Goal: Transaction & Acquisition: Subscribe to service/newsletter

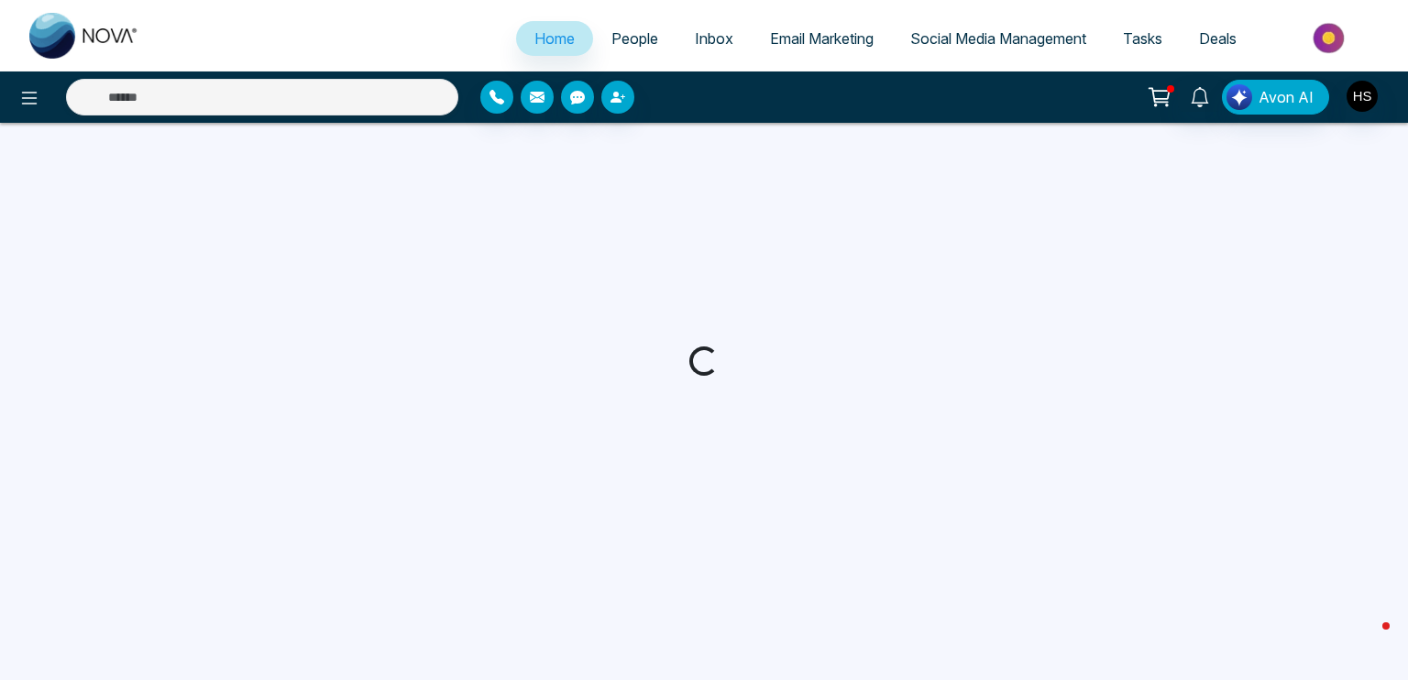
select select "*"
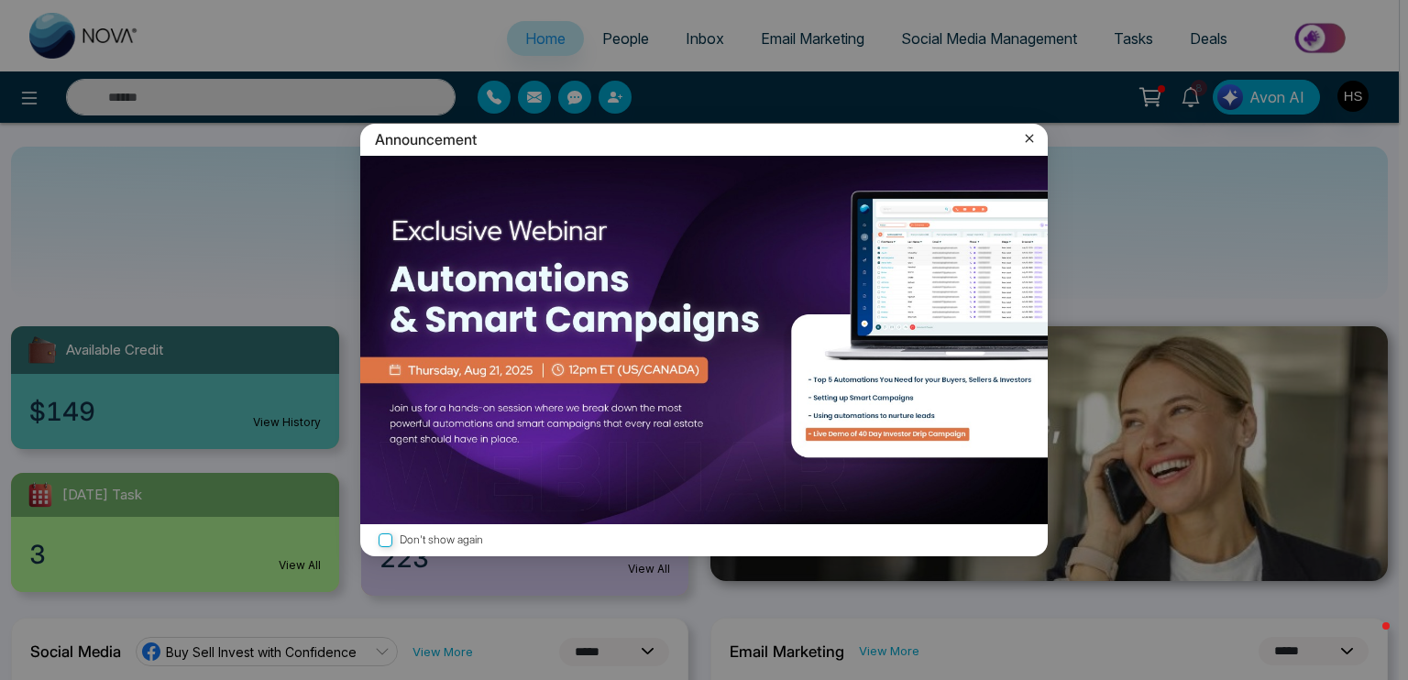
click at [1029, 142] on icon at bounding box center [1029, 138] width 18 height 18
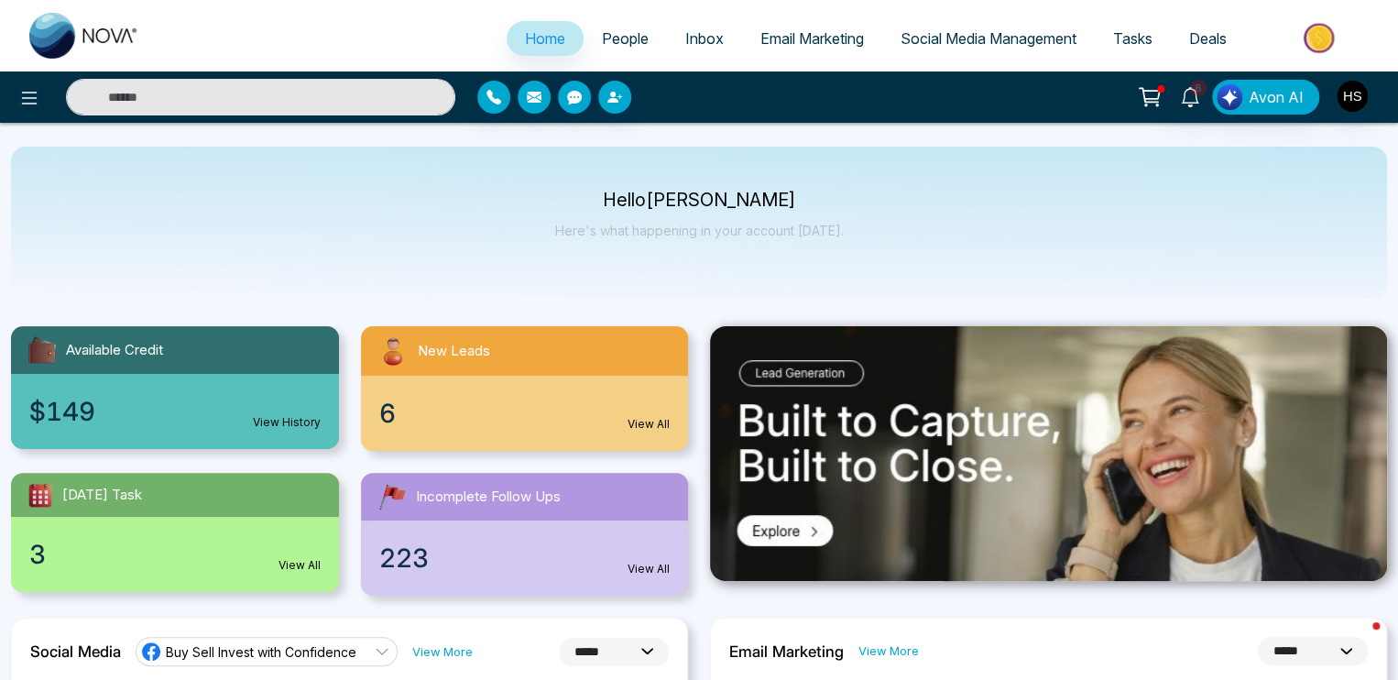
click at [909, 37] on span "Social Media Management" at bounding box center [989, 38] width 176 height 18
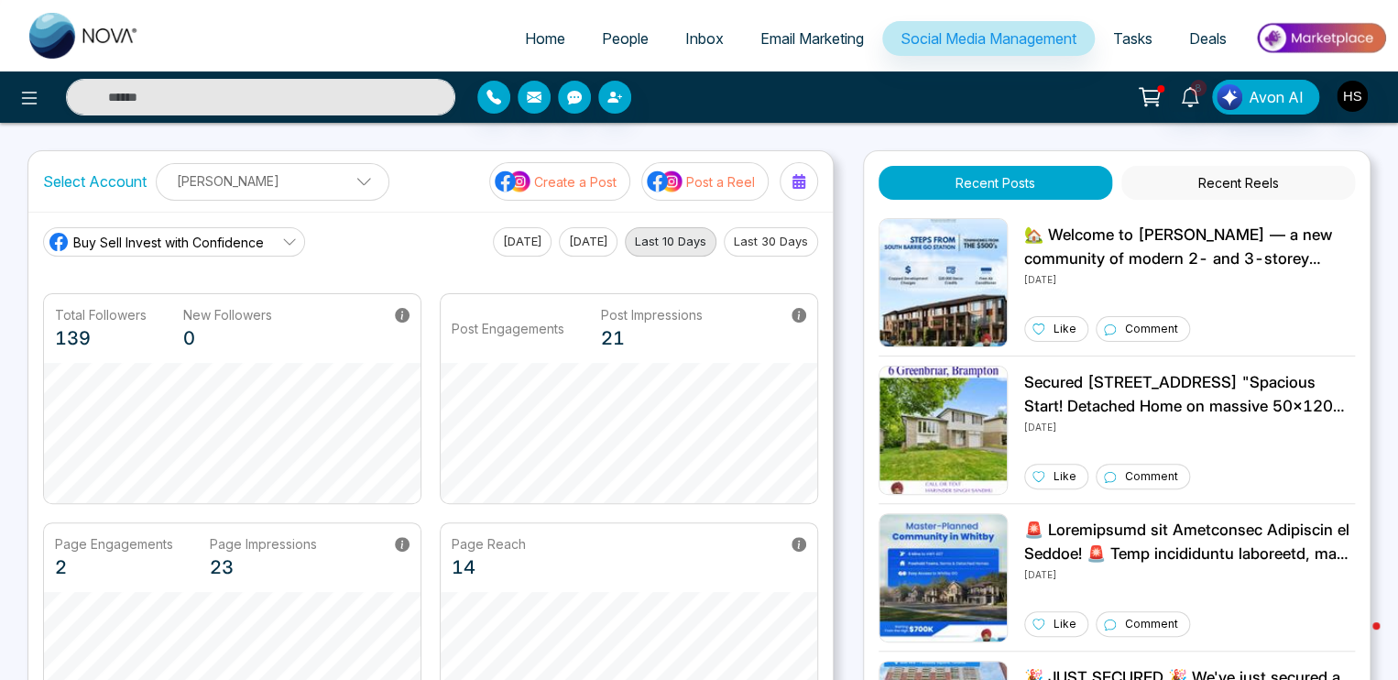
click at [581, 239] on button "[DATE]" at bounding box center [588, 241] width 59 height 29
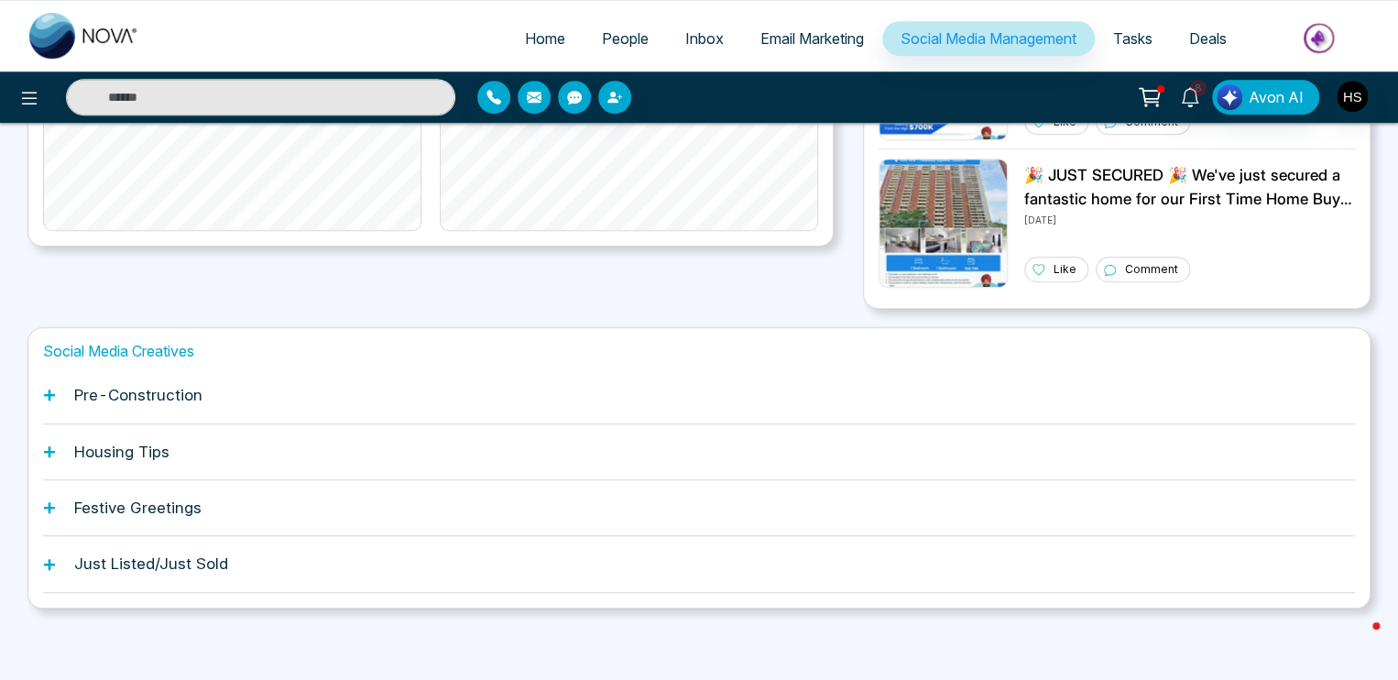
click at [141, 401] on h1 "Pre-Construction" at bounding box center [138, 395] width 128 height 18
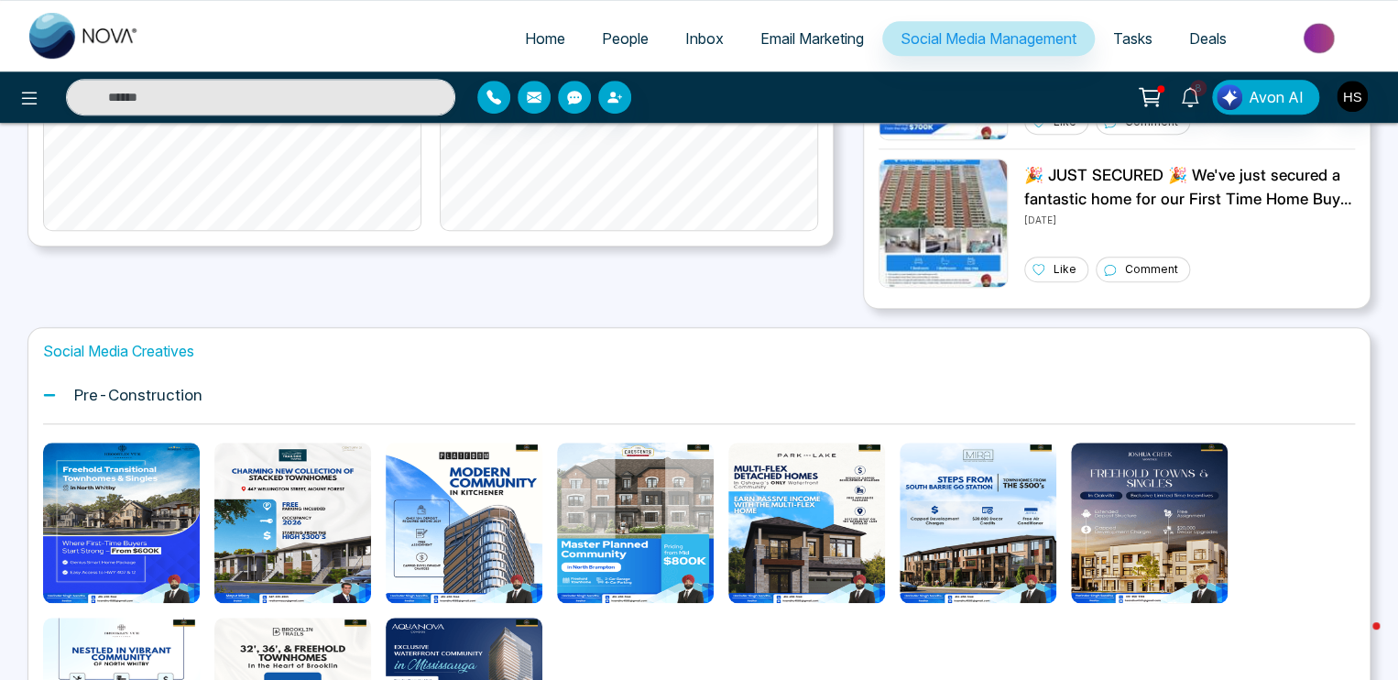
click at [114, 395] on h1 "Pre-Construction" at bounding box center [138, 395] width 128 height 18
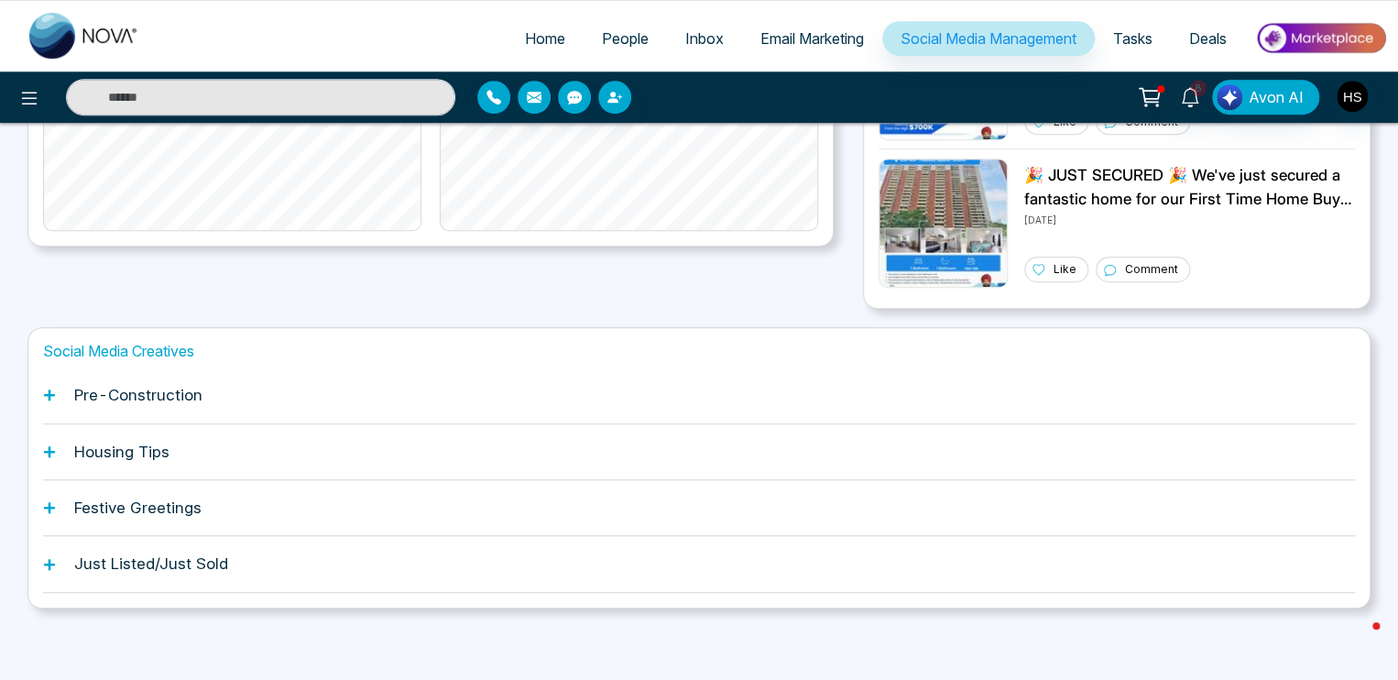
click at [138, 563] on h1 "Just Listed/Just Sold" at bounding box center [151, 563] width 154 height 18
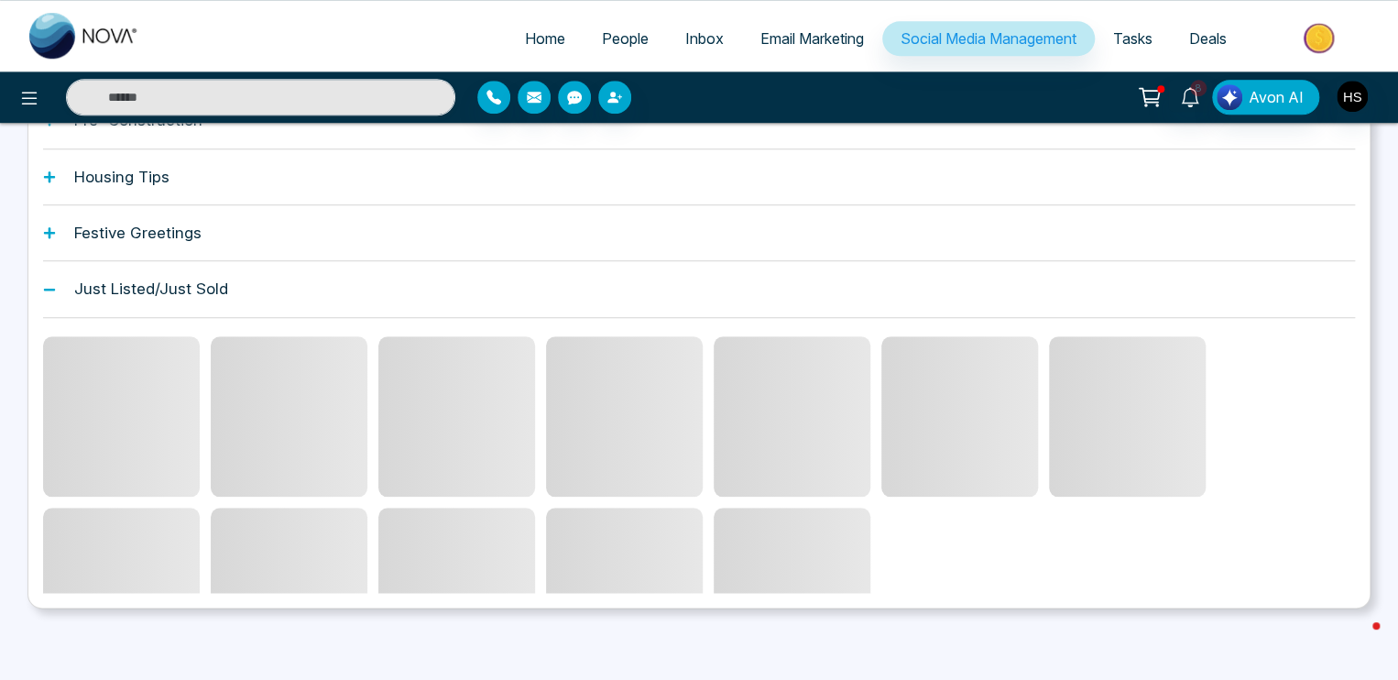
scroll to position [699, 0]
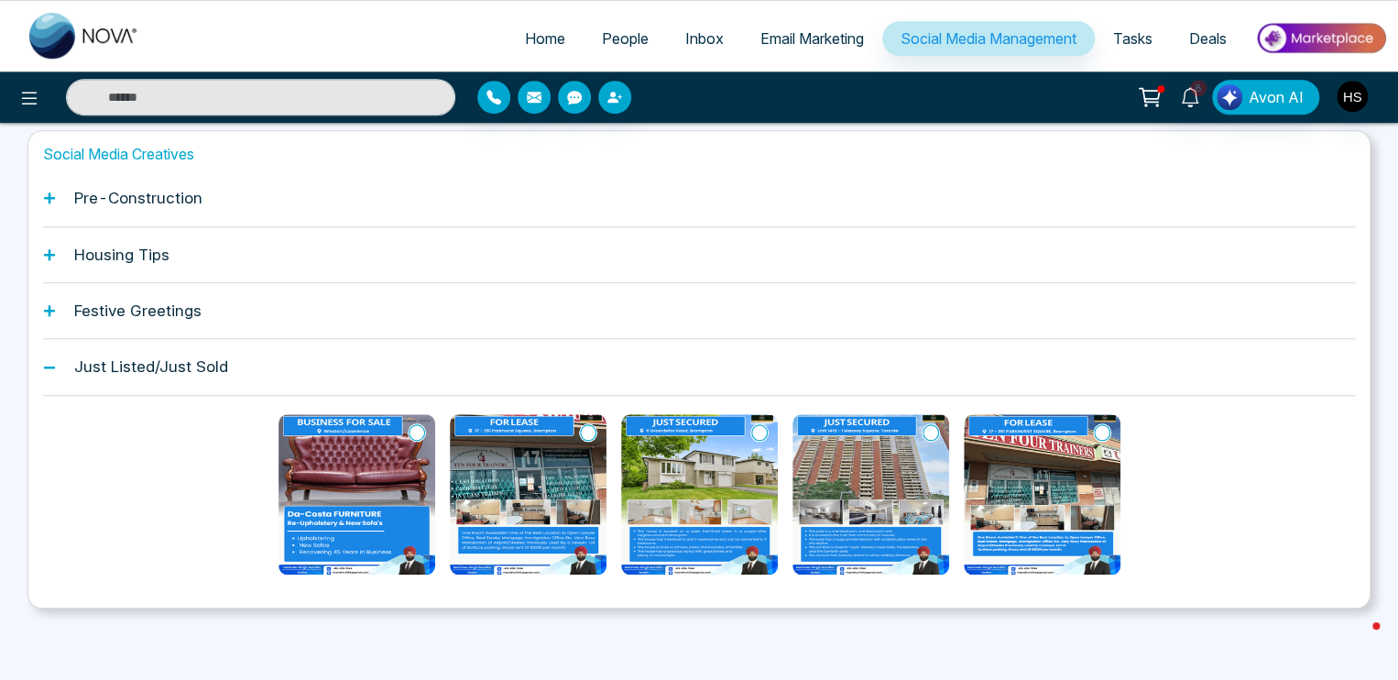
click at [345, 494] on img at bounding box center [357, 494] width 157 height 160
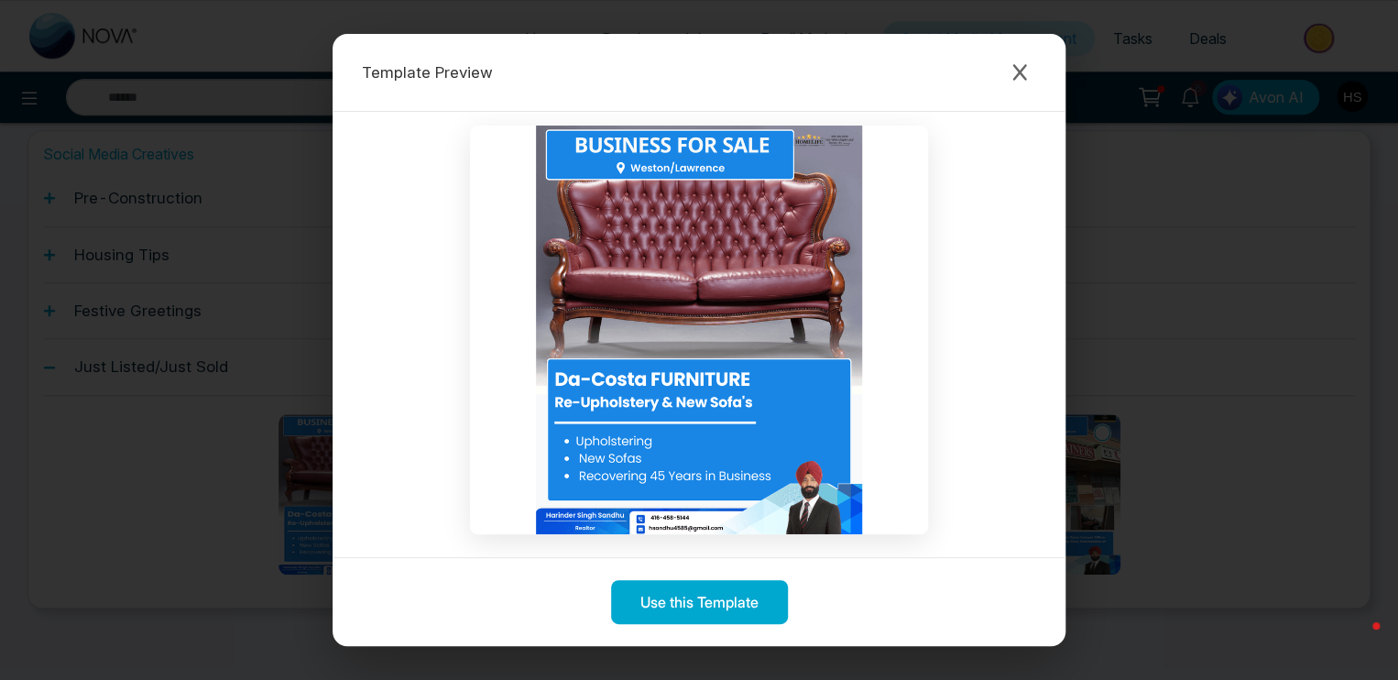
scroll to position [10, 0]
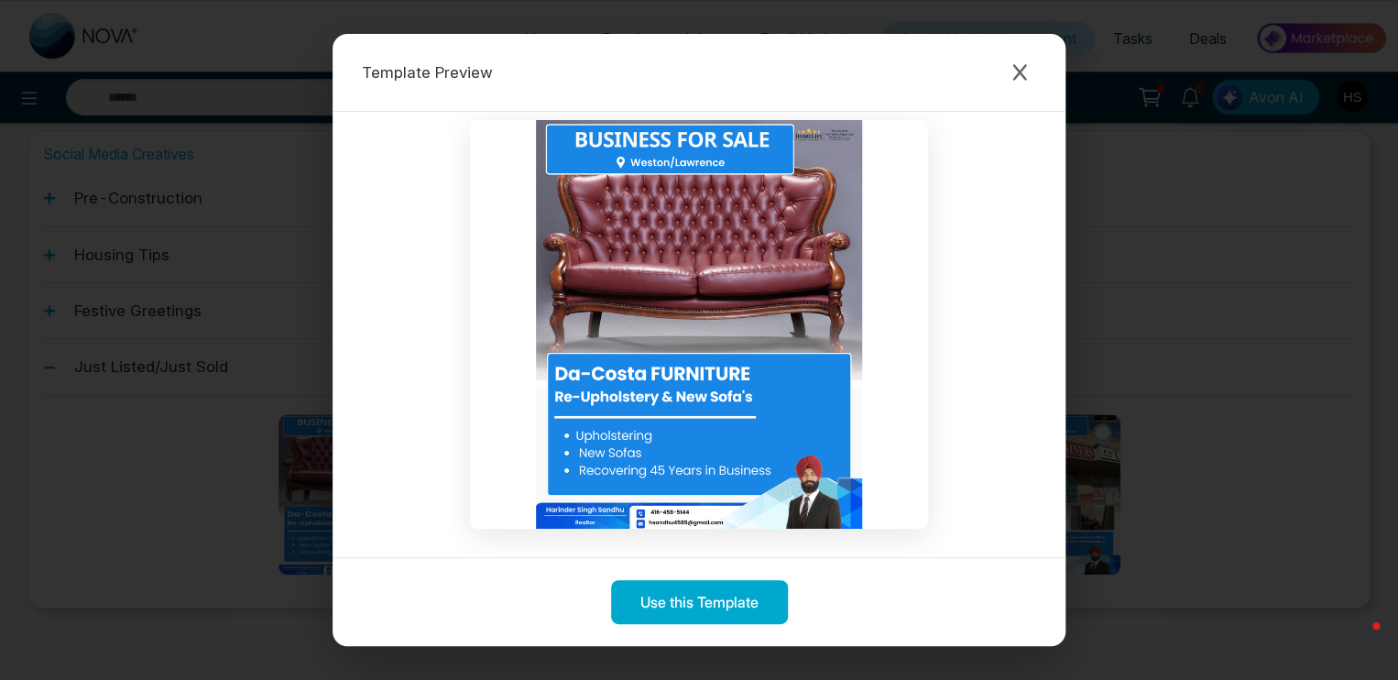
click at [721, 443] on img at bounding box center [699, 324] width 458 height 408
click at [753, 404] on img at bounding box center [699, 324] width 458 height 408
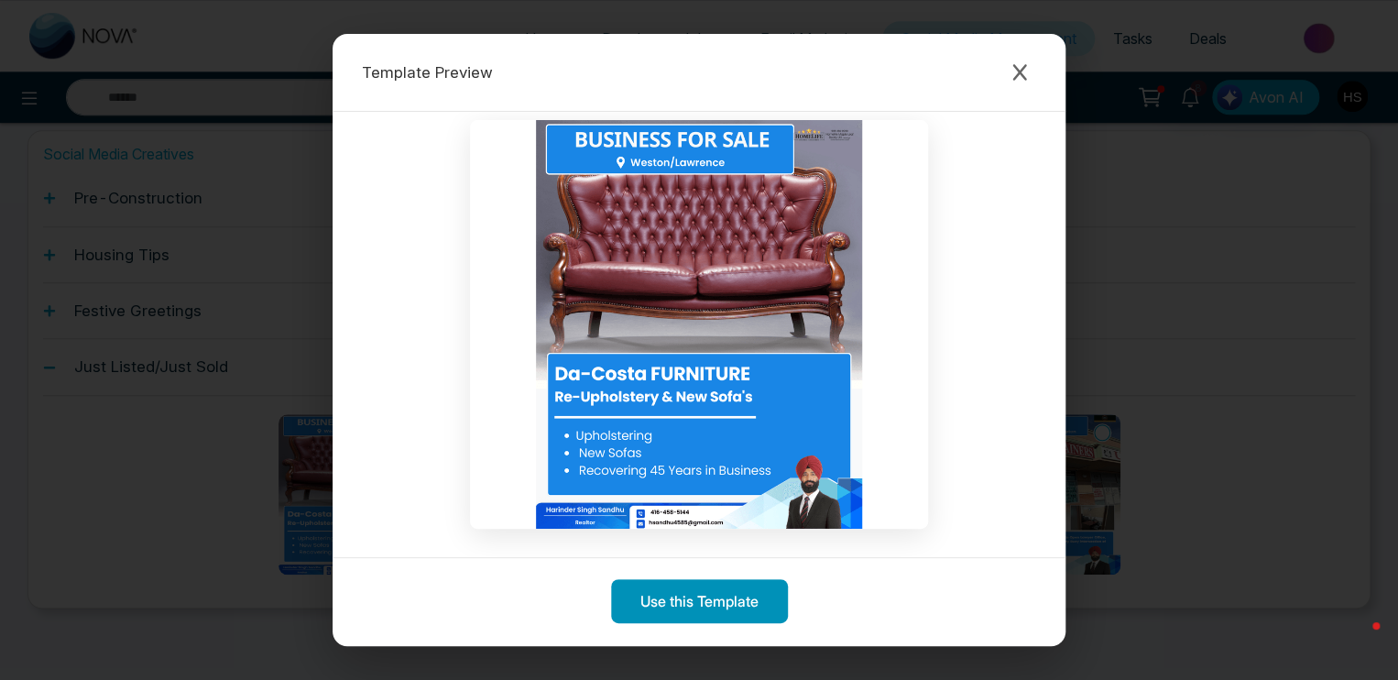
click at [710, 608] on button "Use this Template" at bounding box center [699, 601] width 177 height 44
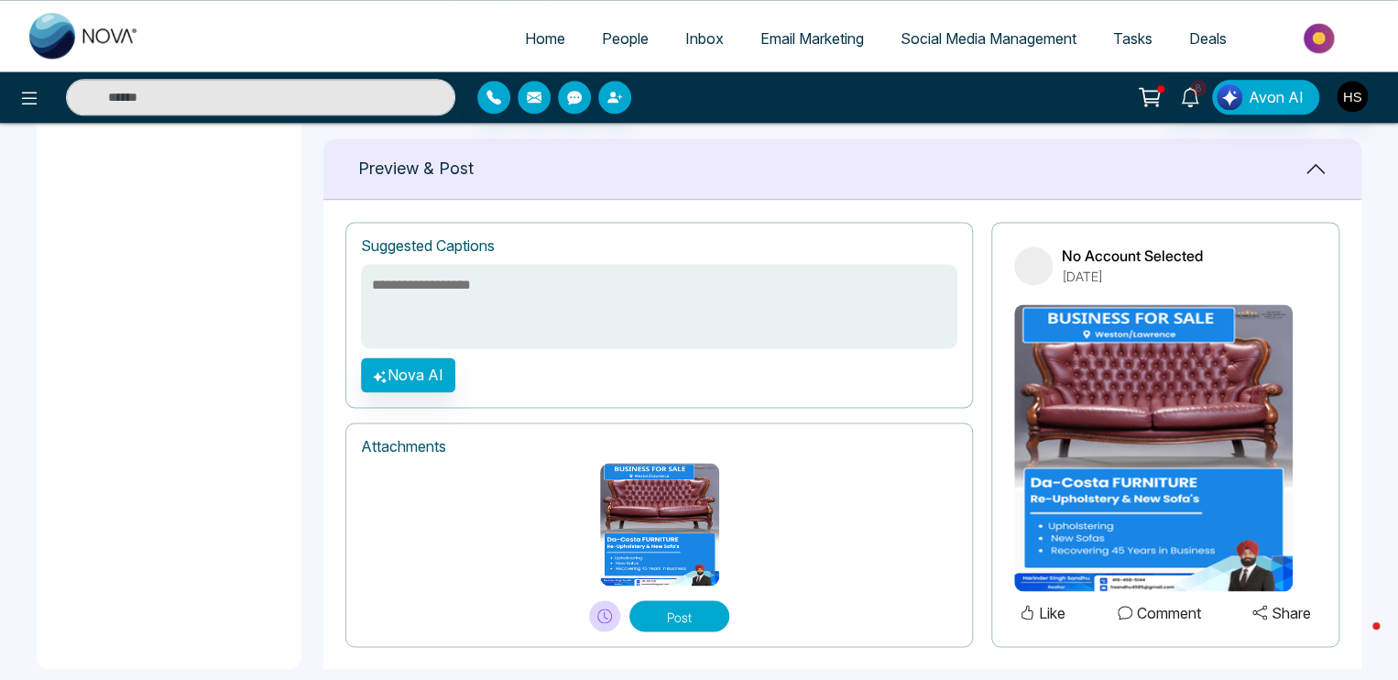
scroll to position [1202, 0]
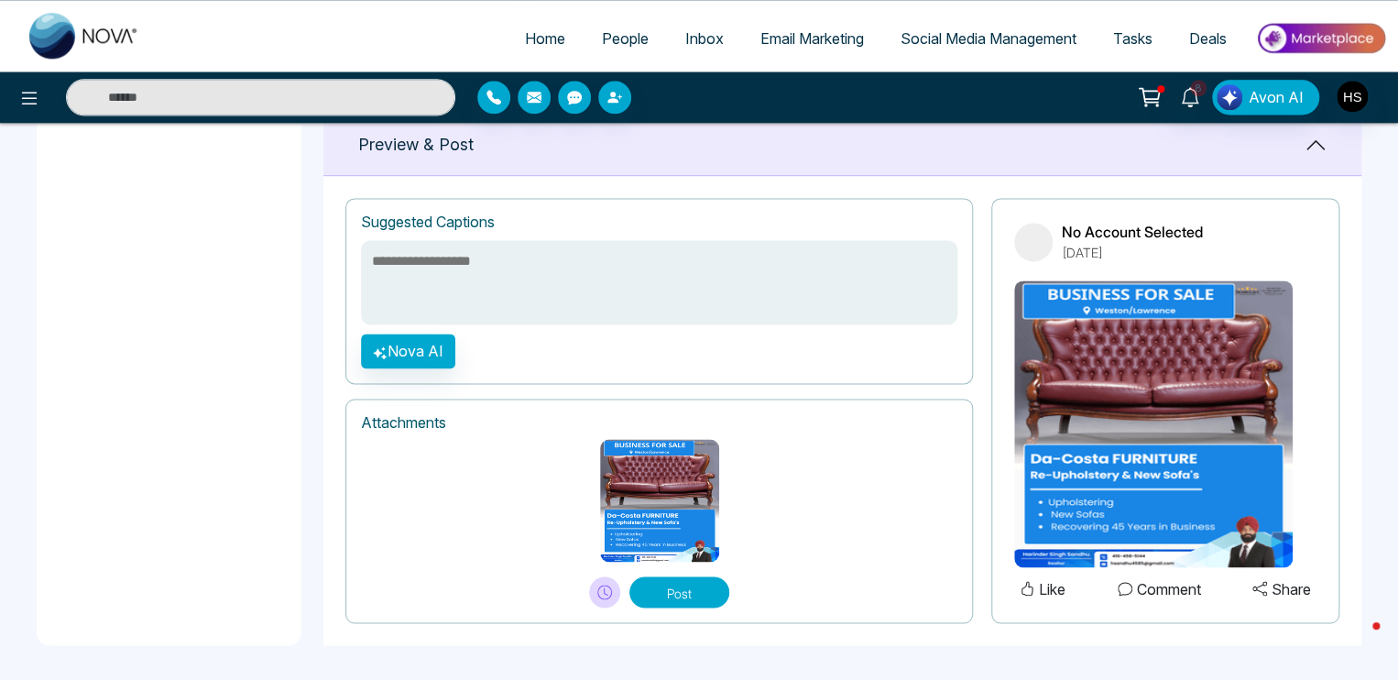
click at [609, 451] on img at bounding box center [659, 500] width 119 height 123
click at [630, 460] on img at bounding box center [659, 500] width 119 height 123
click at [1048, 411] on img at bounding box center [1153, 423] width 279 height 287
click at [1110, 366] on img at bounding box center [1153, 423] width 279 height 287
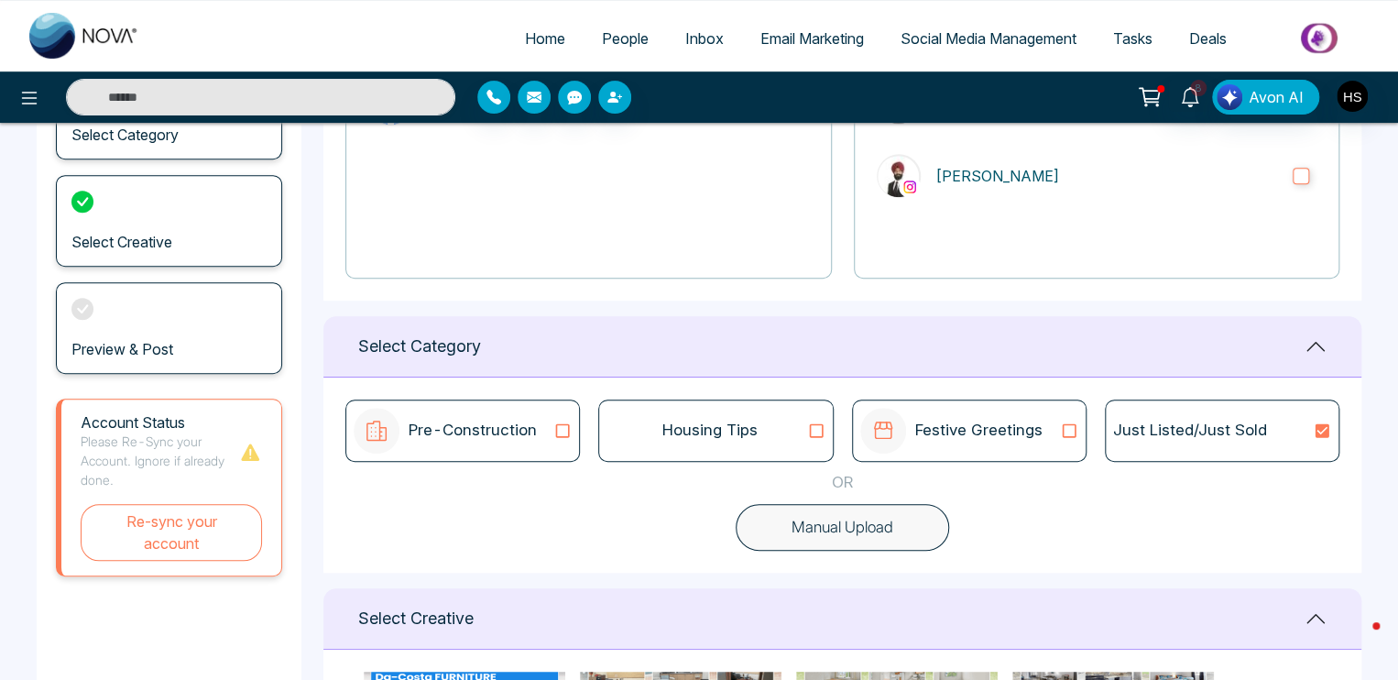
scroll to position [0, 0]
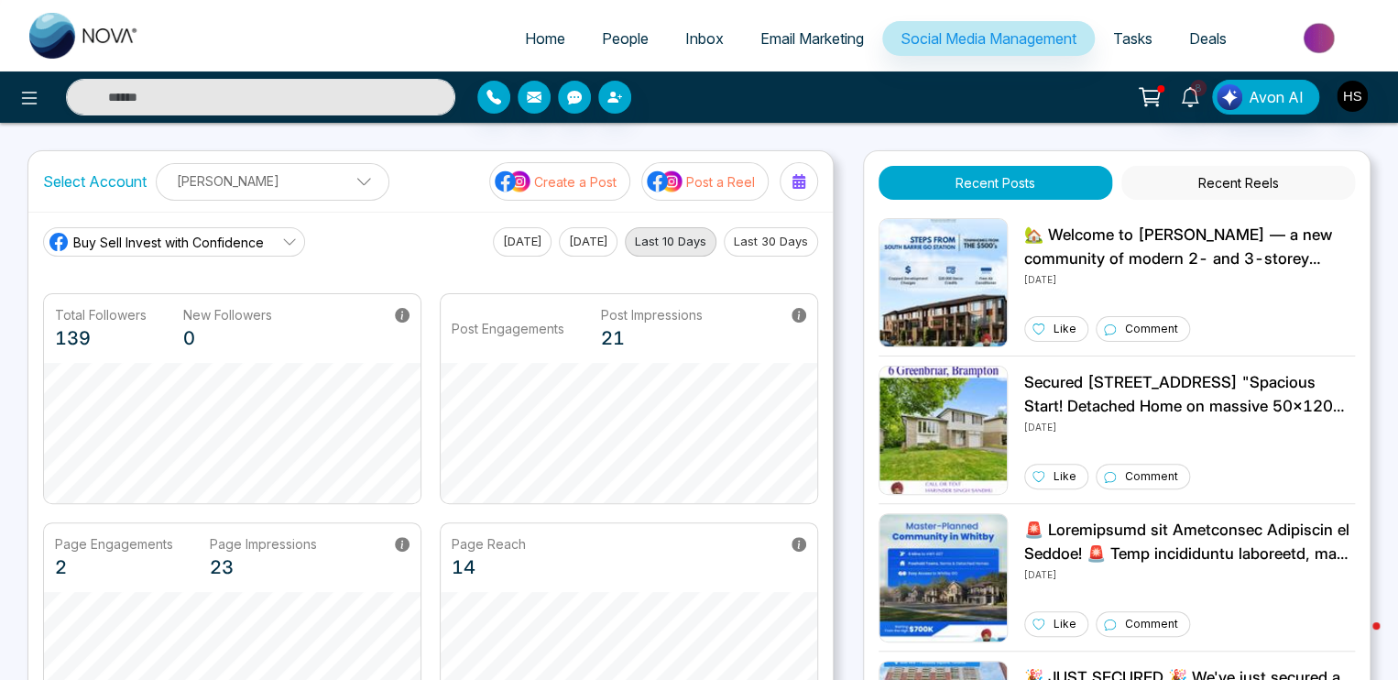
click at [781, 32] on span "Email Marketing" at bounding box center [813, 38] width 104 height 18
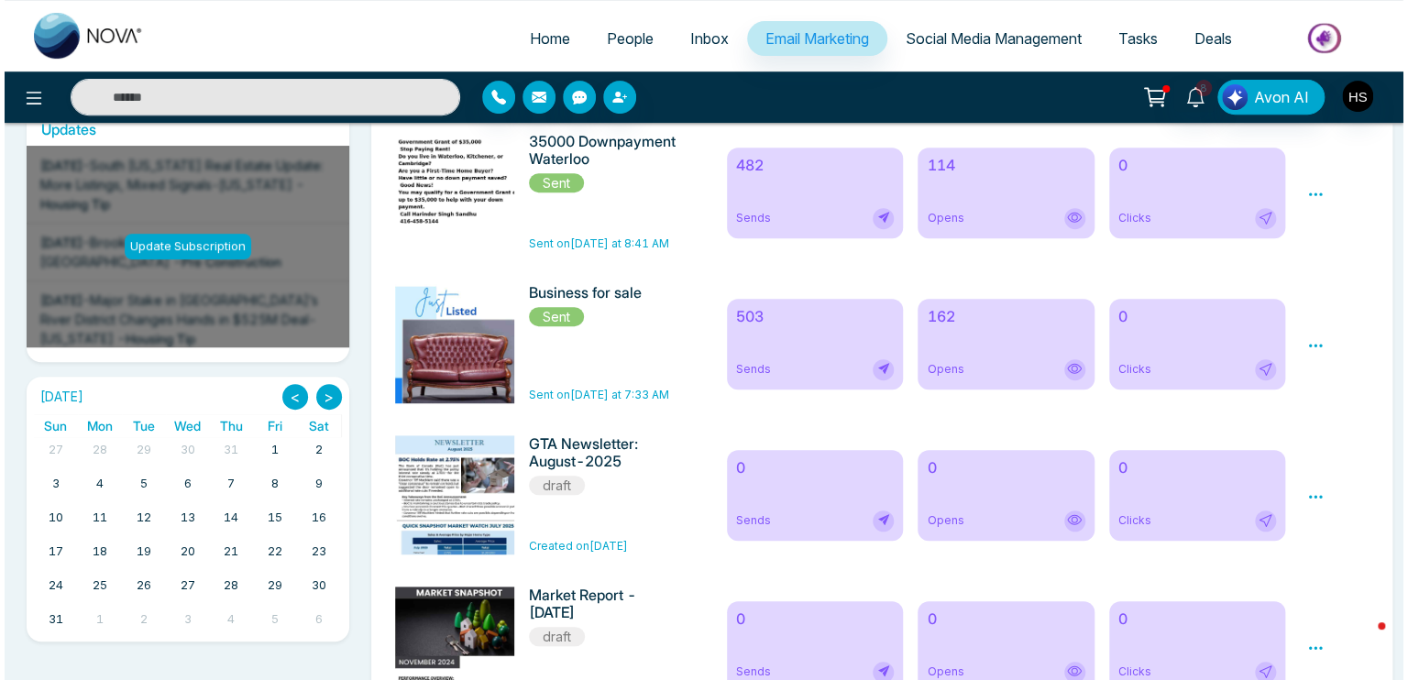
scroll to position [367, 0]
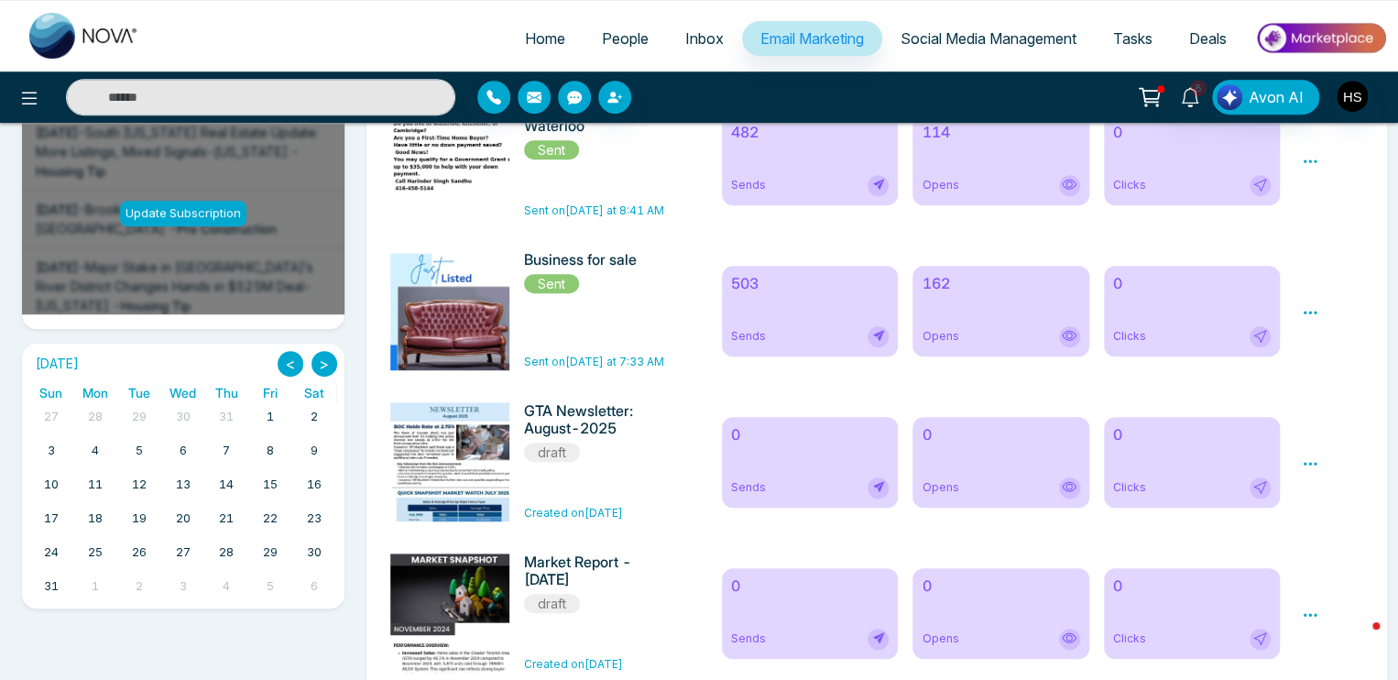
click at [477, 296] on img at bounding box center [454, 350] width 257 height 199
click at [1302, 308] on icon at bounding box center [1310, 312] width 16 height 16
click at [1329, 337] on span "Preview" at bounding box center [1341, 339] width 49 height 16
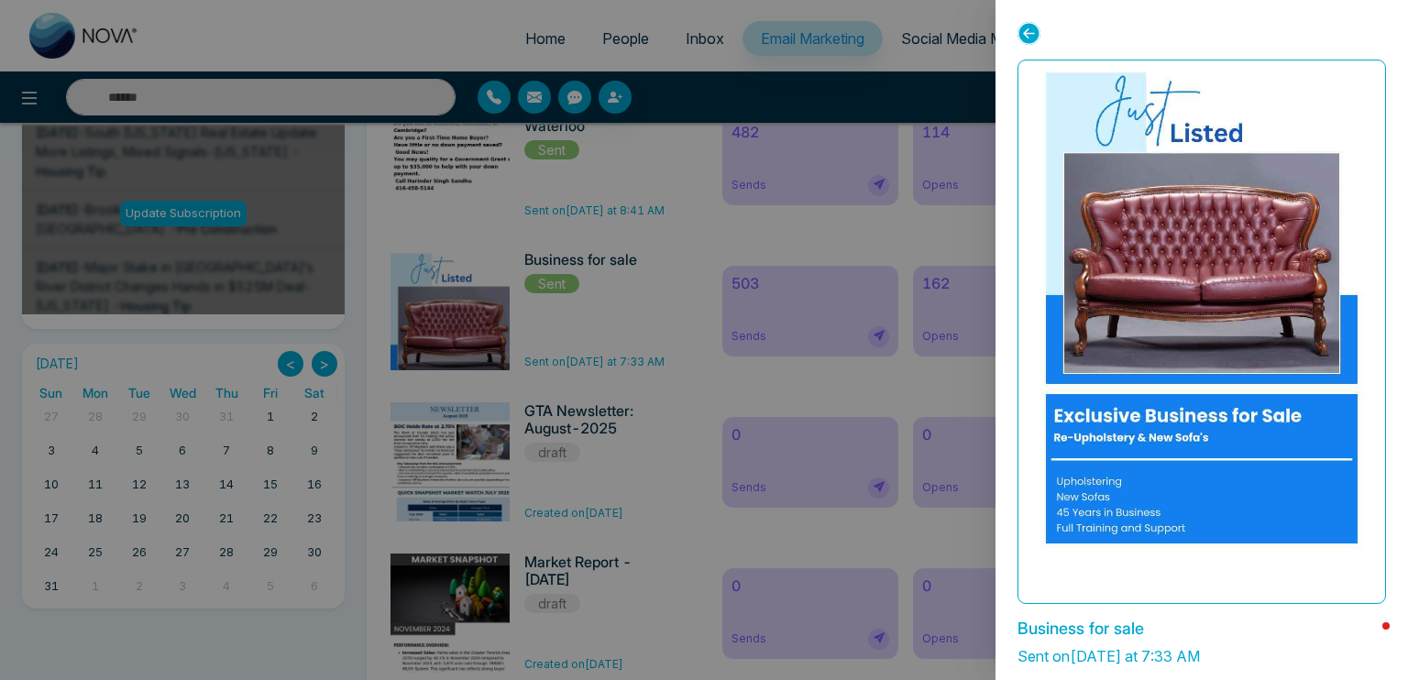
click at [1225, 333] on img at bounding box center [1201, 308] width 623 height 482
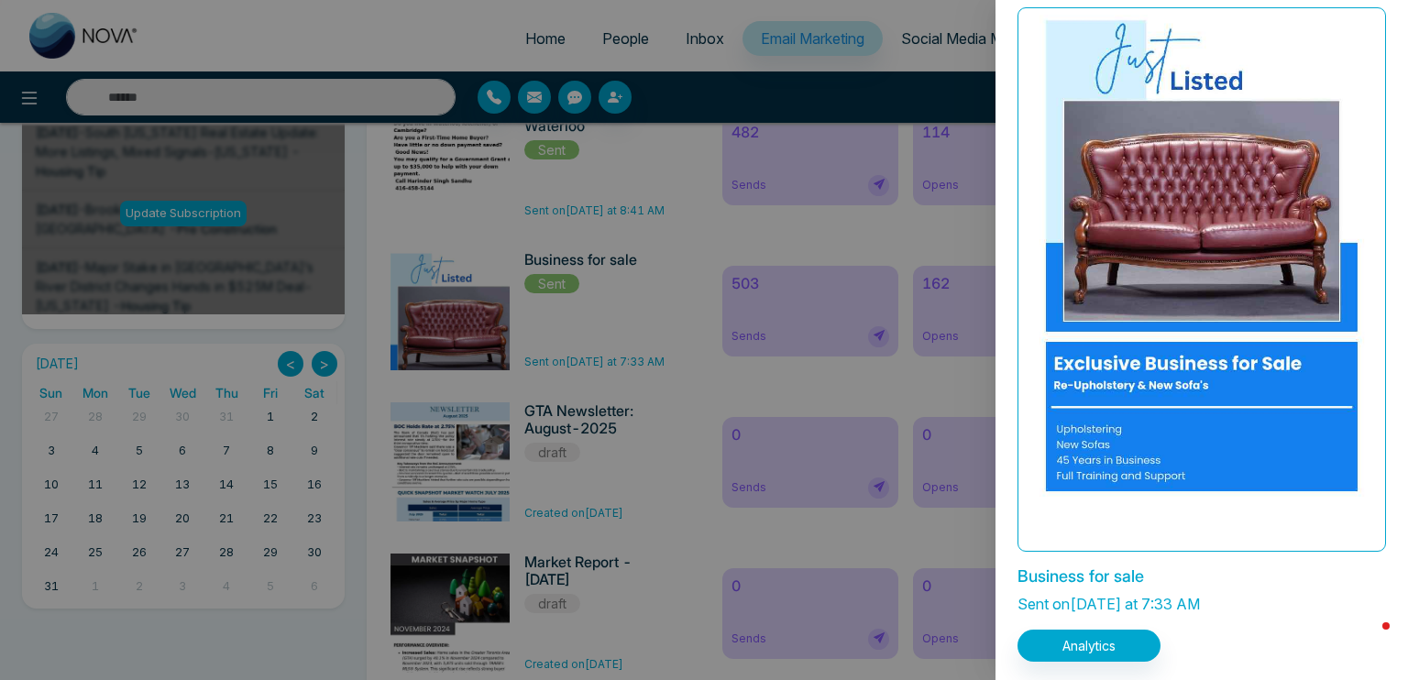
scroll to position [55, 0]
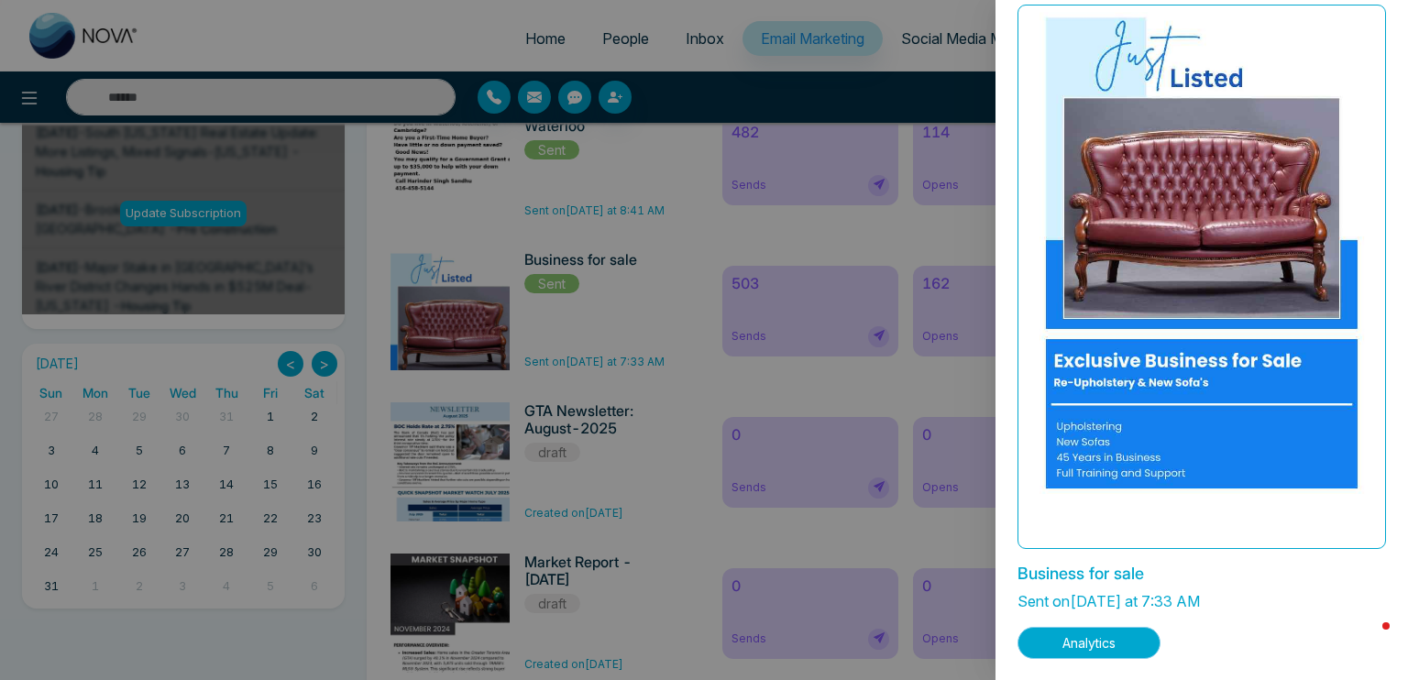
click at [1118, 637] on button "Analytics" at bounding box center [1088, 643] width 143 height 32
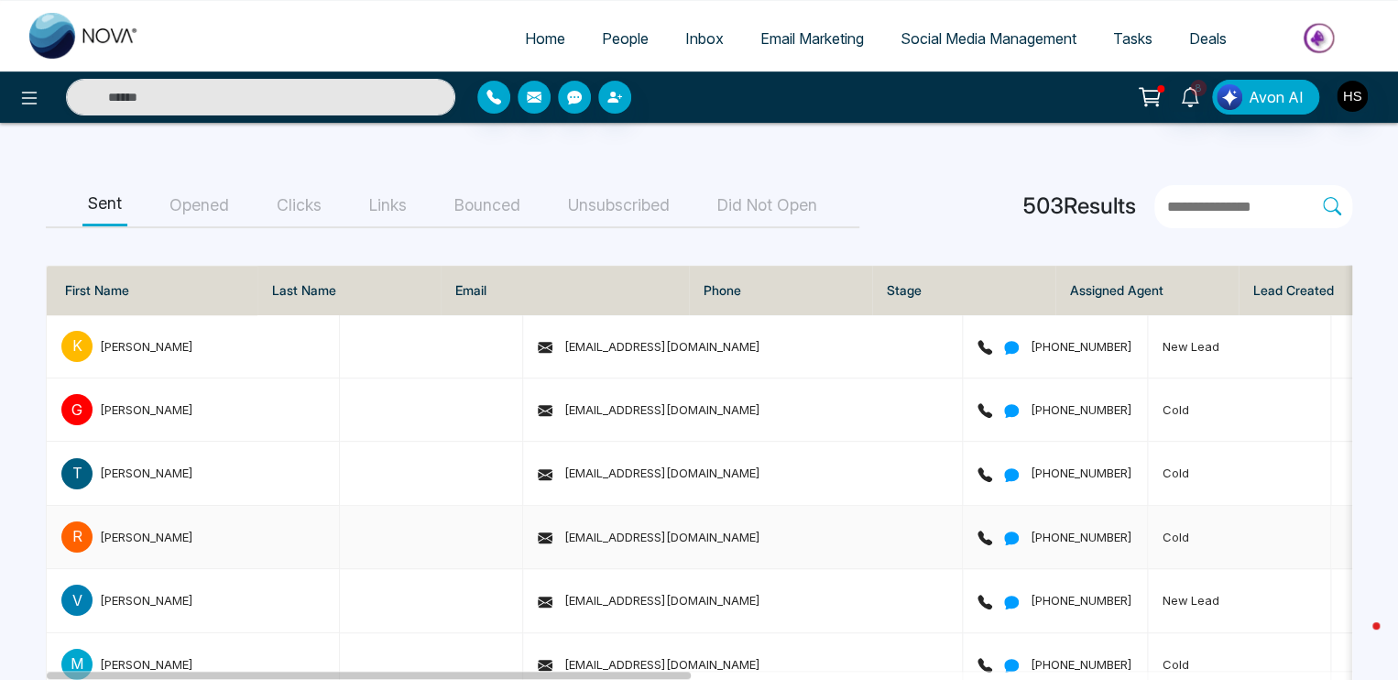
scroll to position [183, 0]
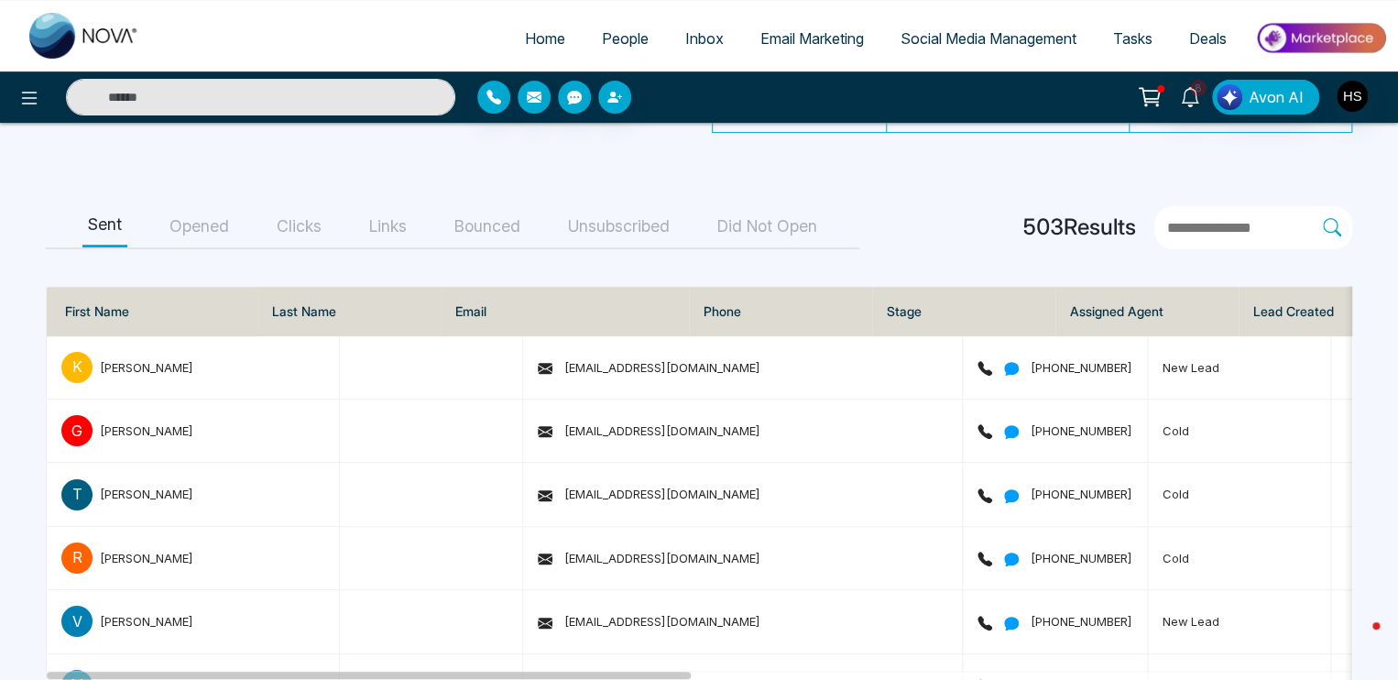
click at [661, 225] on button "Unsubscribed" at bounding box center [619, 226] width 113 height 41
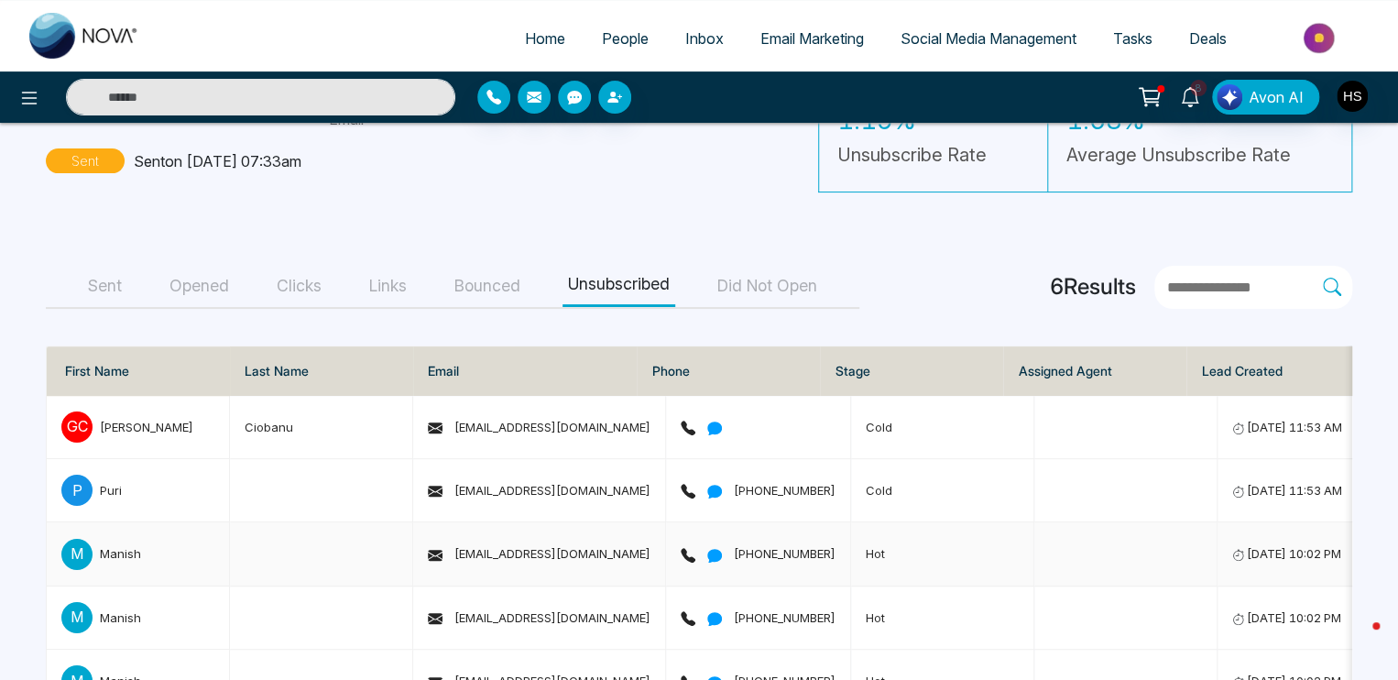
scroll to position [76, 0]
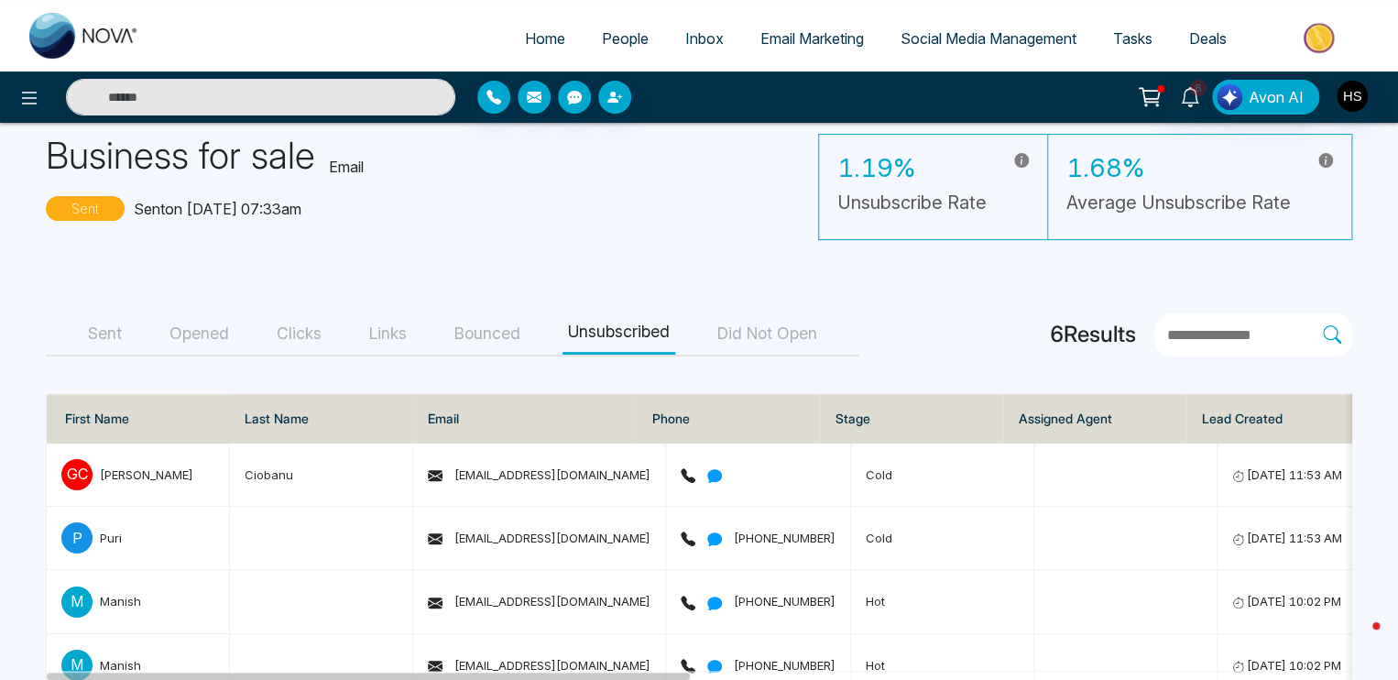
click at [460, 334] on button "Bounced" at bounding box center [487, 333] width 77 height 41
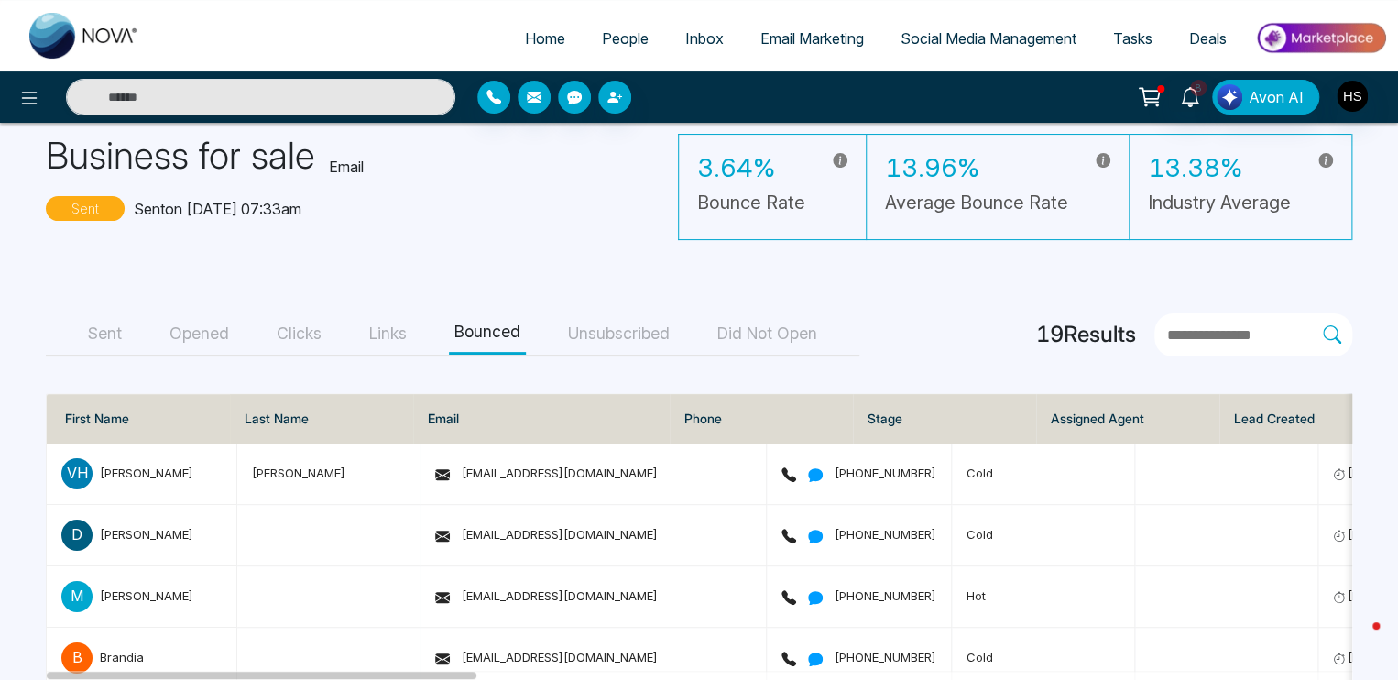
click at [819, 45] on span "Email Marketing" at bounding box center [813, 38] width 104 height 18
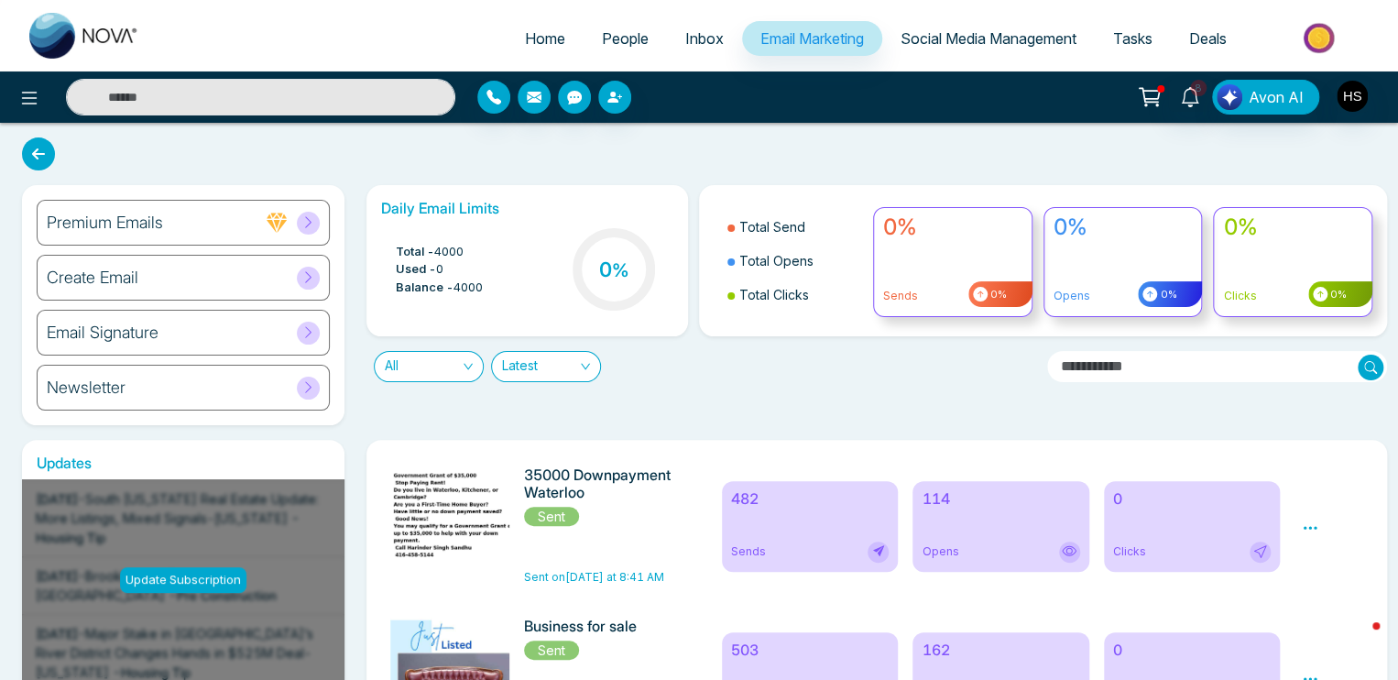
click at [145, 275] on div "Create Email" at bounding box center [183, 278] width 293 height 46
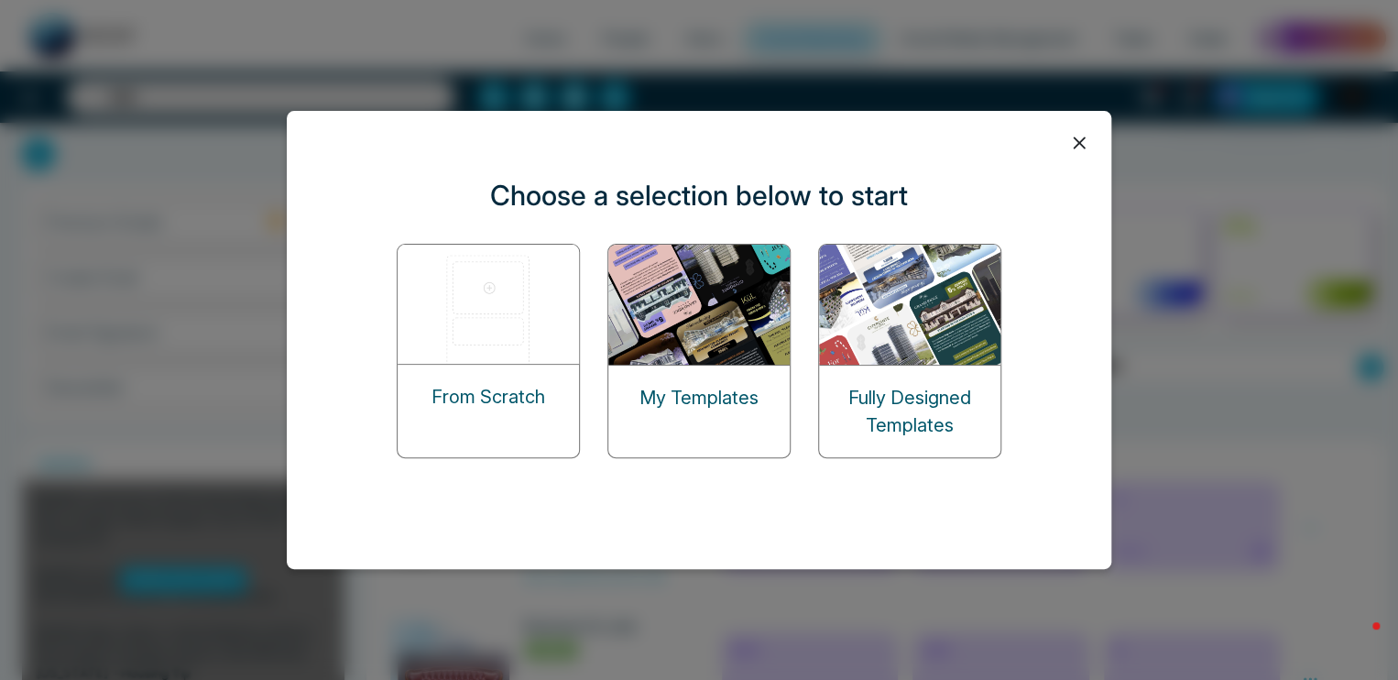
click at [707, 367] on div "My Templates" at bounding box center [699, 398] width 181 height 64
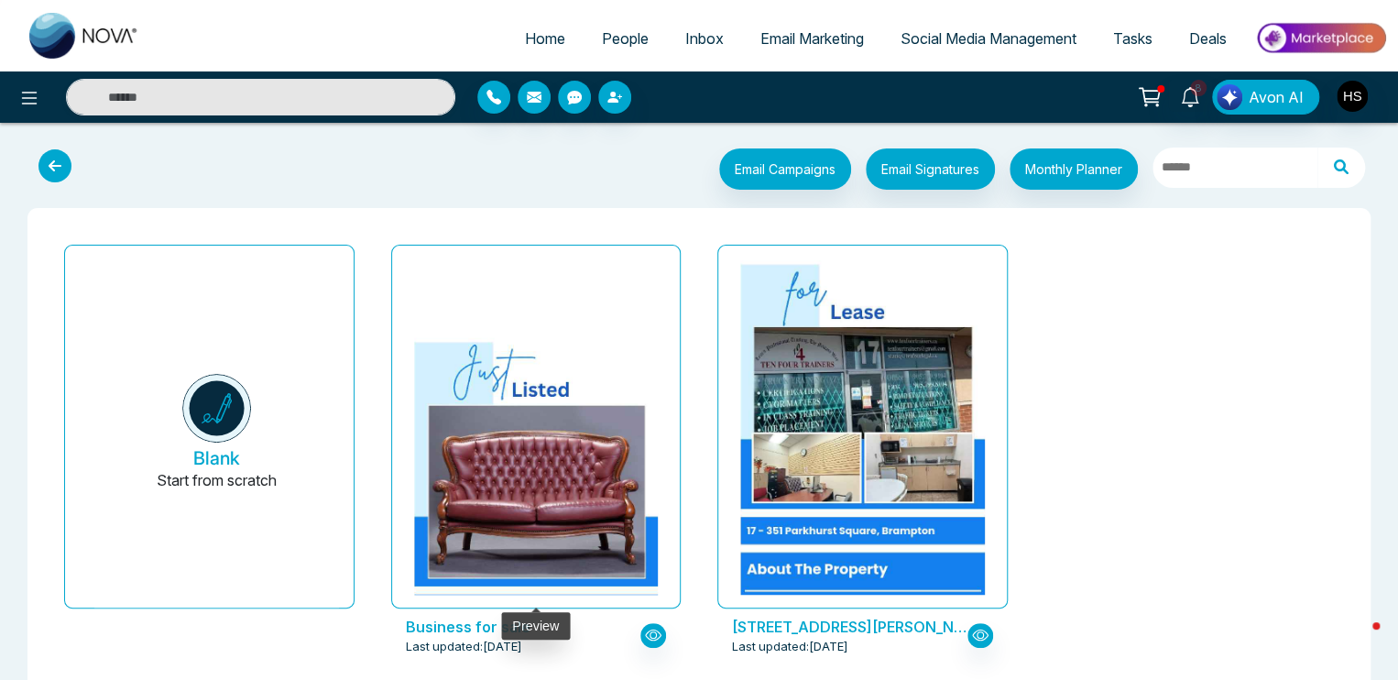
click at [609, 338] on img at bounding box center [535, 527] width 488 height 378
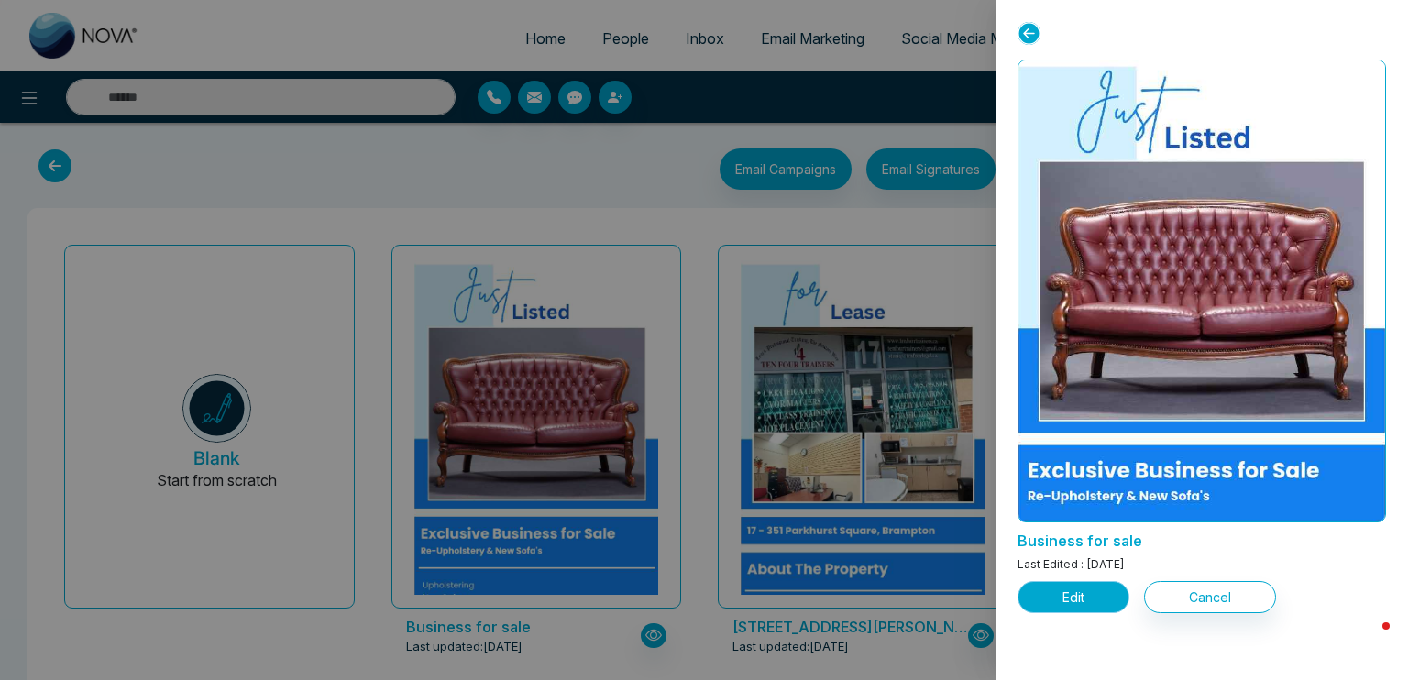
click at [1089, 586] on button "Edit" at bounding box center [1073, 597] width 112 height 32
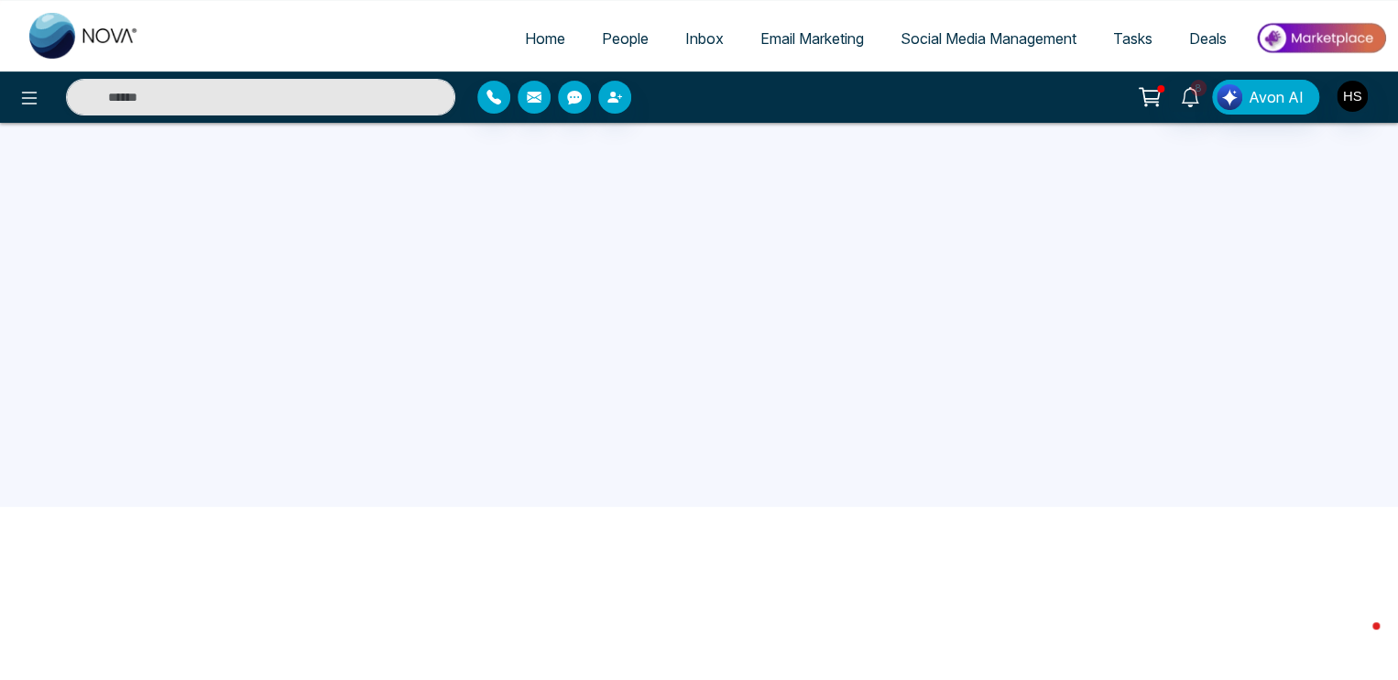
scroll to position [174, 0]
click at [808, 46] on span "Email Marketing" at bounding box center [813, 38] width 104 height 18
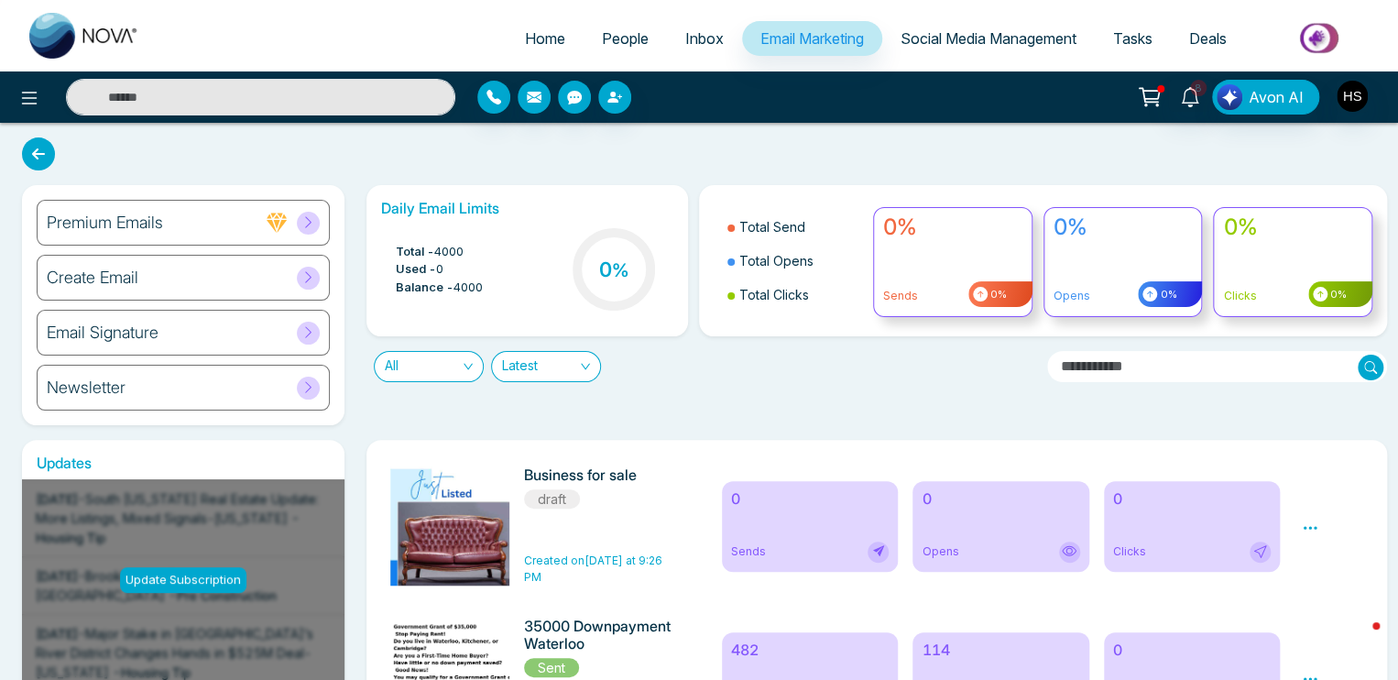
click at [1319, 534] on div "Preview Edit Delete" at bounding box center [1332, 525] width 83 height 119
click at [1313, 526] on icon at bounding box center [1310, 528] width 16 height 16
click at [1331, 581] on link "Edit" at bounding box center [1328, 581] width 22 height 16
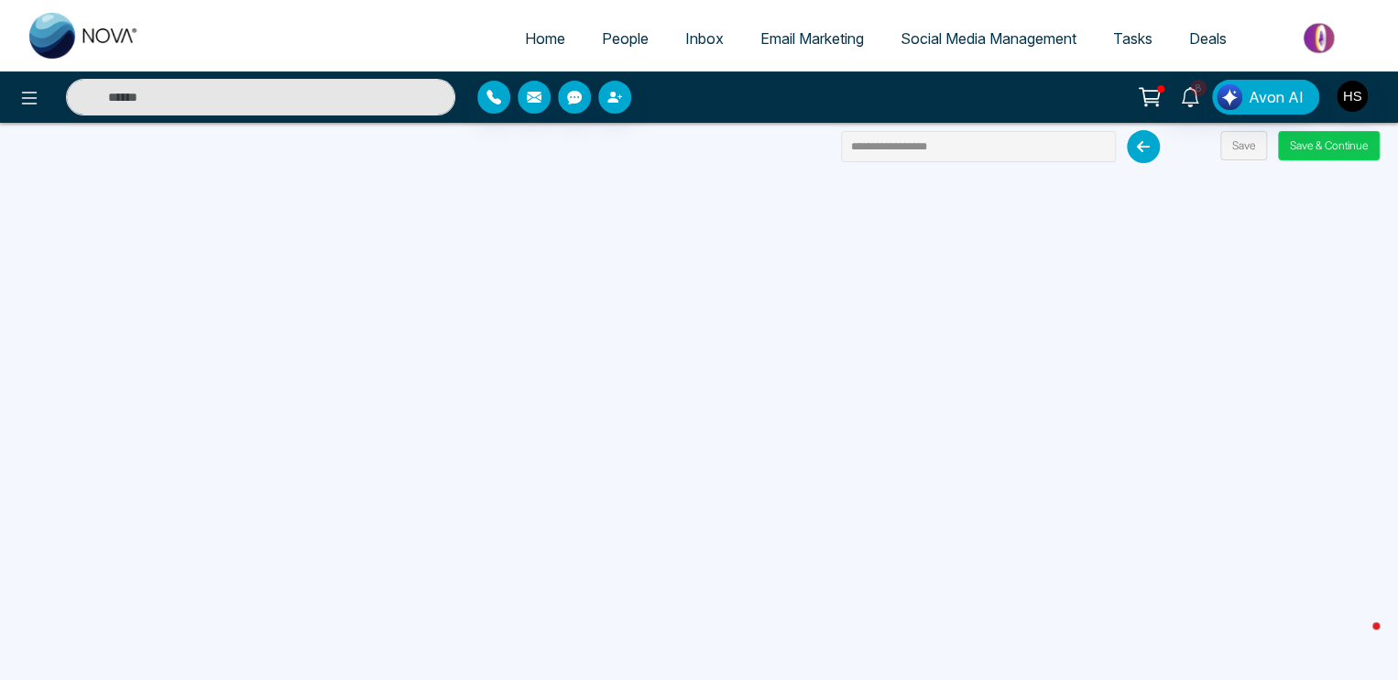
click at [1332, 154] on button "Save & Continue" at bounding box center [1329, 145] width 102 height 29
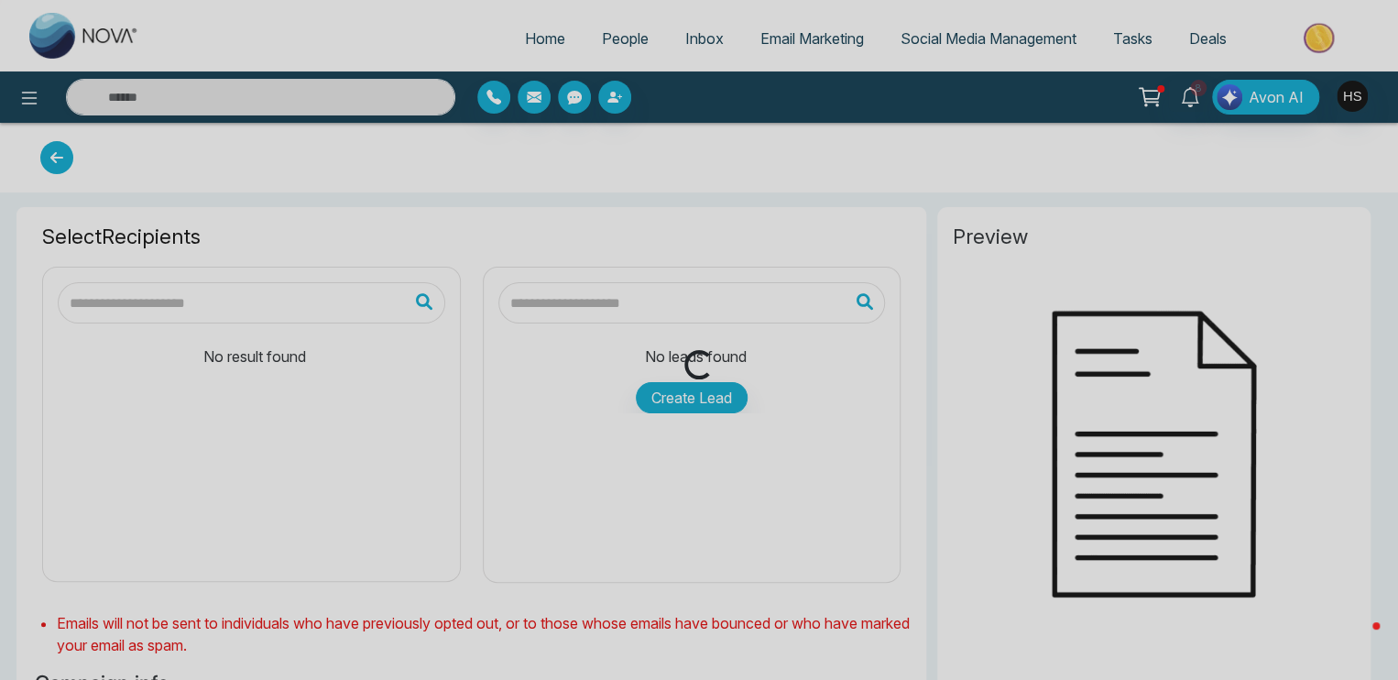
type input "**********"
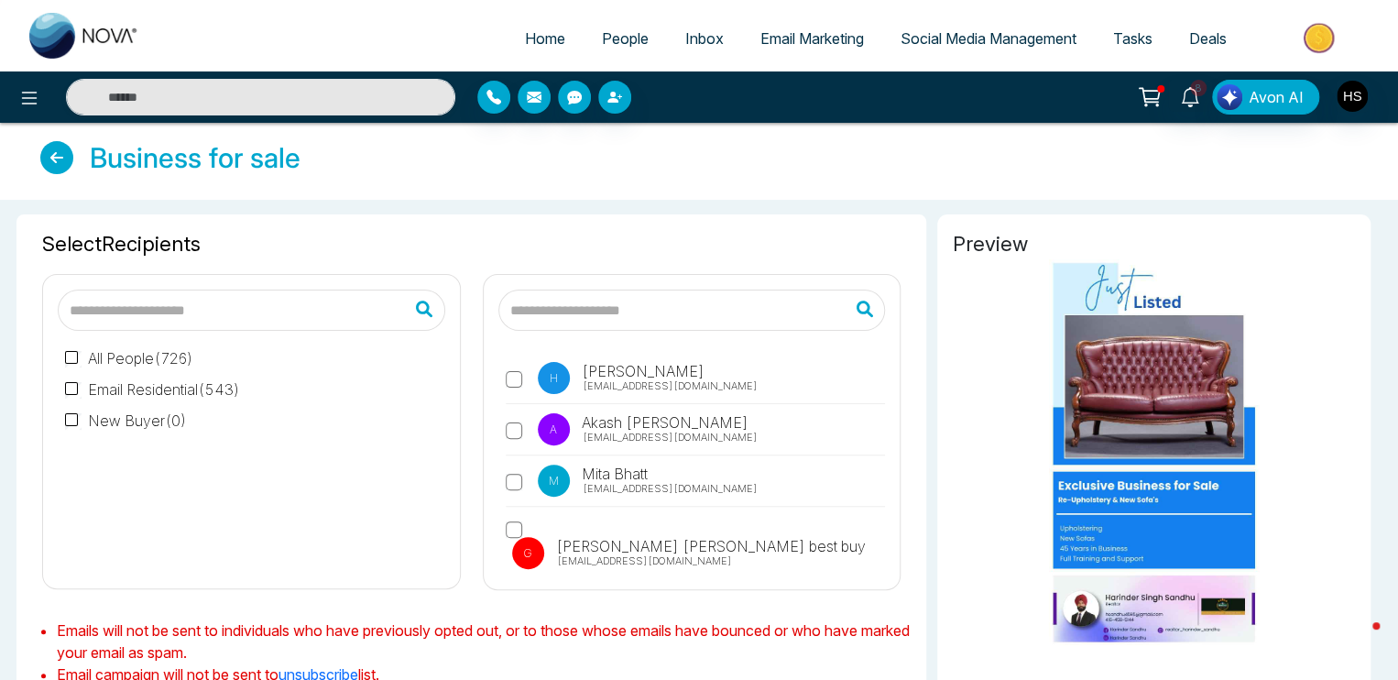
click at [555, 310] on input "text" at bounding box center [693, 310] width 388 height 41
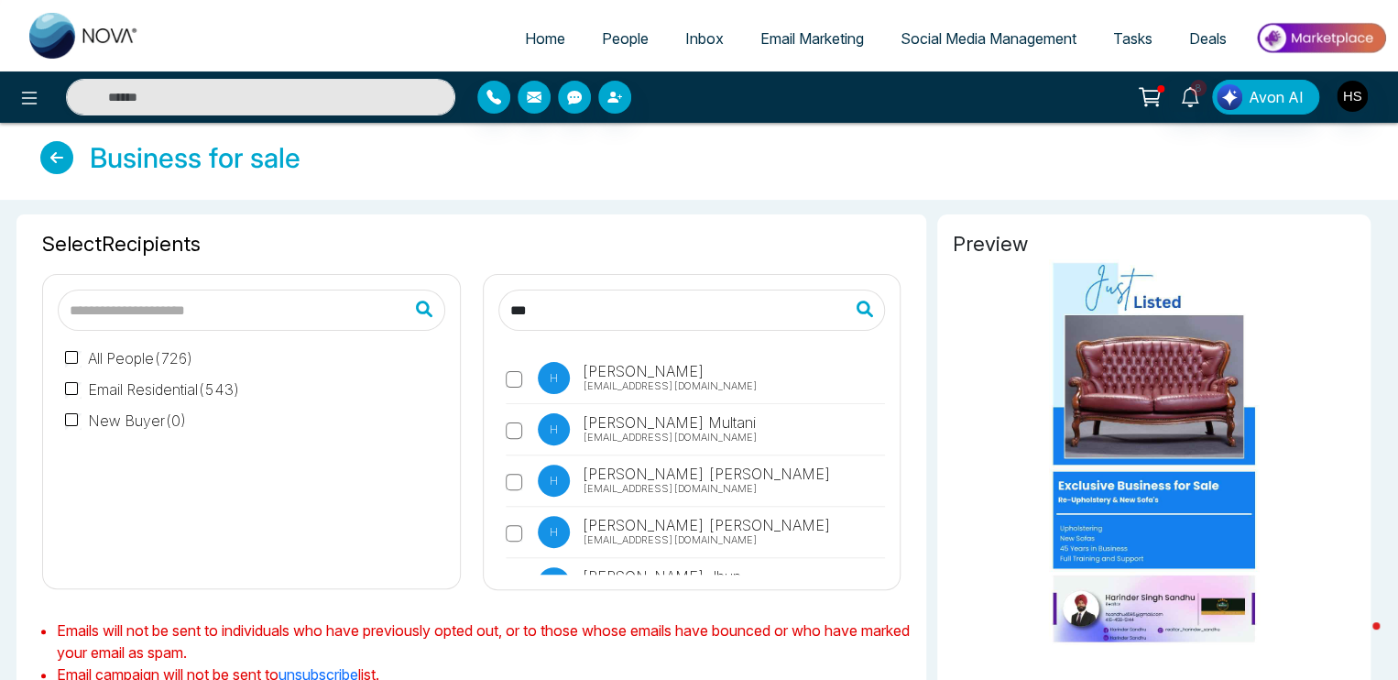
type input "***"
click at [607, 46] on span "People" at bounding box center [625, 38] width 47 height 18
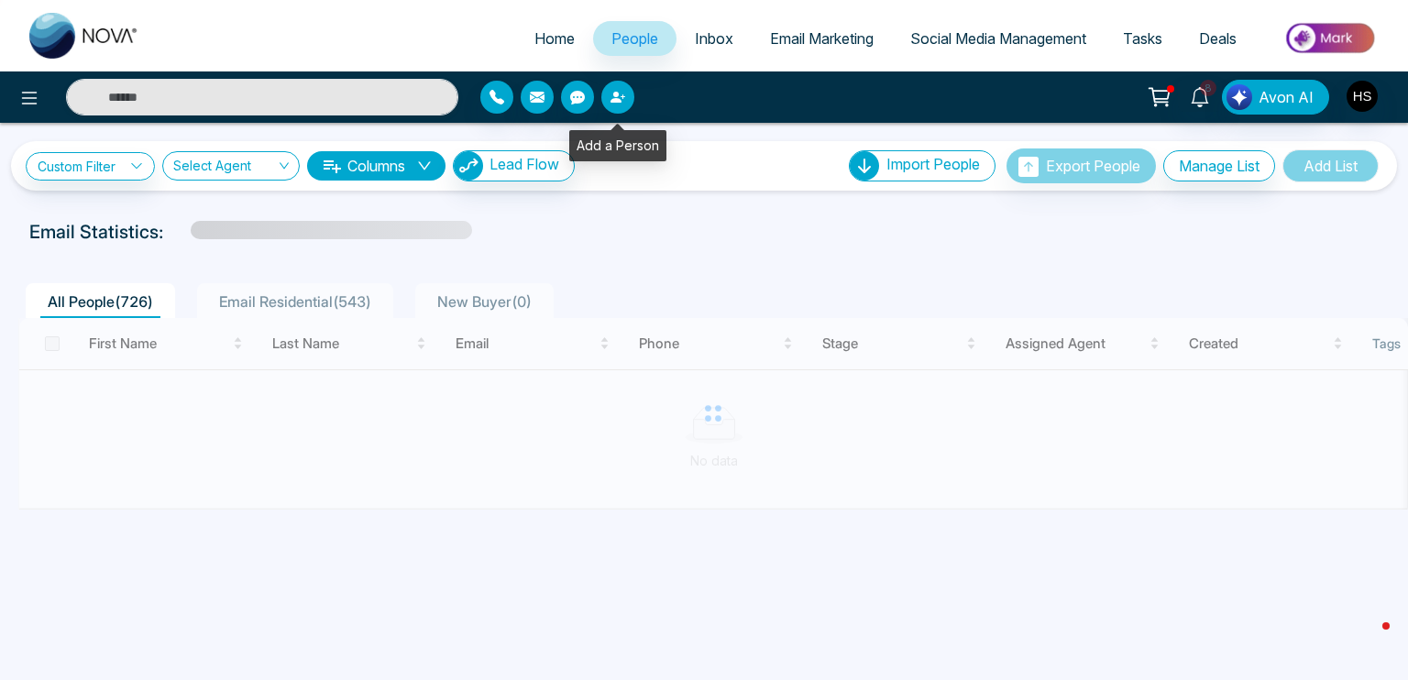
click at [616, 95] on icon "button" at bounding box center [615, 97] width 11 height 11
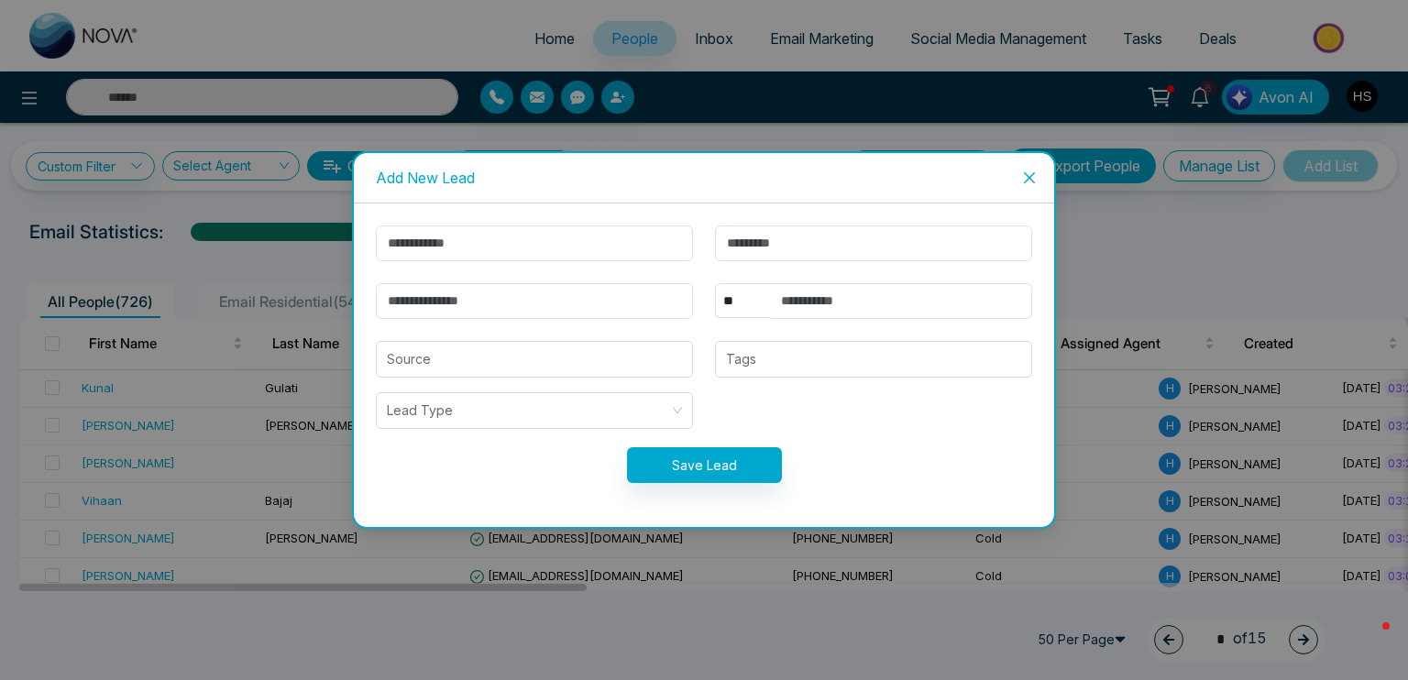
drag, startPoint x: 508, startPoint y: 272, endPoint x: 499, endPoint y: 234, distance: 39.6
click at [508, 271] on form "** **** *** *** *** **** *** Source Tags Lead Type Save Lead" at bounding box center [704, 365] width 678 height 280
click at [498, 233] on input "text" at bounding box center [534, 243] width 317 height 36
type input "**********"
type input "******"
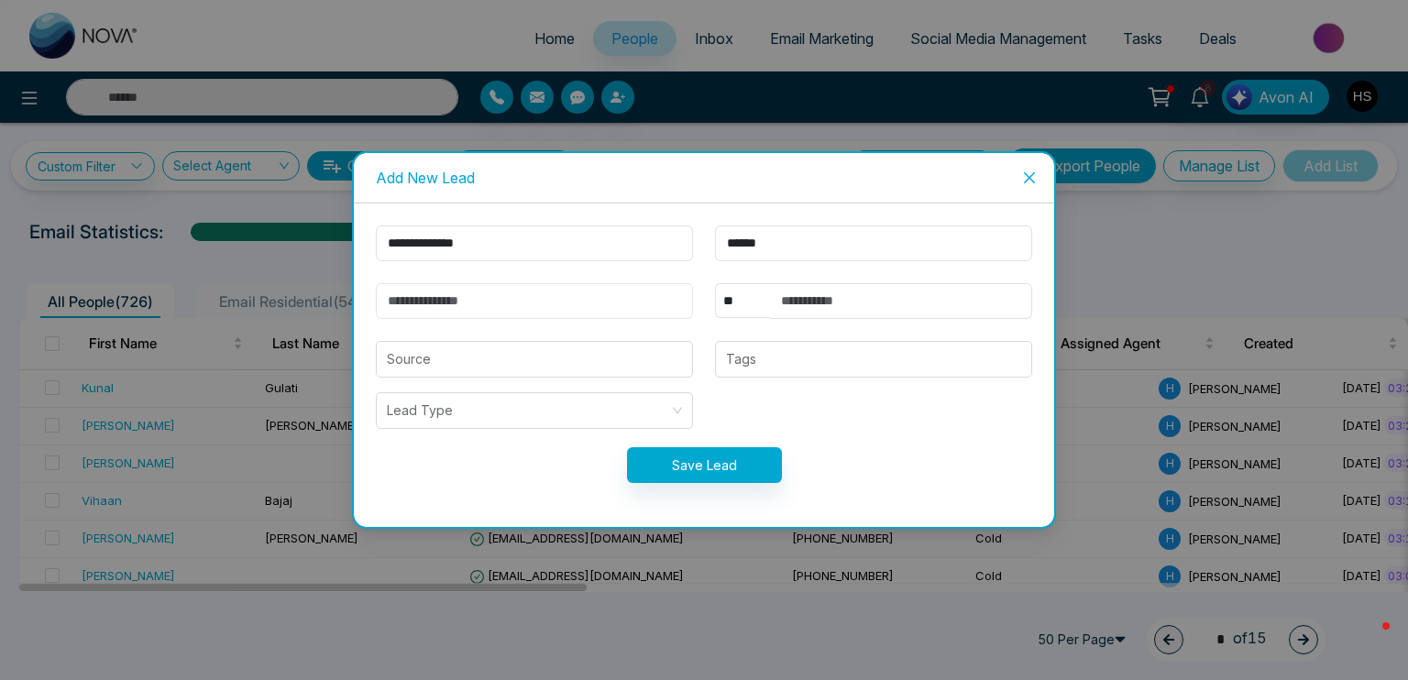
type input "**********"
click at [770, 366] on div at bounding box center [873, 359] width 306 height 22
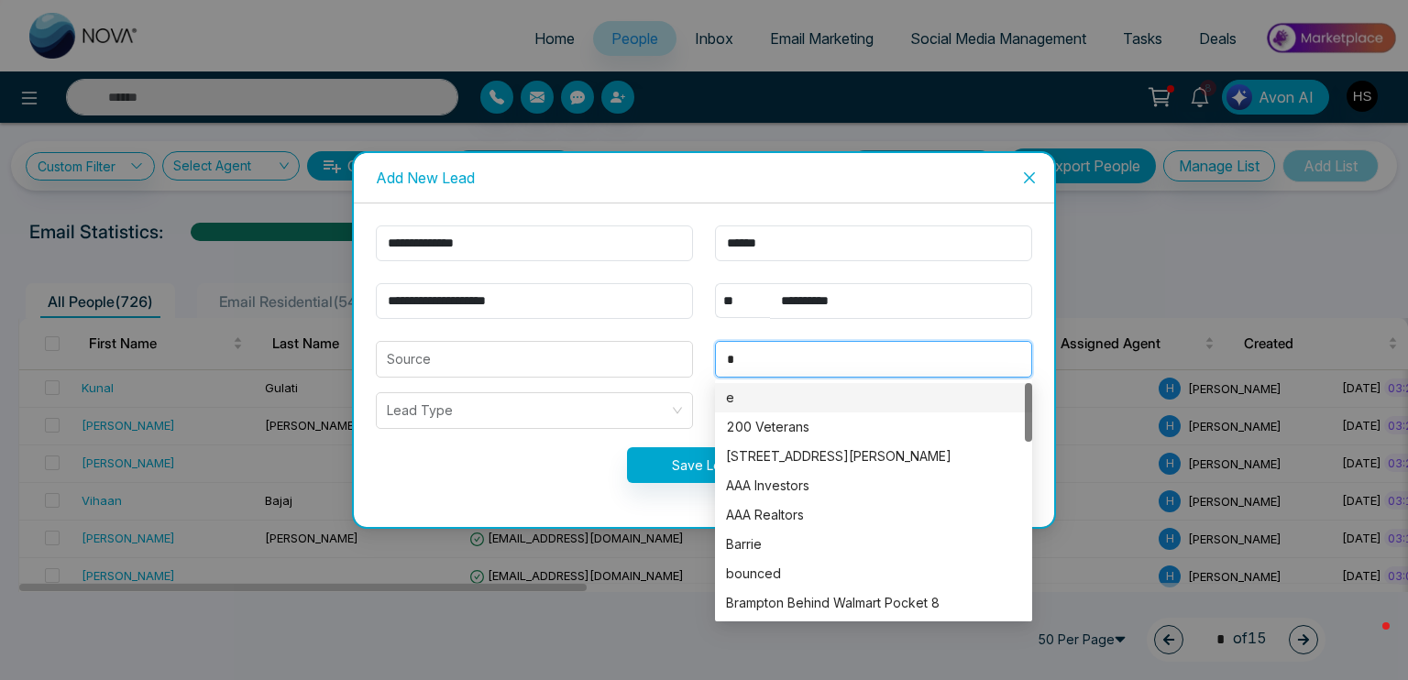
type input "**"
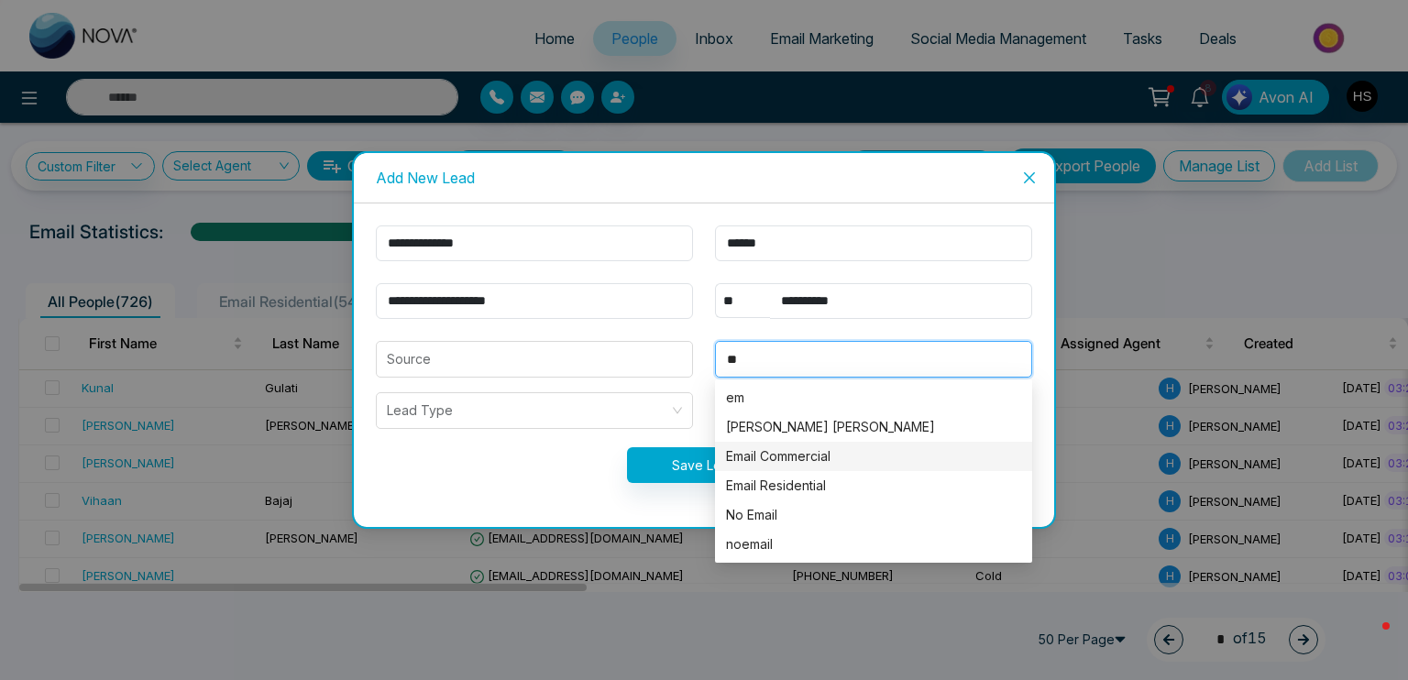
click at [843, 457] on div "Email Commercial" at bounding box center [873, 456] width 295 height 20
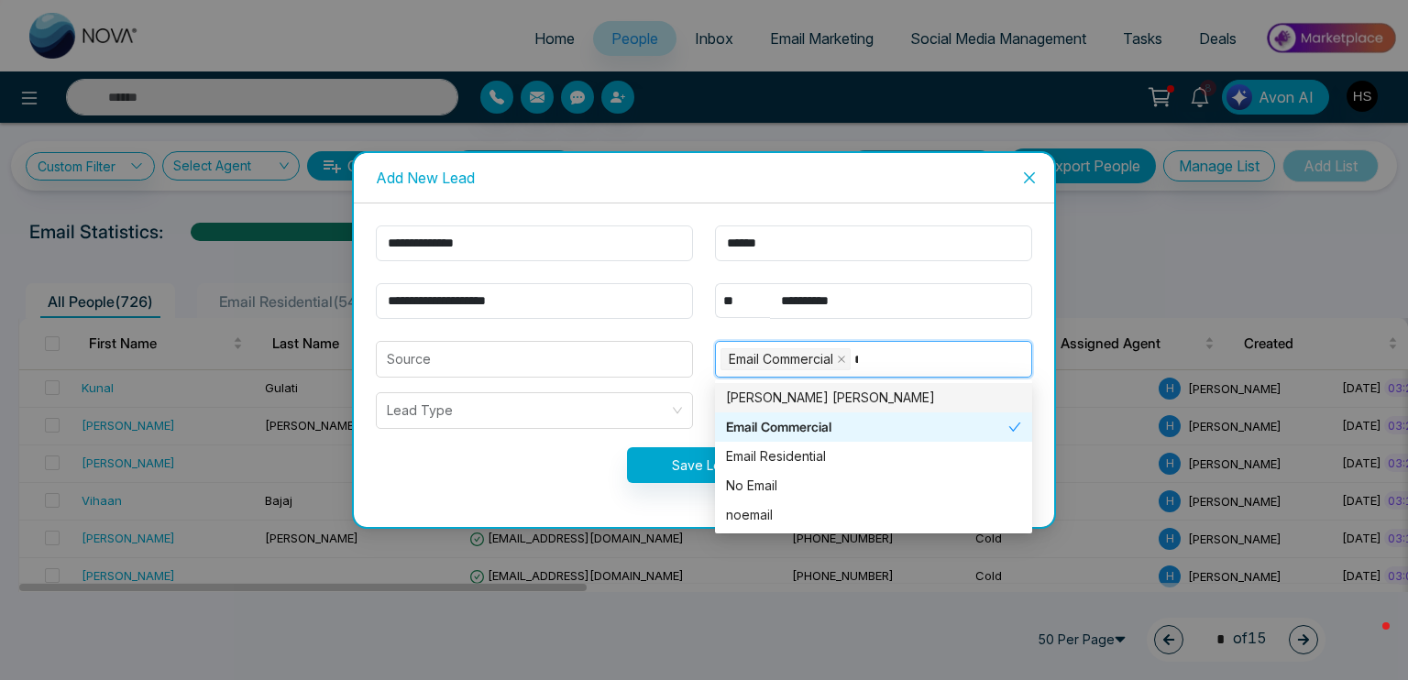
type input "**"
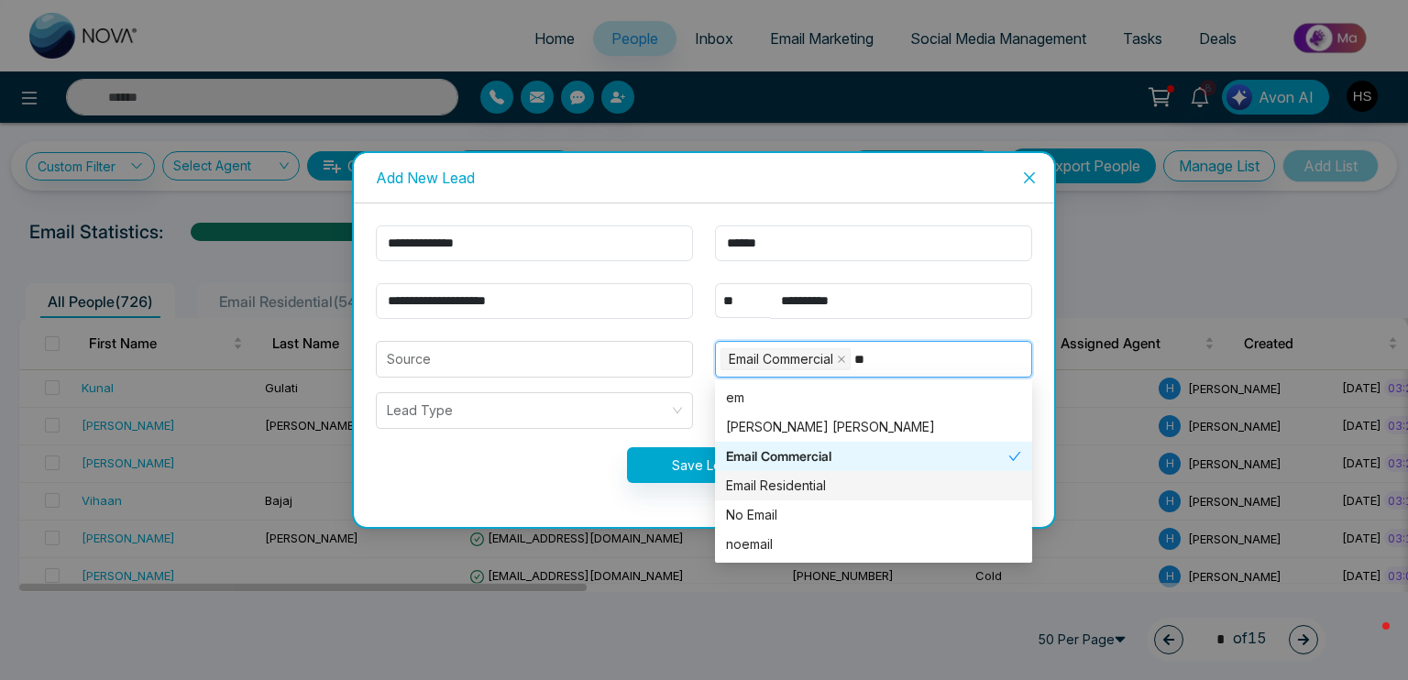
click at [814, 488] on div "Email Residential" at bounding box center [873, 486] width 295 height 20
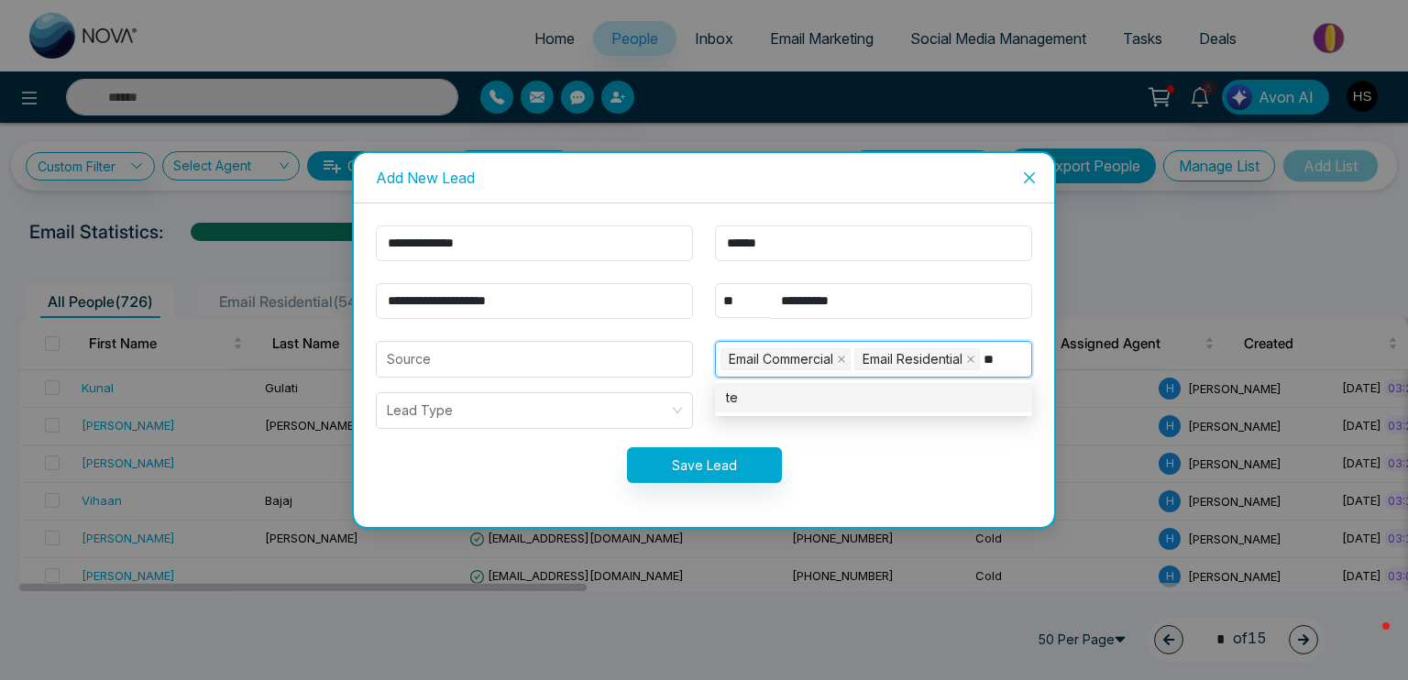
type input "***"
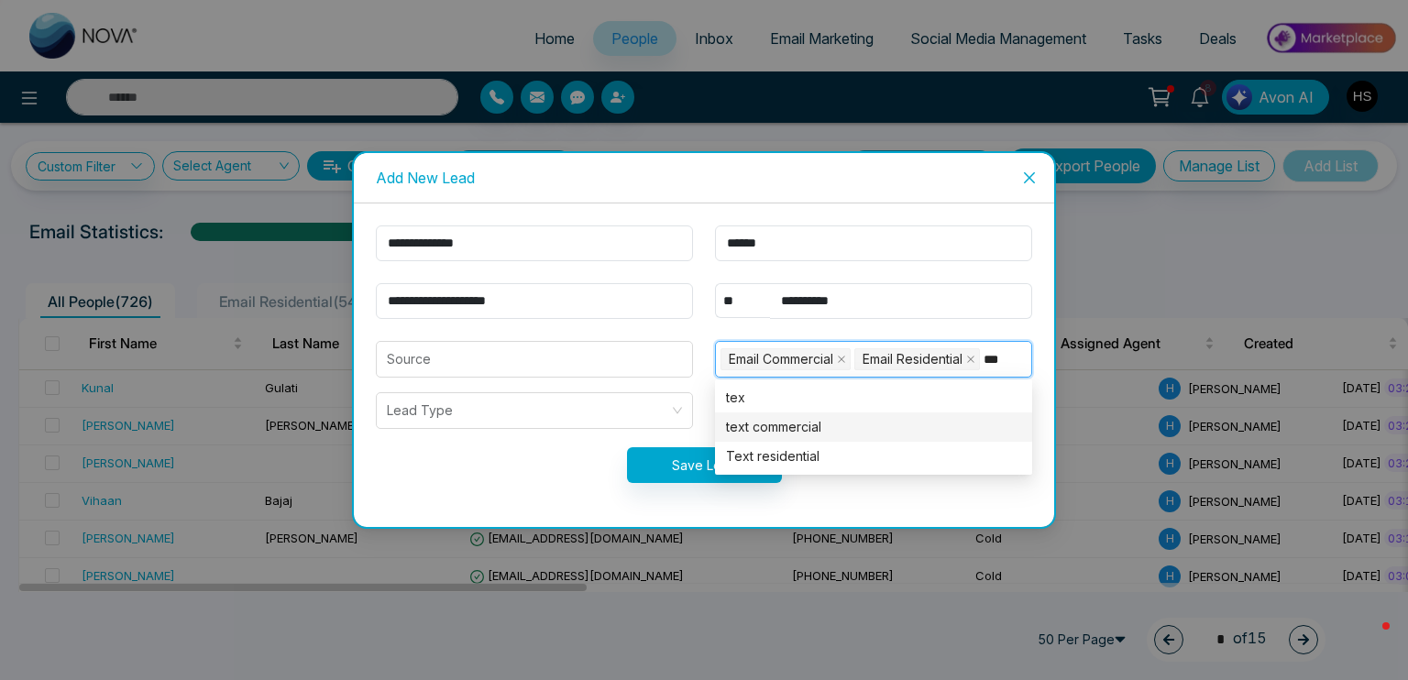
click at [809, 426] on div "text commercial" at bounding box center [873, 427] width 295 height 20
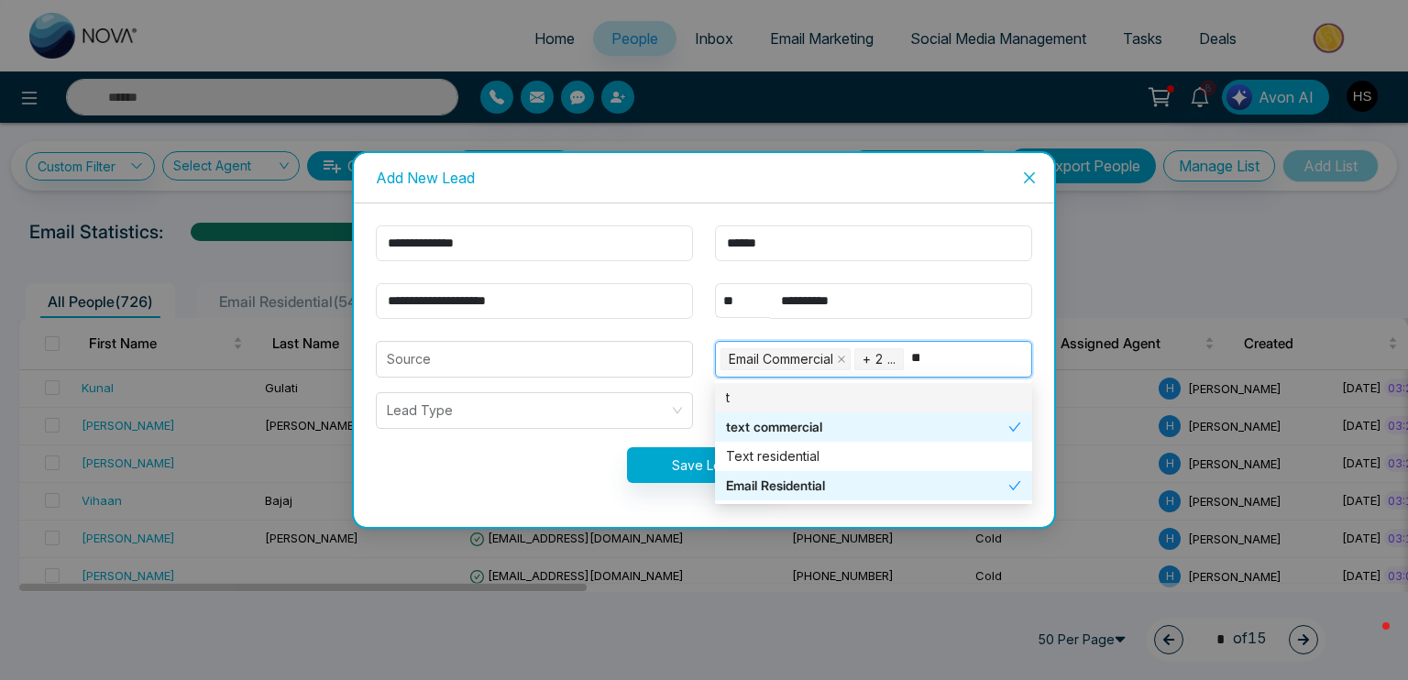
type input "***"
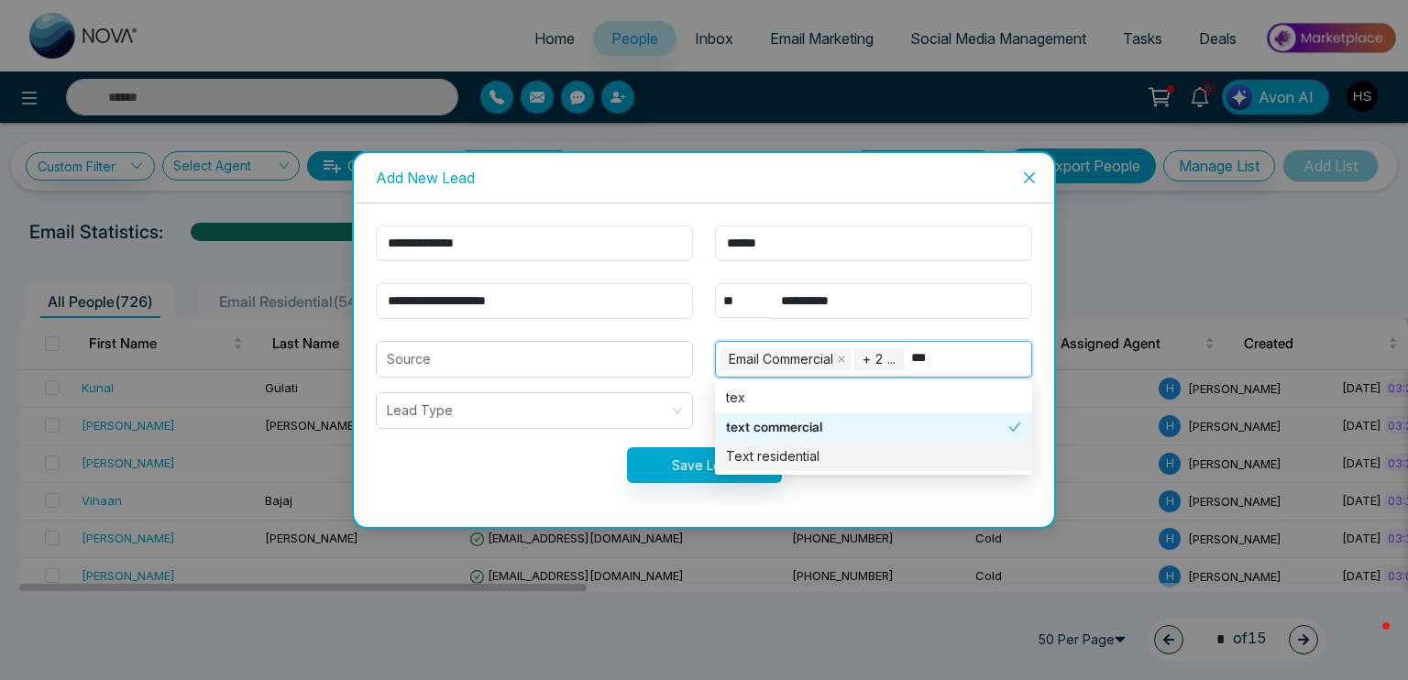
click at [810, 456] on div "Text residential" at bounding box center [873, 456] width 295 height 20
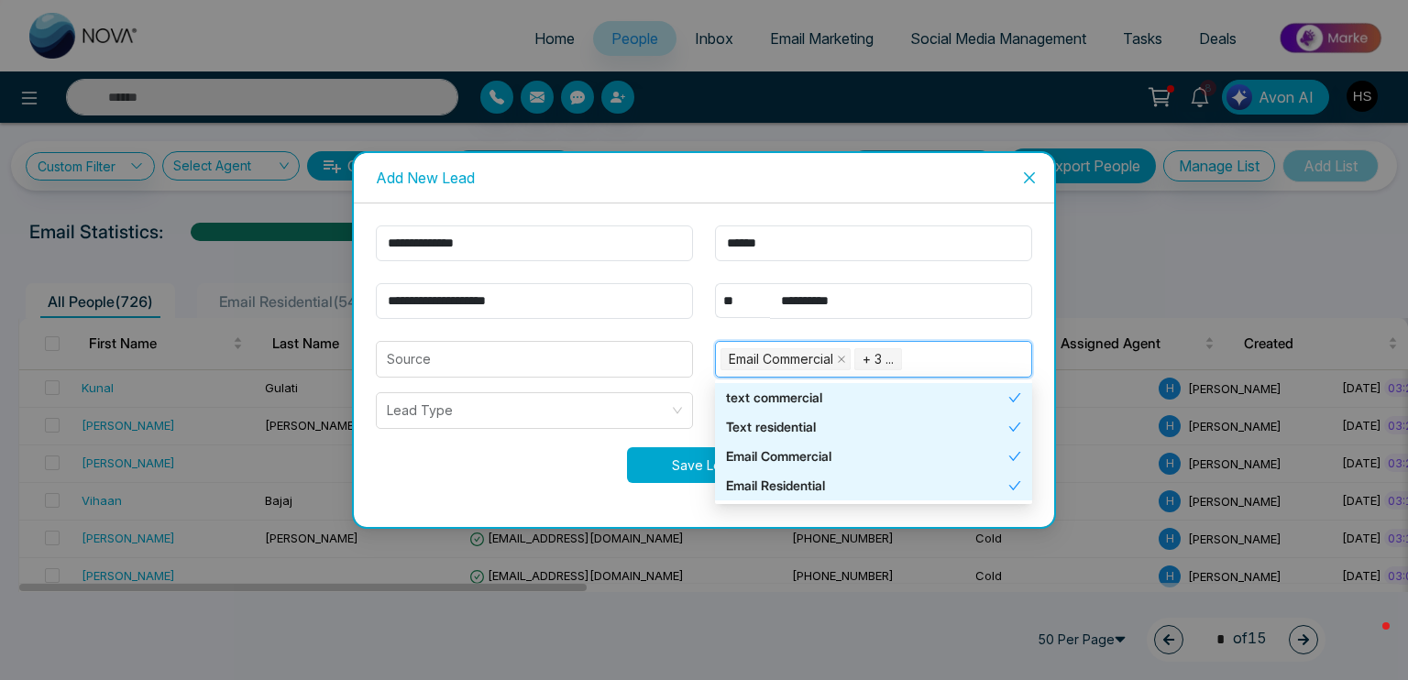
click at [674, 464] on button "Save Lead" at bounding box center [704, 465] width 155 height 36
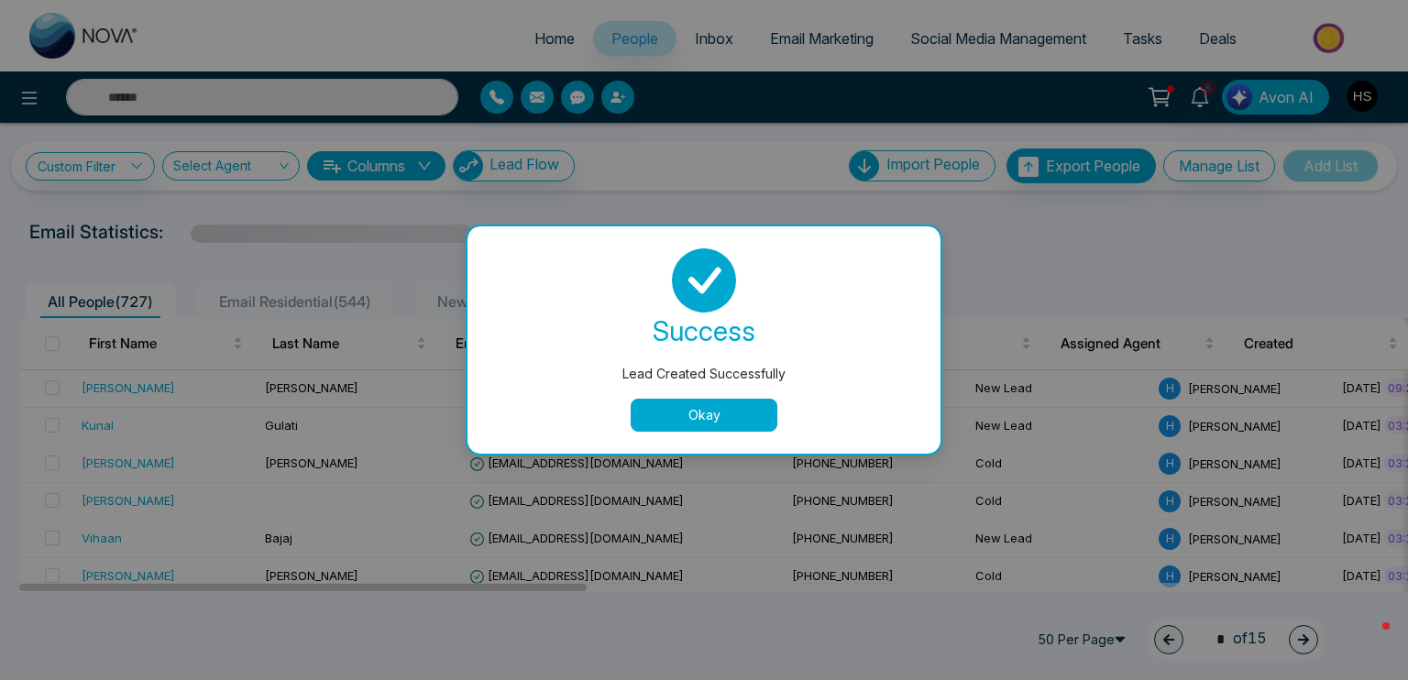
click at [714, 414] on button "Okay" at bounding box center [704, 415] width 147 height 33
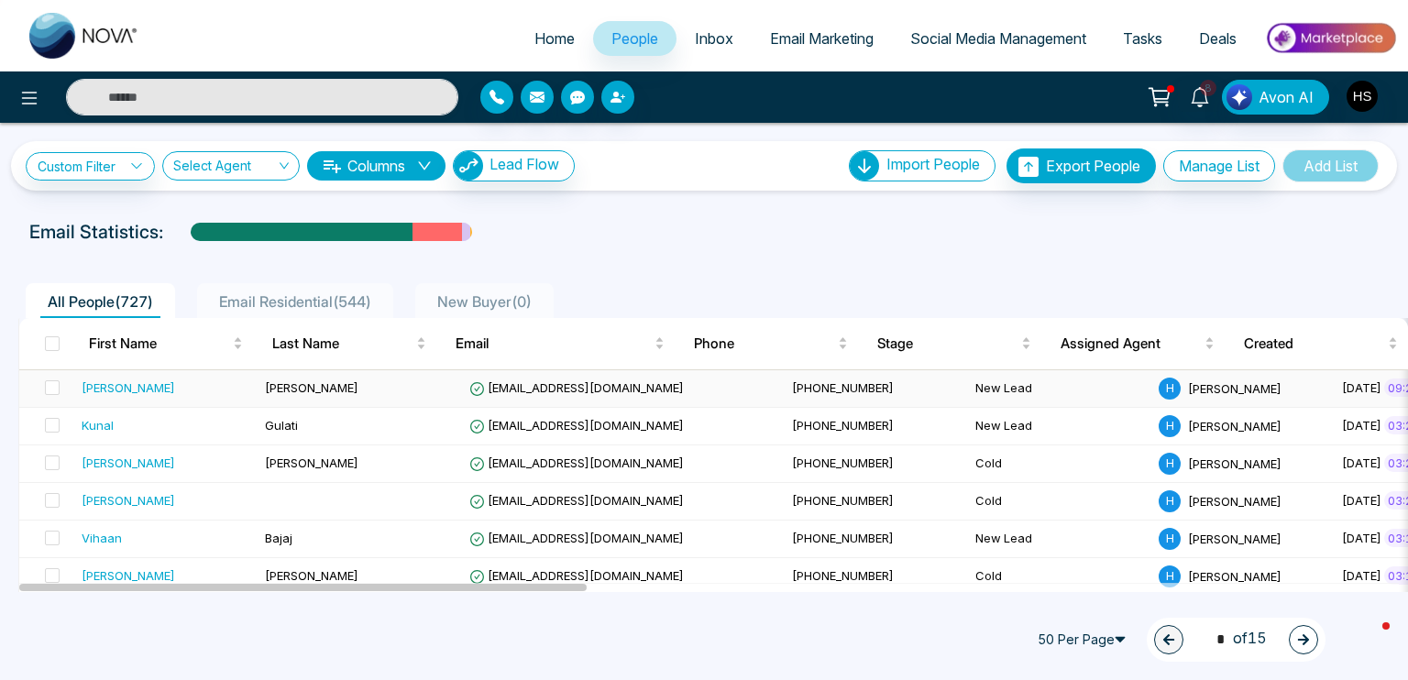
click at [137, 371] on td "[PERSON_NAME]" at bounding box center [165, 389] width 183 height 38
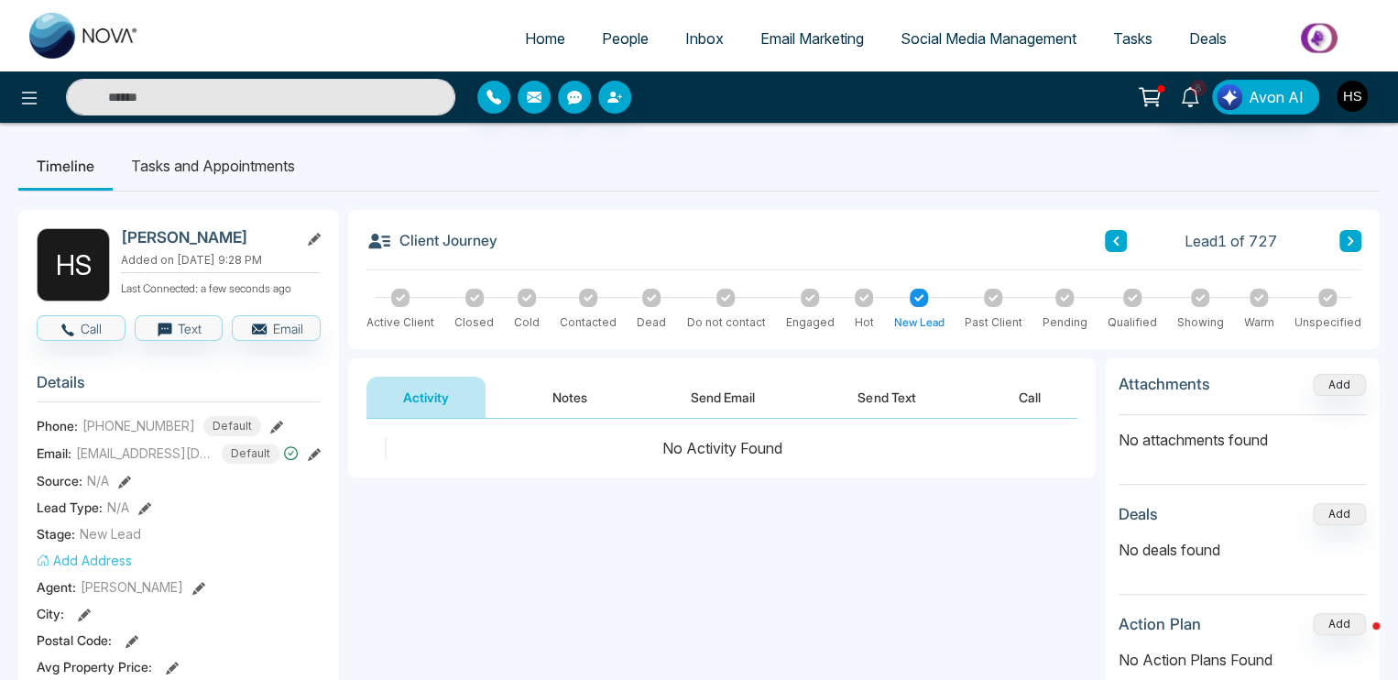
click at [817, 41] on span "Email Marketing" at bounding box center [813, 38] width 104 height 18
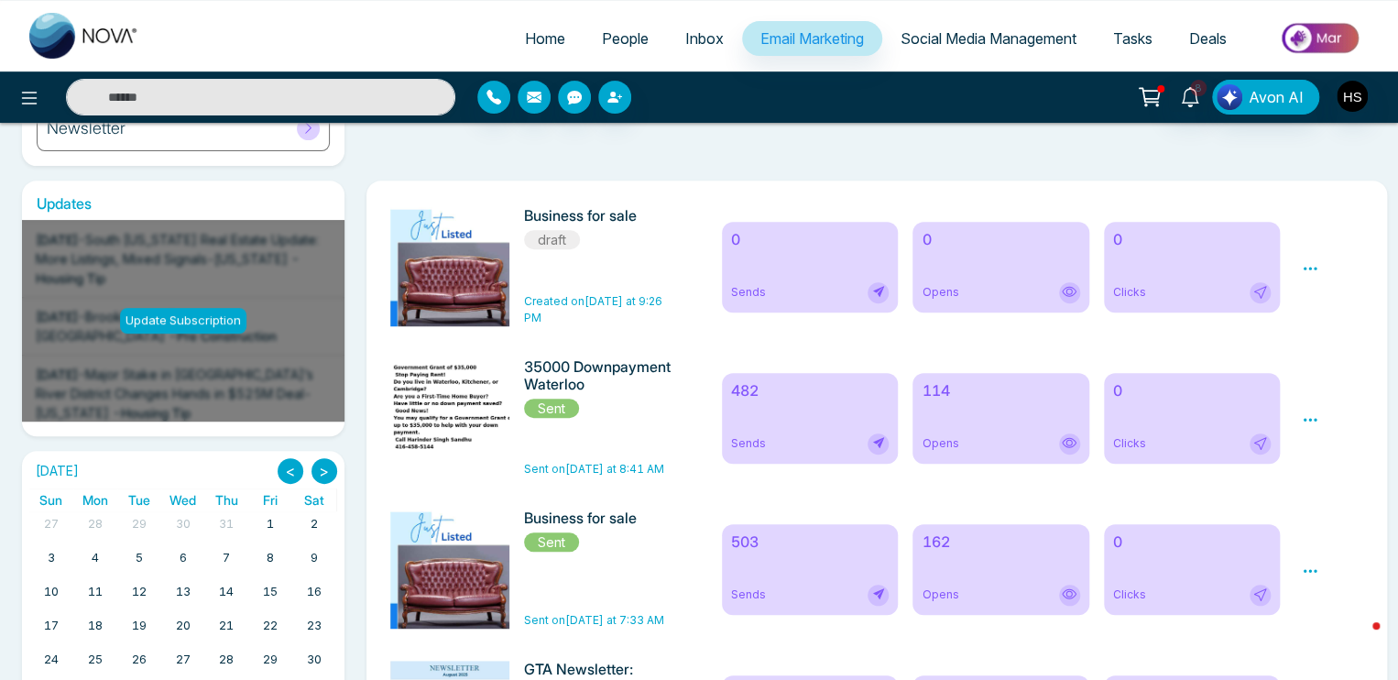
scroll to position [275, 0]
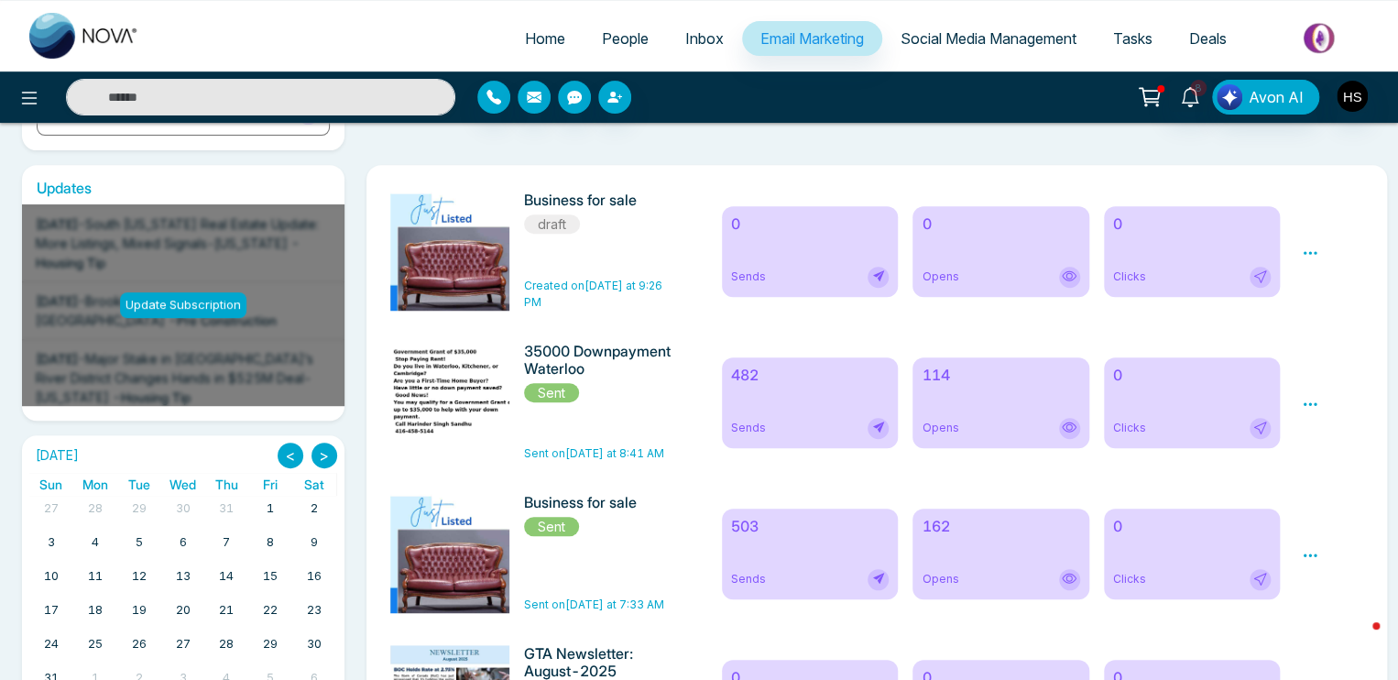
click at [1320, 252] on div "Preview Edit Delete" at bounding box center [1332, 251] width 83 height 119
click at [1310, 252] on icon at bounding box center [1311, 252] width 14 height 3
click at [1334, 298] on link "Edit" at bounding box center [1328, 306] width 22 height 16
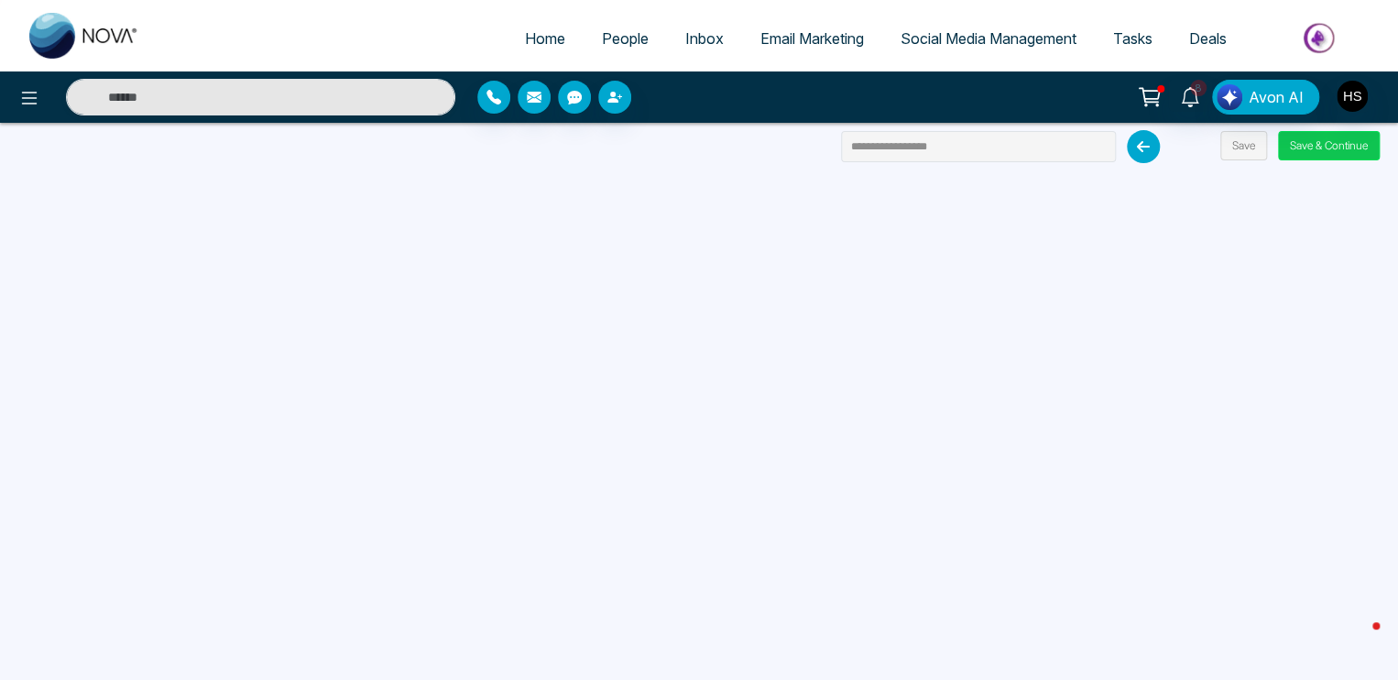
click at [1341, 151] on button "Save & Continue" at bounding box center [1329, 145] width 102 height 29
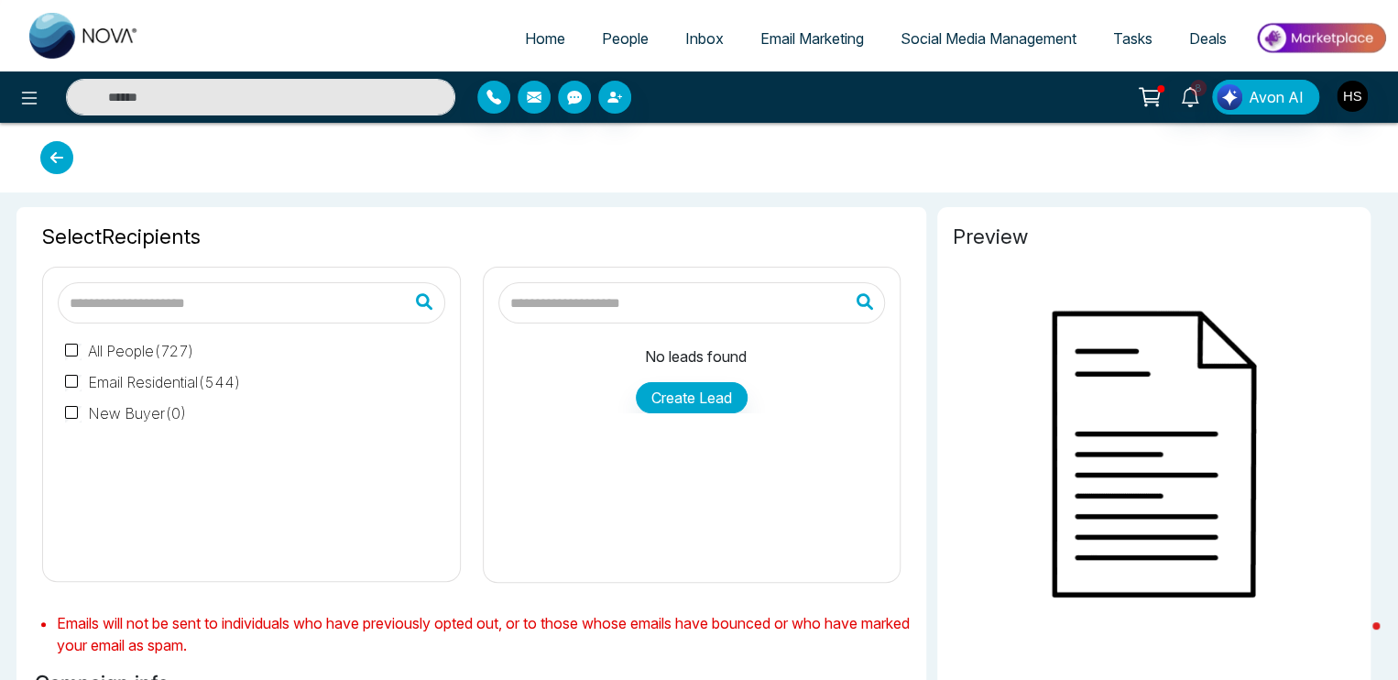
type input "**********"
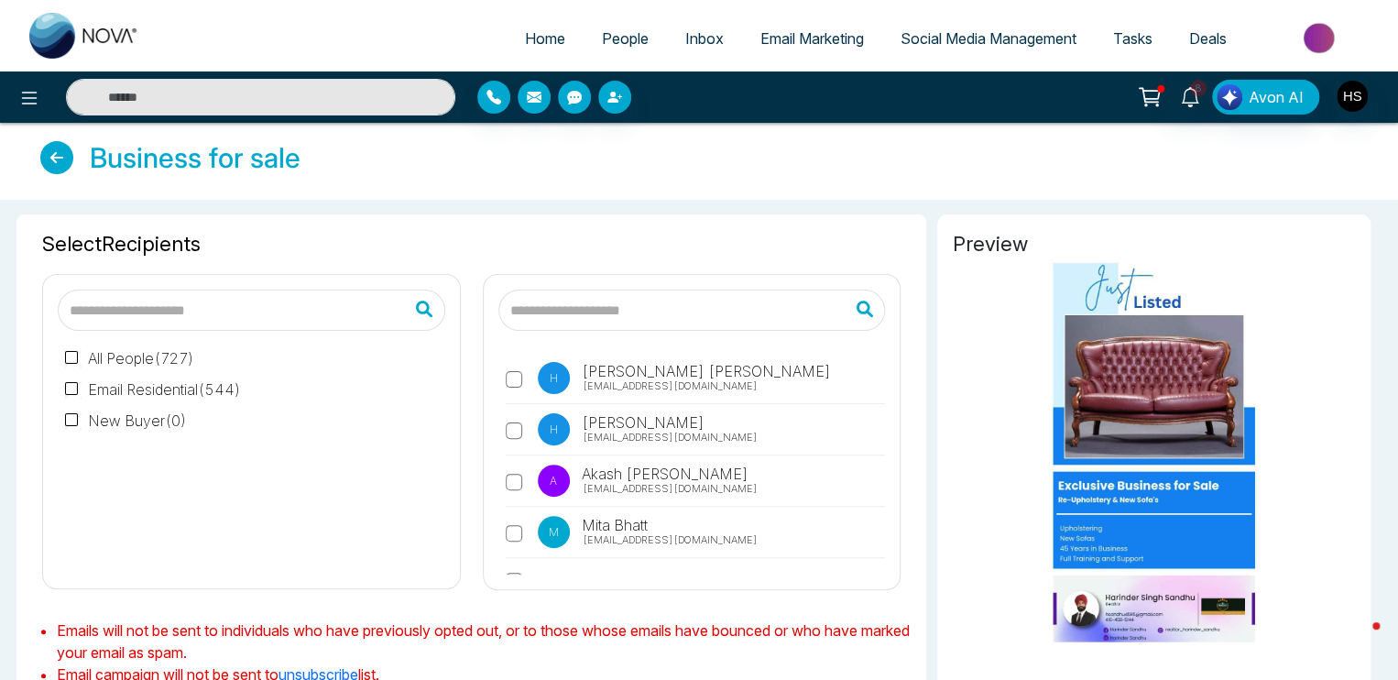
click at [685, 315] on input "text" at bounding box center [693, 310] width 388 height 41
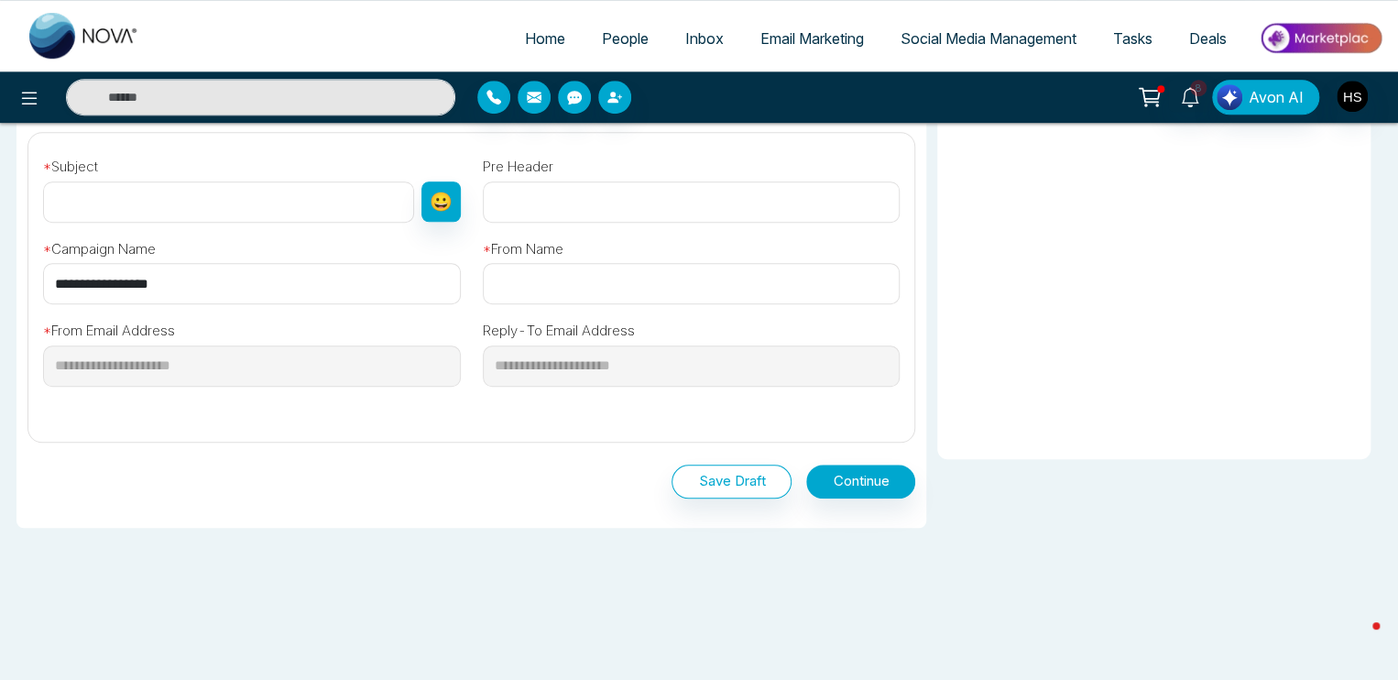
scroll to position [613, 0]
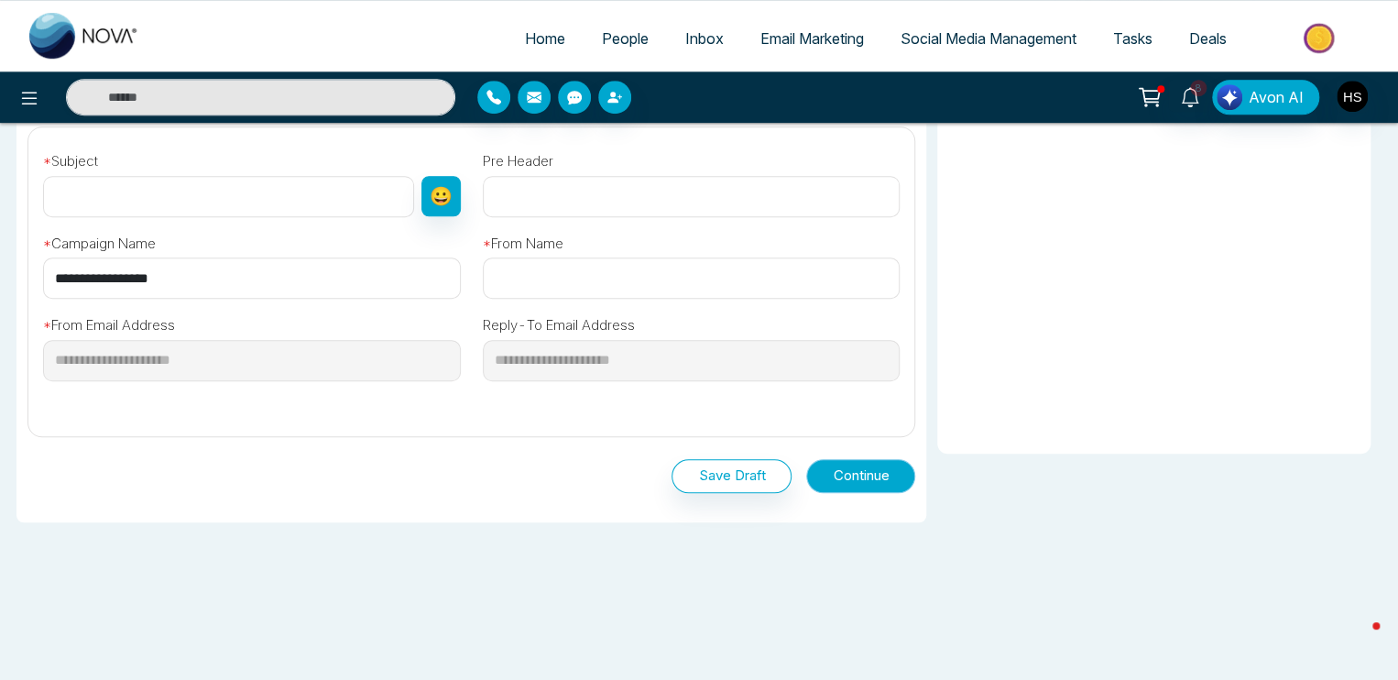
click at [887, 479] on button "Continue" at bounding box center [860, 476] width 109 height 34
type input "****"
click at [865, 484] on button "Continue" at bounding box center [860, 476] width 109 height 34
type input "**********"
click at [839, 464] on button "Continue" at bounding box center [860, 476] width 109 height 34
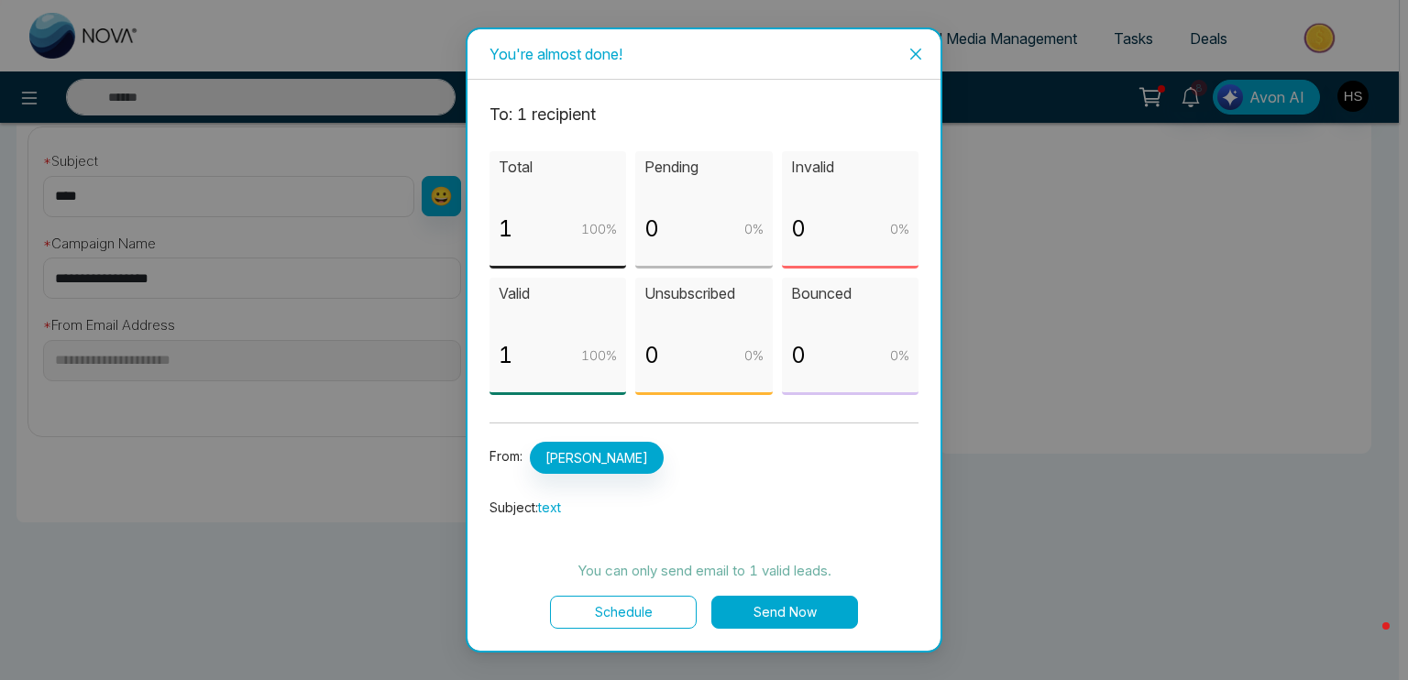
click at [792, 613] on button "Send Now" at bounding box center [784, 612] width 147 height 33
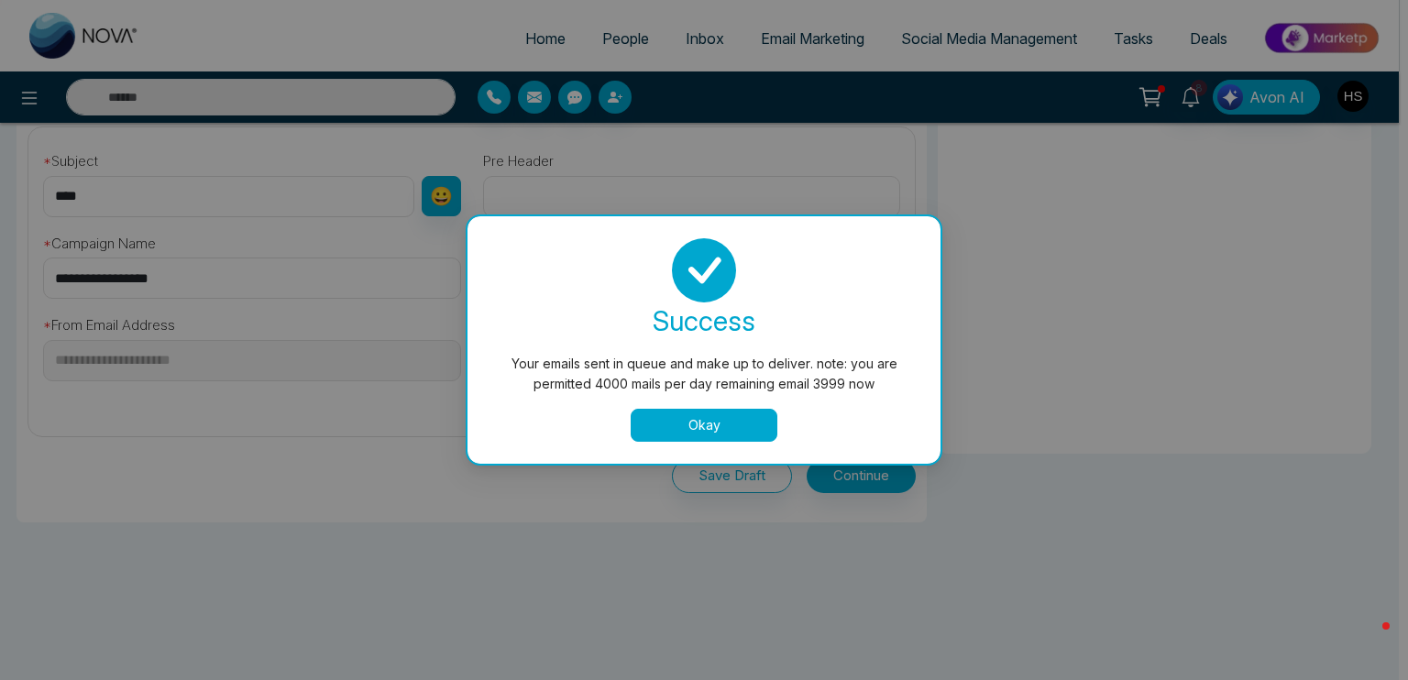
click at [719, 416] on button "Okay" at bounding box center [704, 425] width 147 height 33
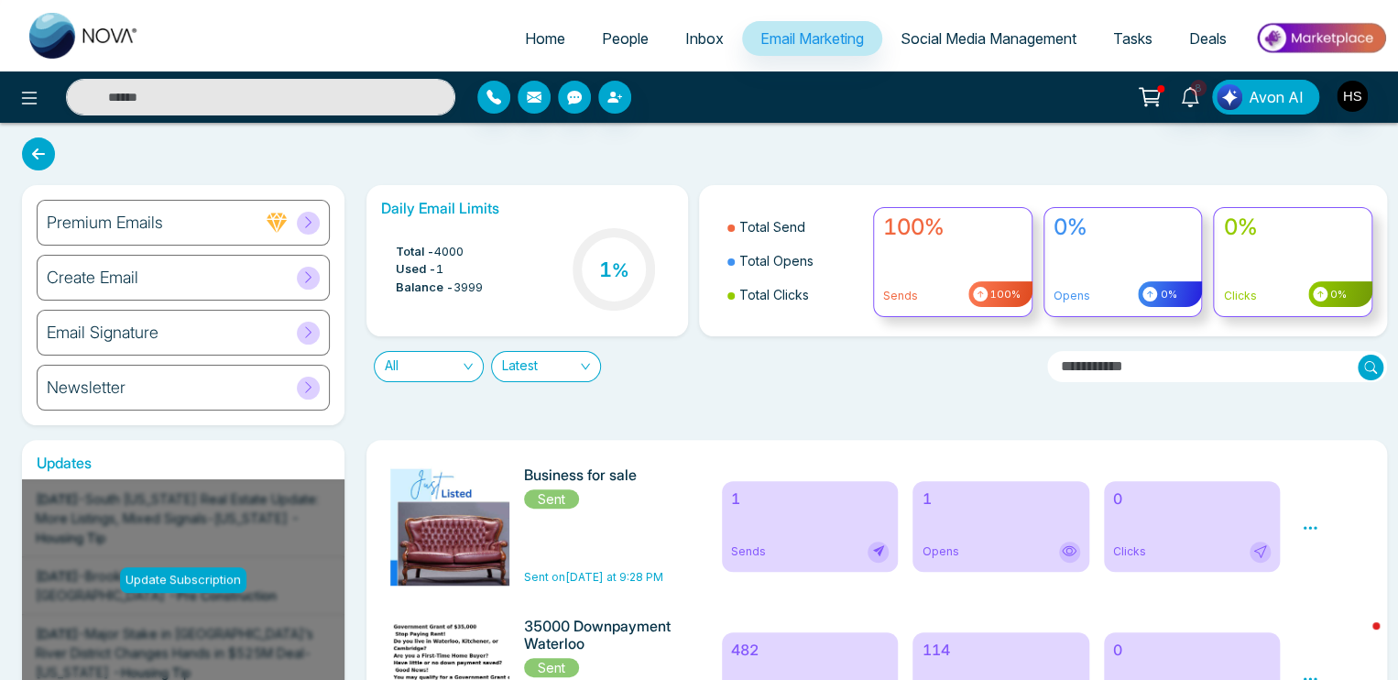
click at [986, 34] on span "Social Media Management" at bounding box center [989, 38] width 176 height 18
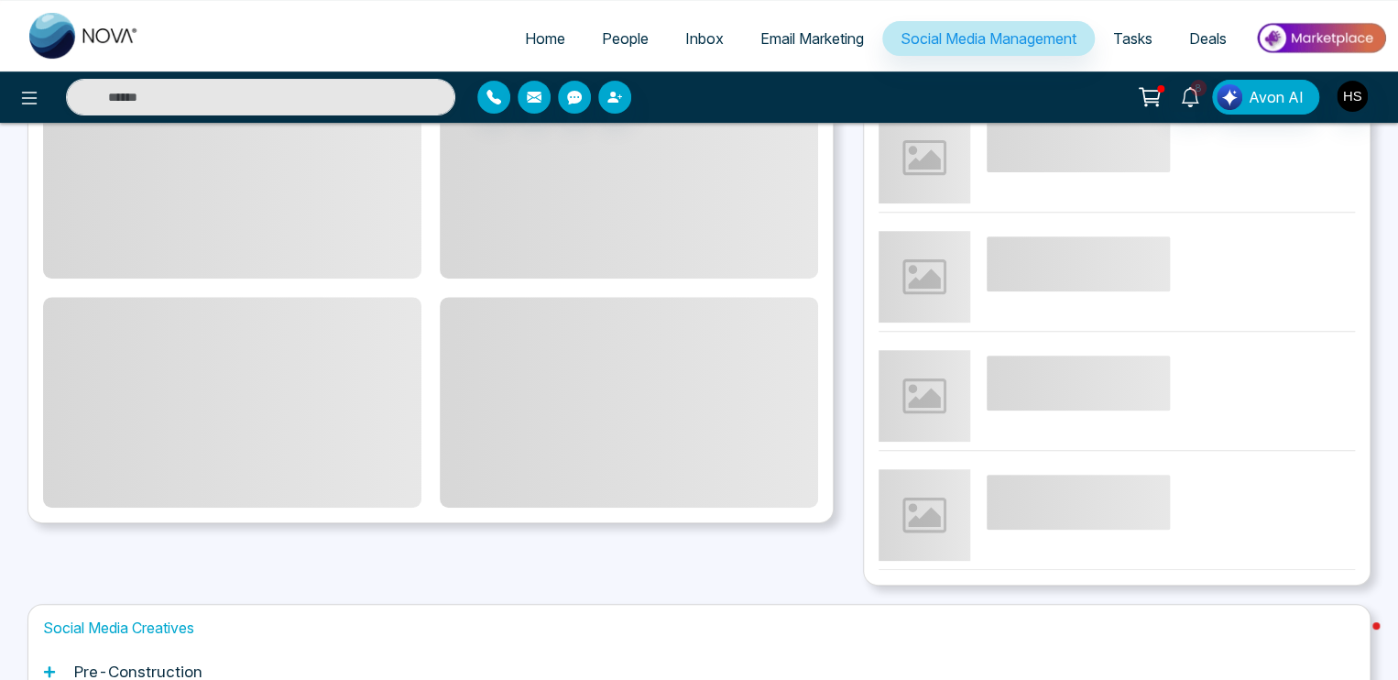
scroll to position [502, 0]
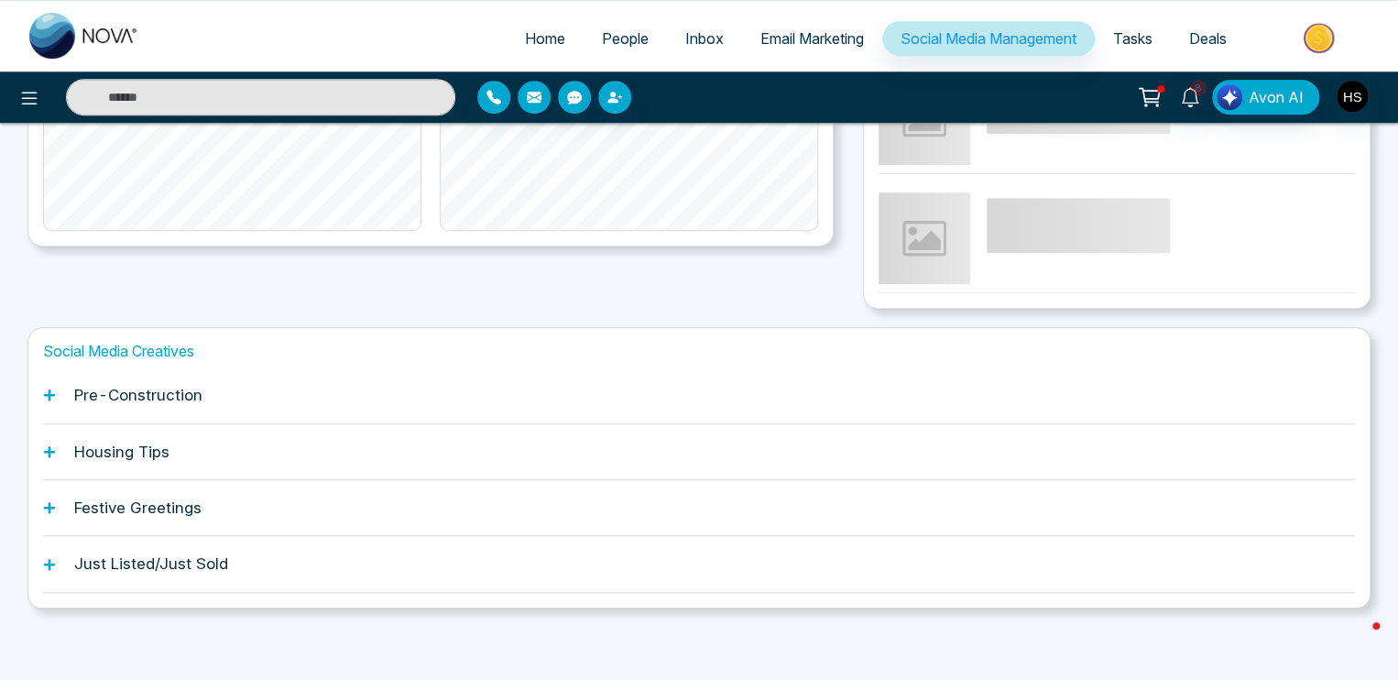
click at [251, 557] on div "Just Listed/Just Sold" at bounding box center [699, 564] width 1312 height 56
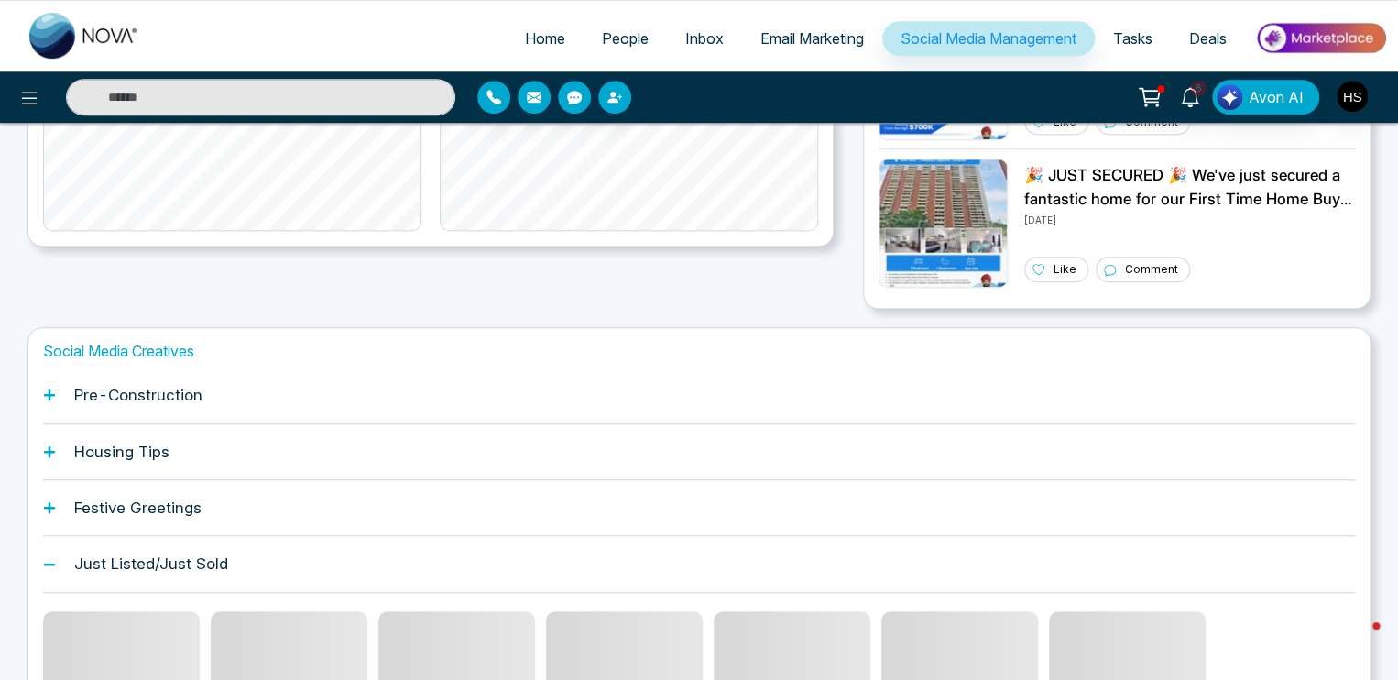
scroll to position [699, 0]
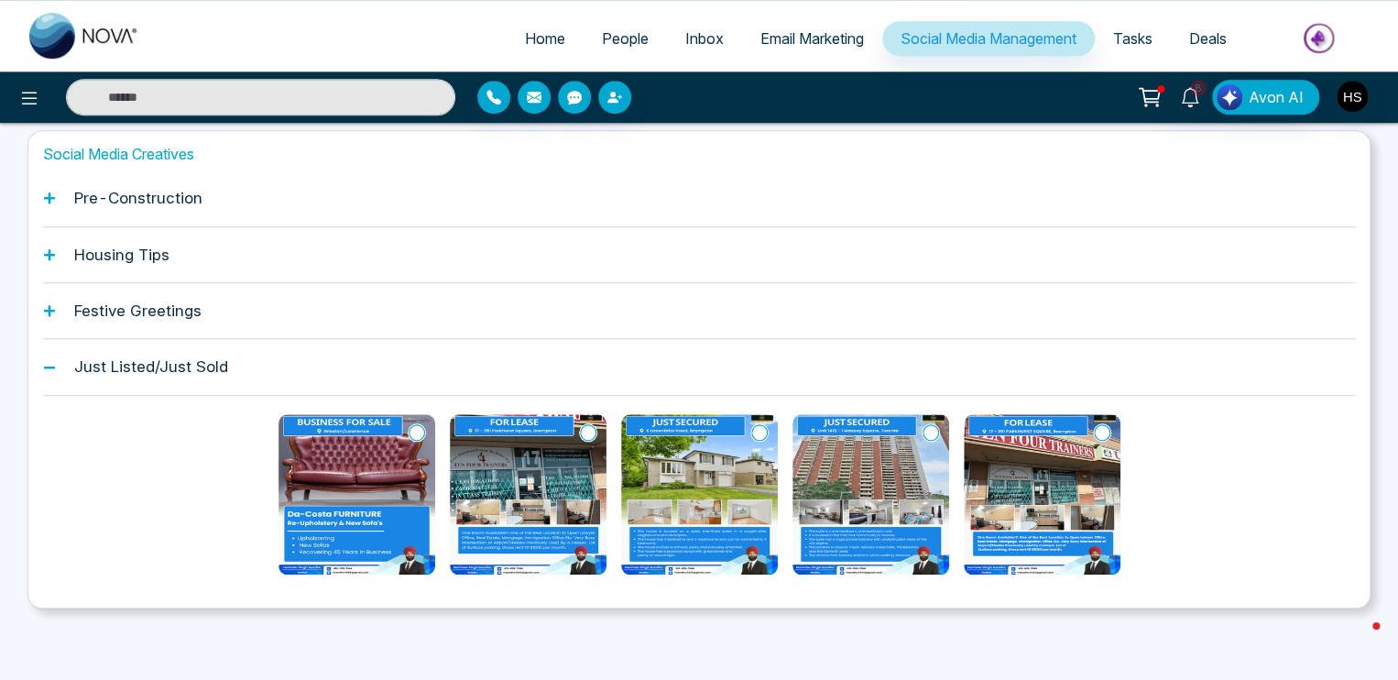
click at [405, 429] on img at bounding box center [357, 494] width 157 height 160
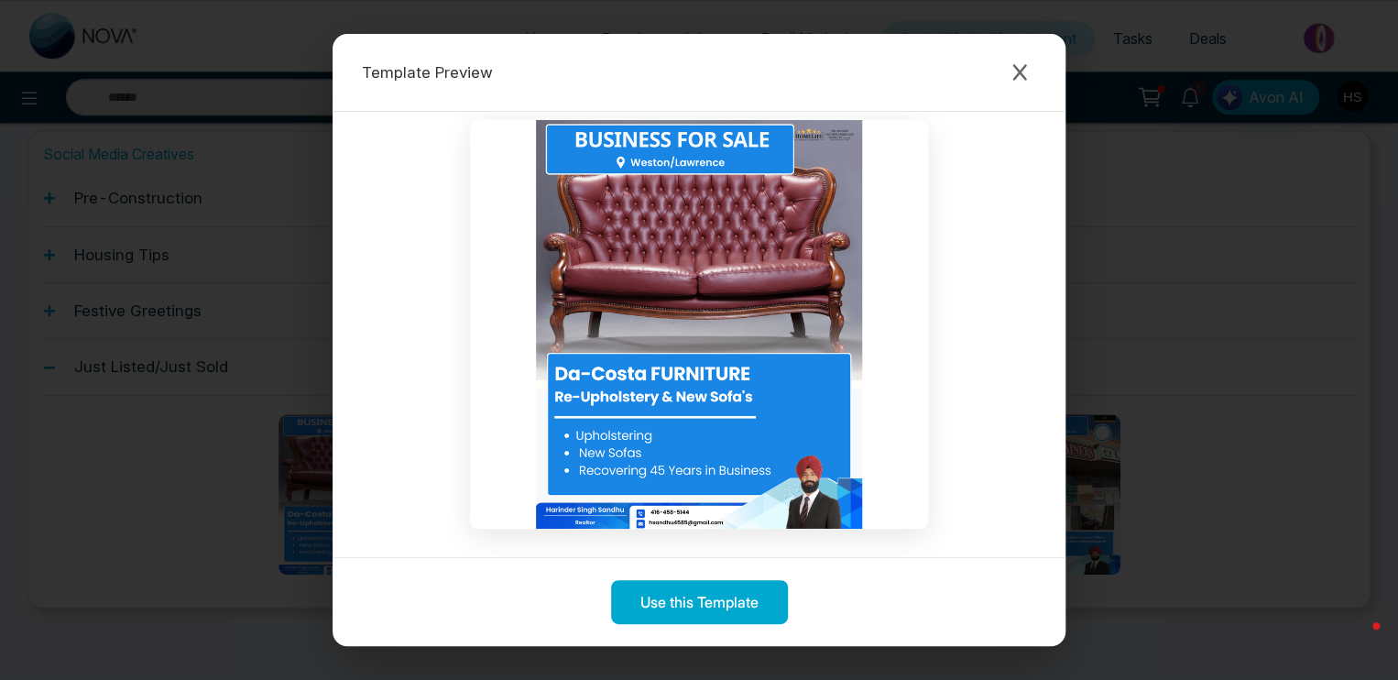
scroll to position [0, 0]
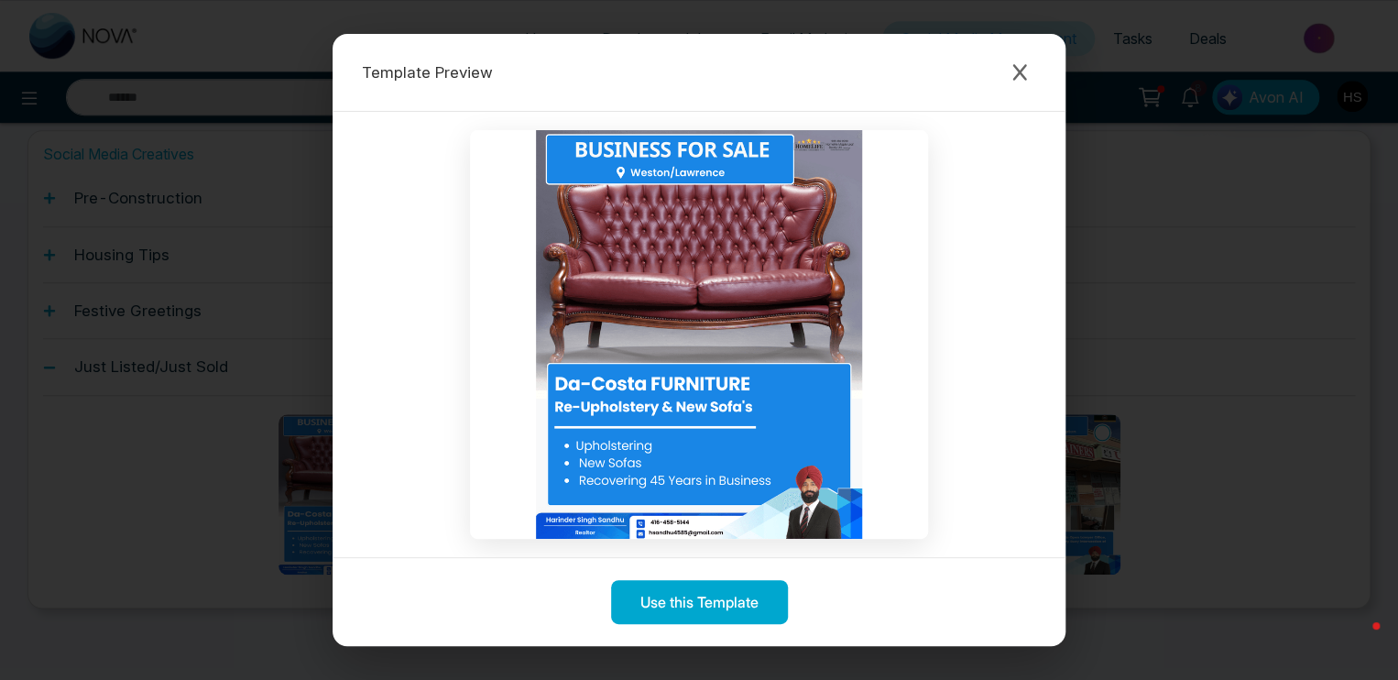
click at [754, 279] on img at bounding box center [699, 334] width 458 height 408
click at [740, 601] on button "Use this Template" at bounding box center [699, 601] width 177 height 44
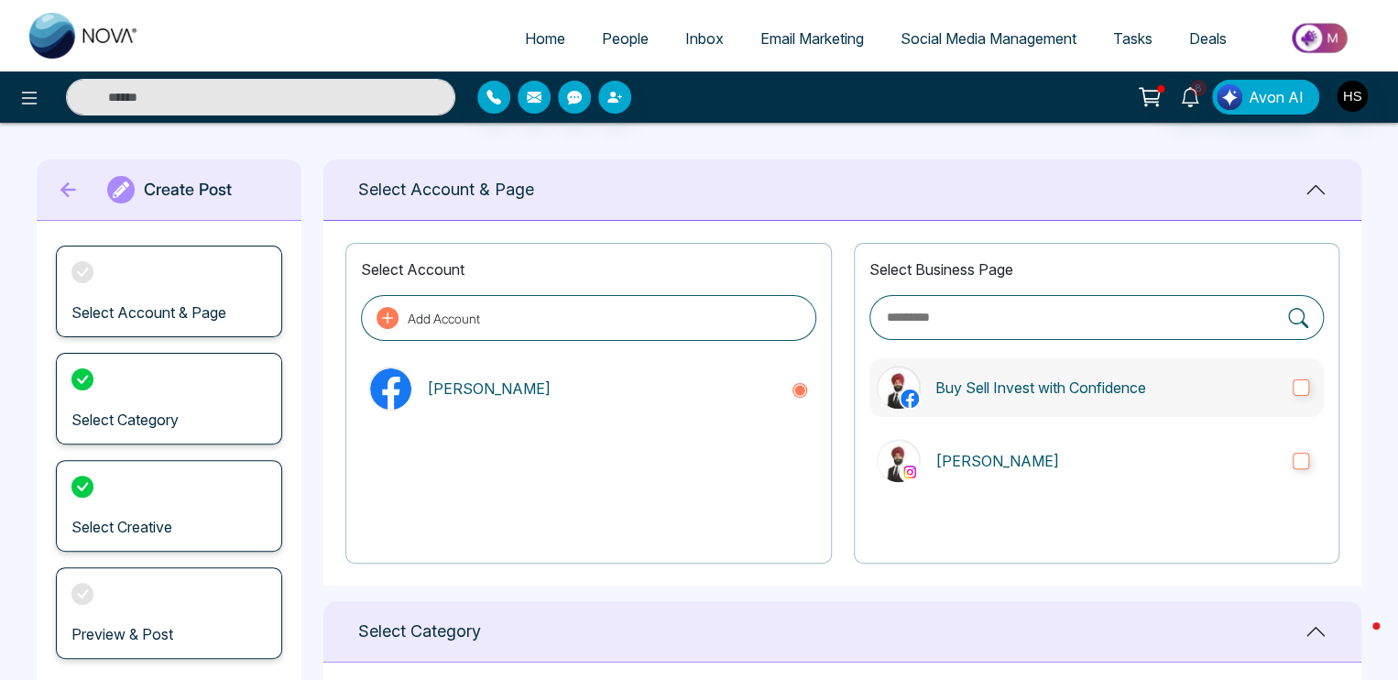
click at [1232, 362] on label "Buy Sell Invest with Confidence" at bounding box center [1097, 387] width 455 height 59
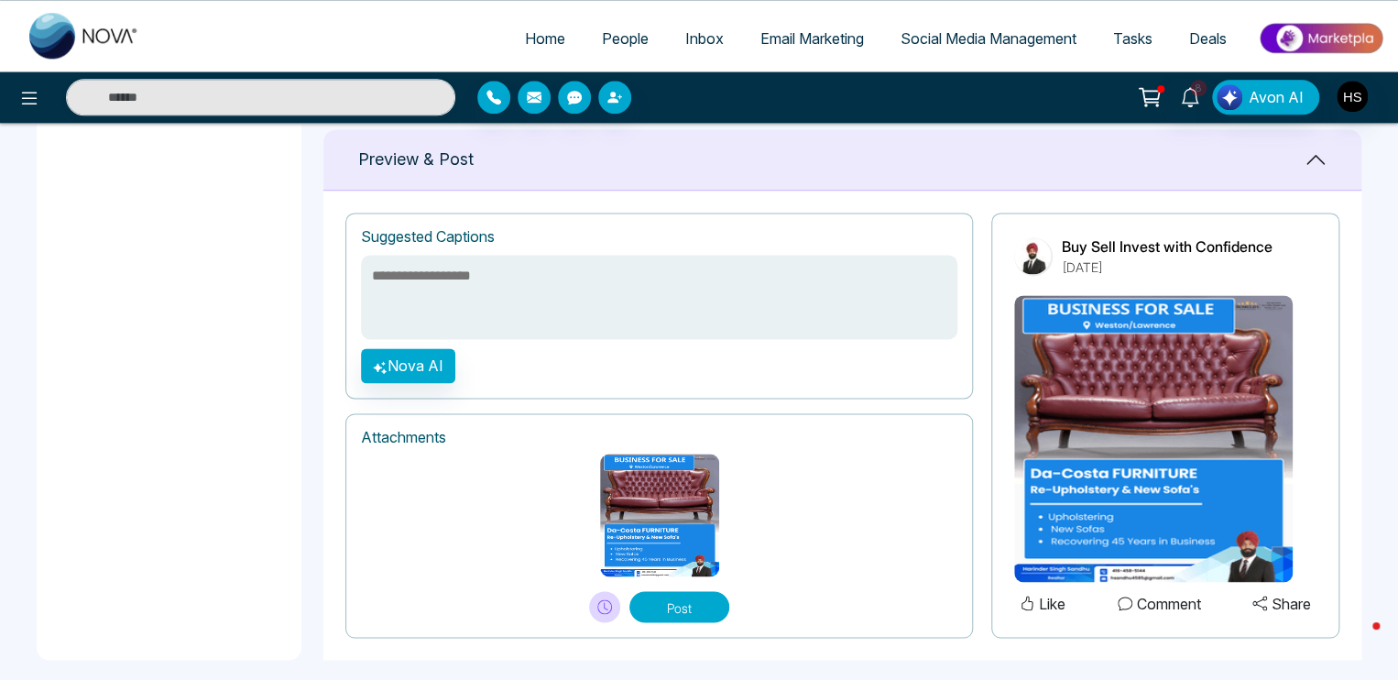
scroll to position [1202, 0]
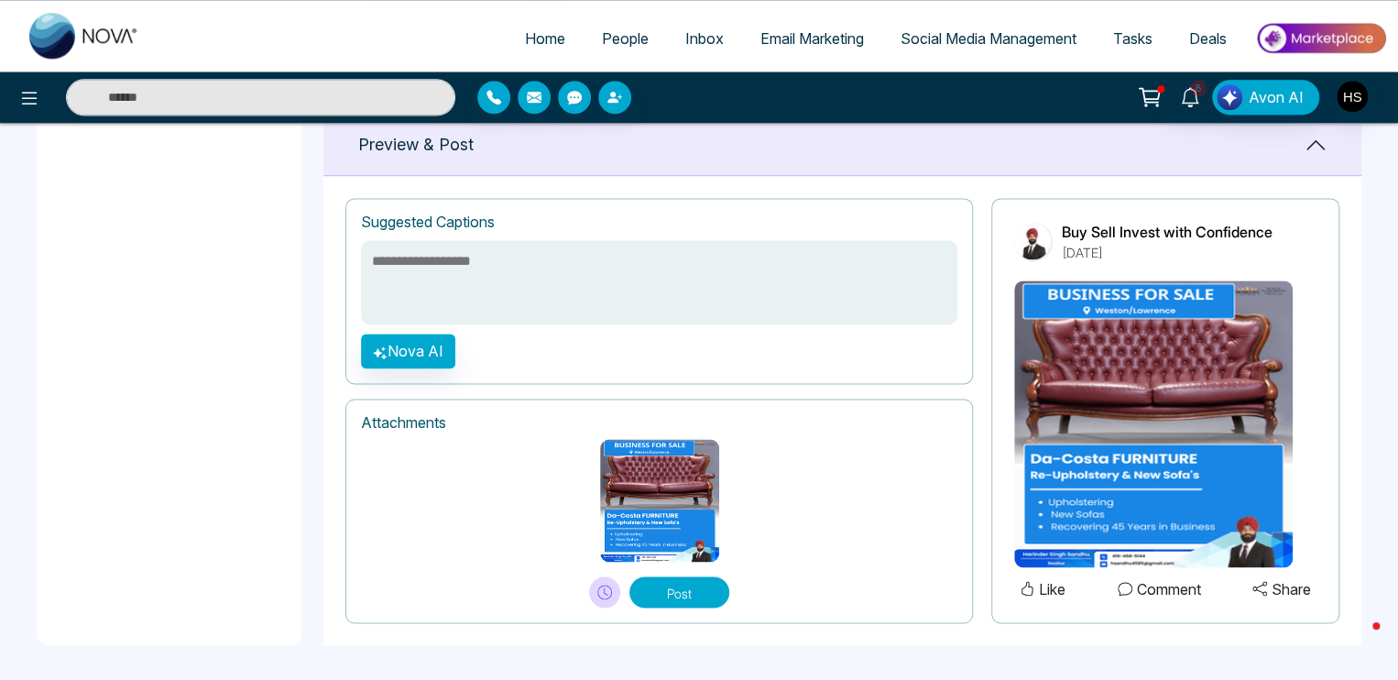
click at [647, 583] on button "Post" at bounding box center [680, 591] width 100 height 31
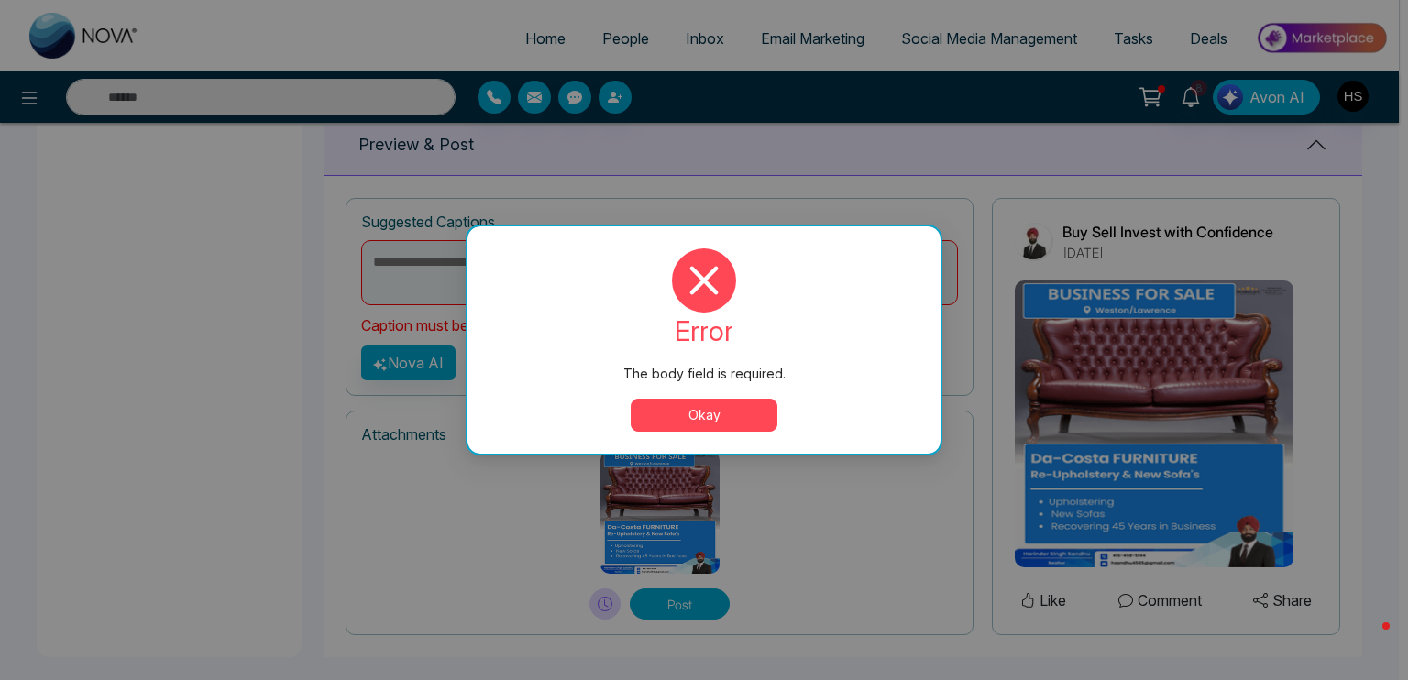
click at [726, 410] on button "Okay" at bounding box center [704, 415] width 147 height 33
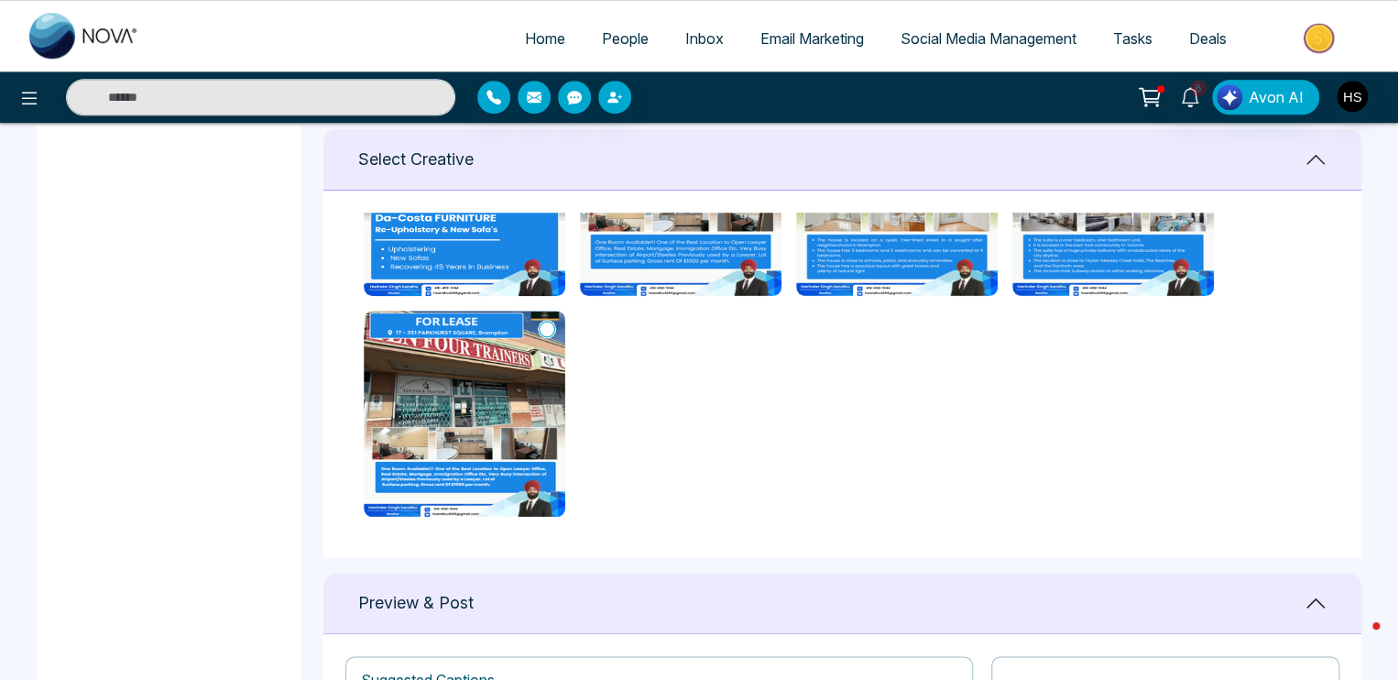
scroll to position [1111, 0]
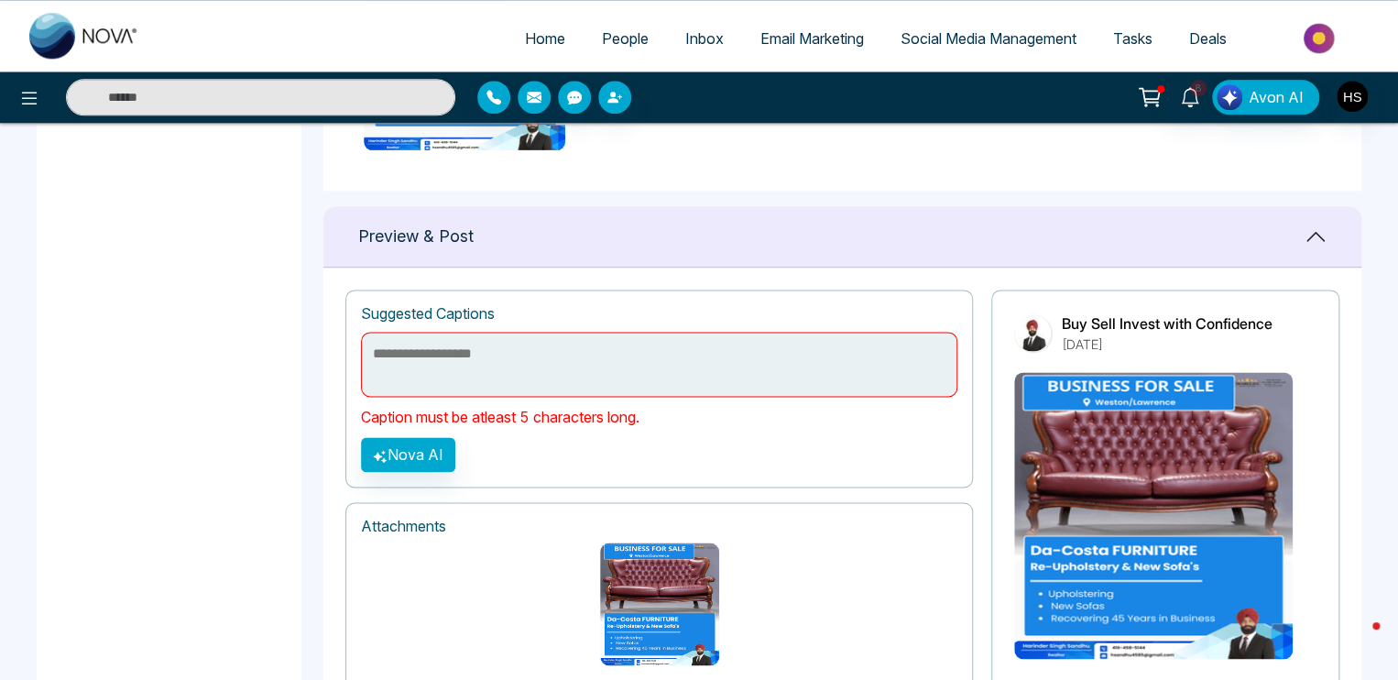
click at [667, 344] on textarea at bounding box center [659, 364] width 597 height 65
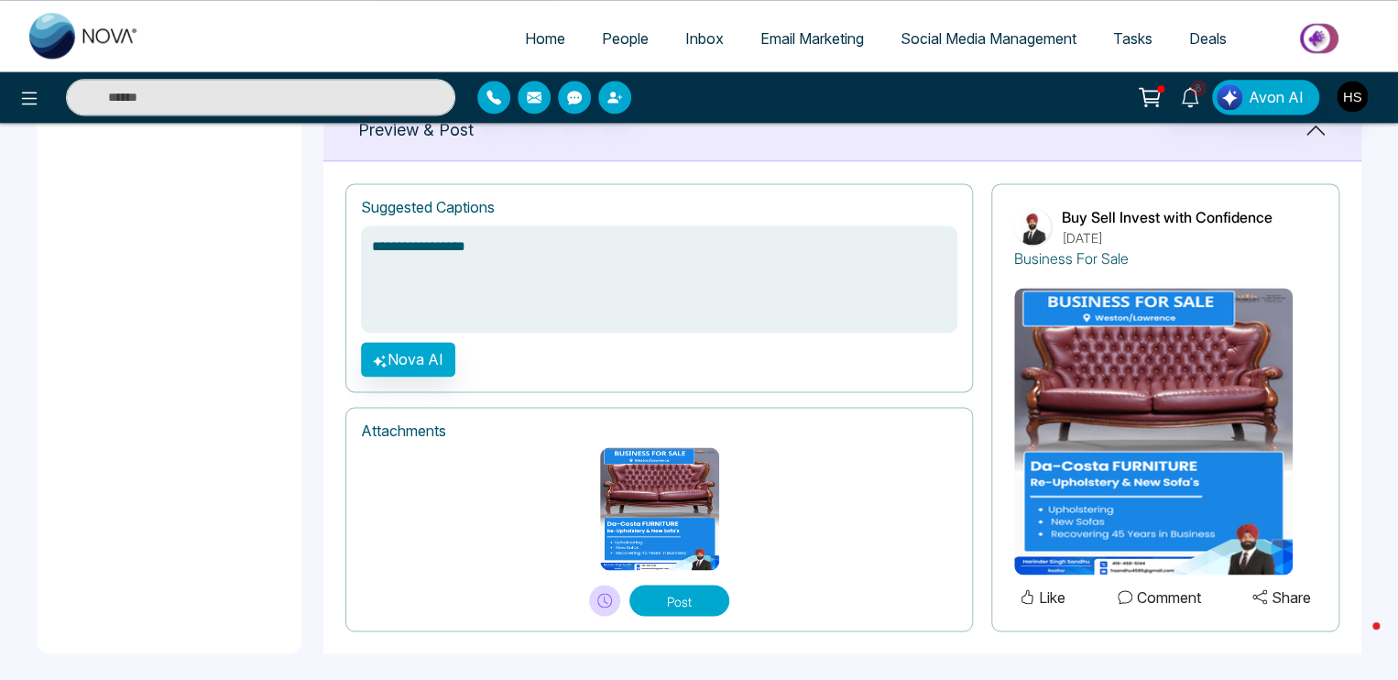
scroll to position [1224, 0]
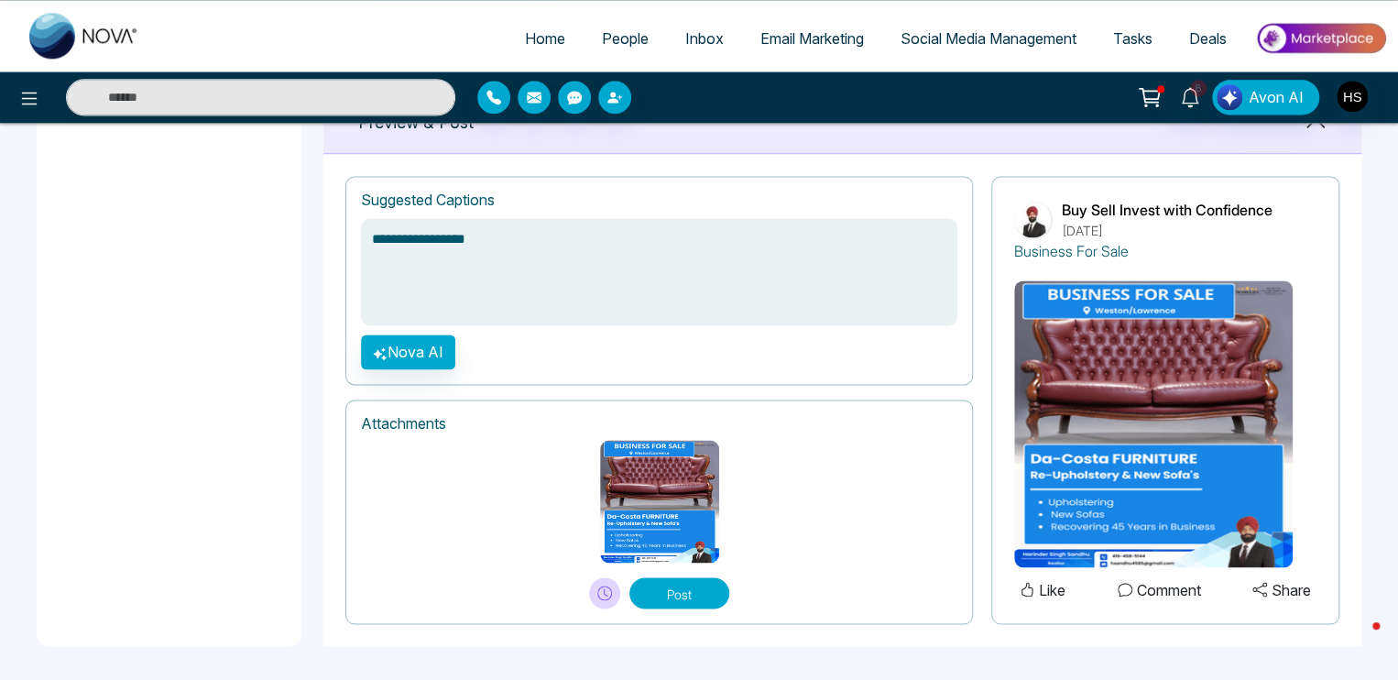
type textarea "**********"
click at [687, 587] on button "Post" at bounding box center [680, 592] width 100 height 31
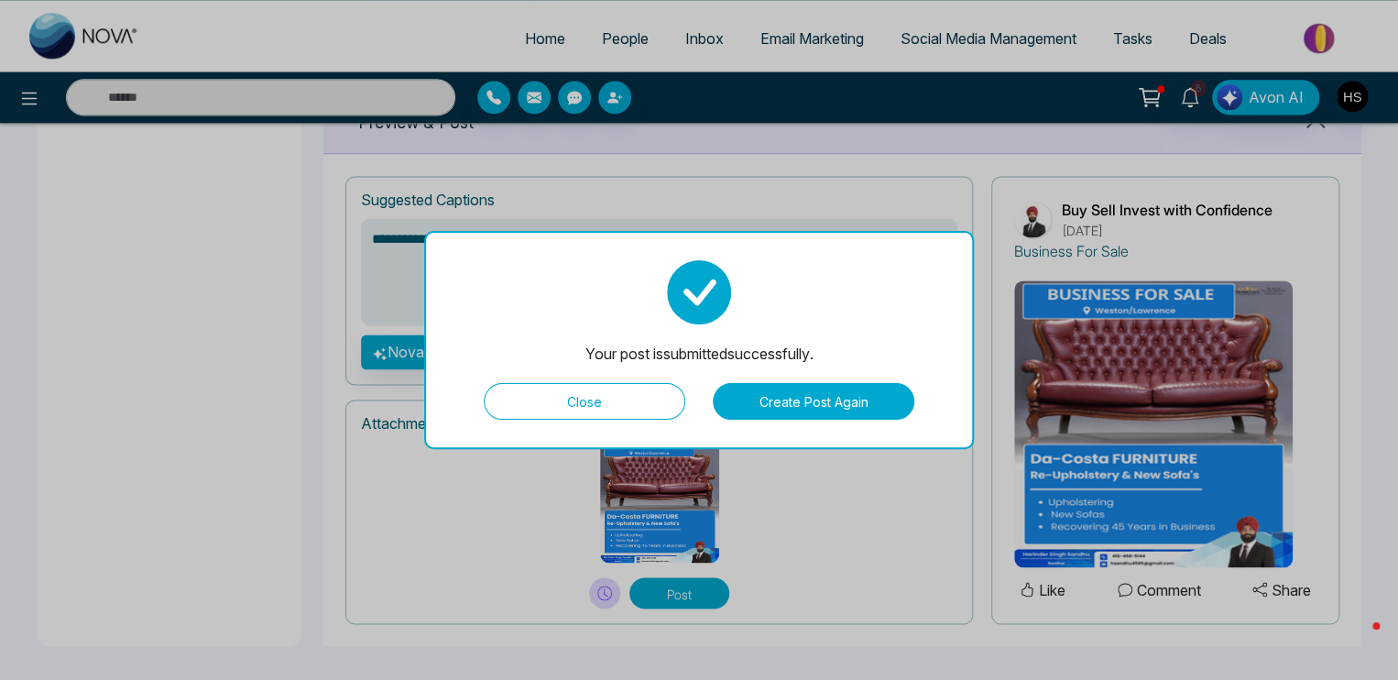
click at [667, 406] on button "Close" at bounding box center [585, 401] width 202 height 37
